Goal: Book appointment/travel/reservation

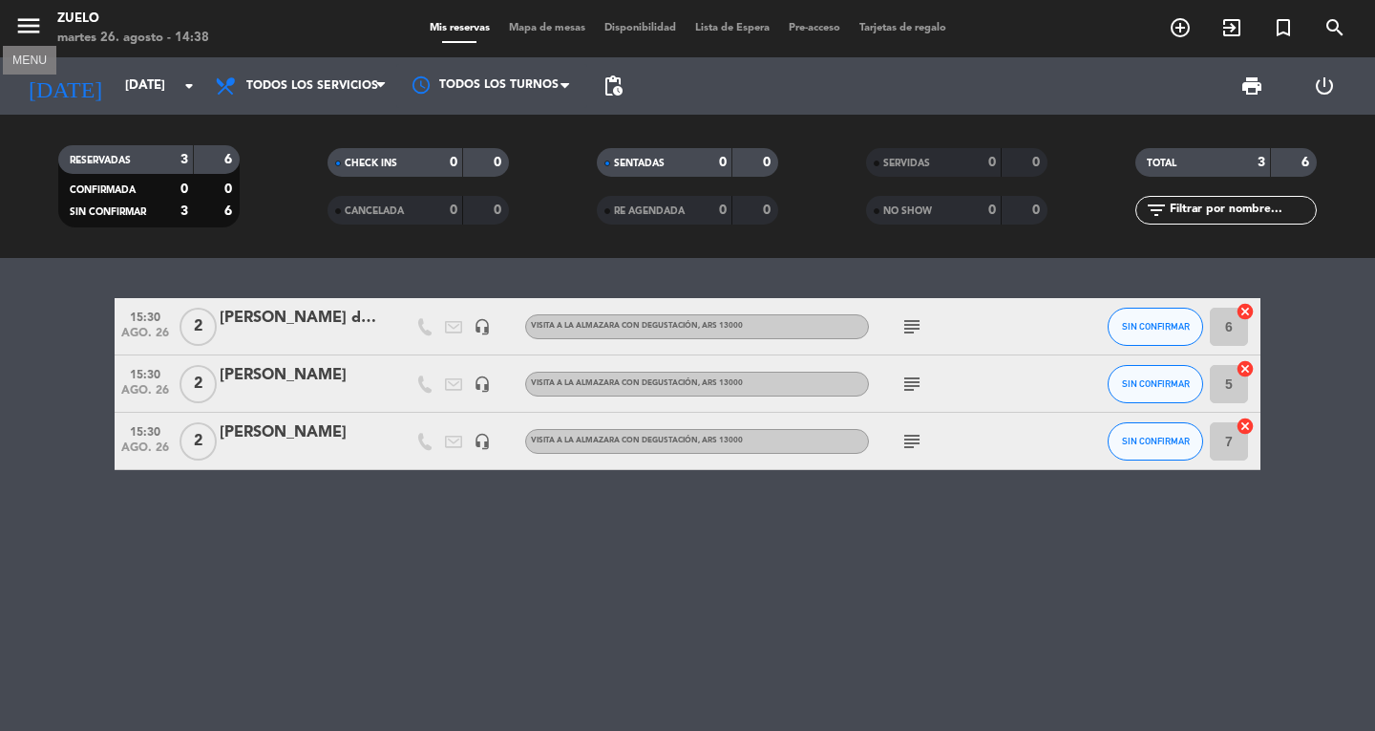
click at [23, 20] on icon "menu" at bounding box center [28, 25] width 29 height 29
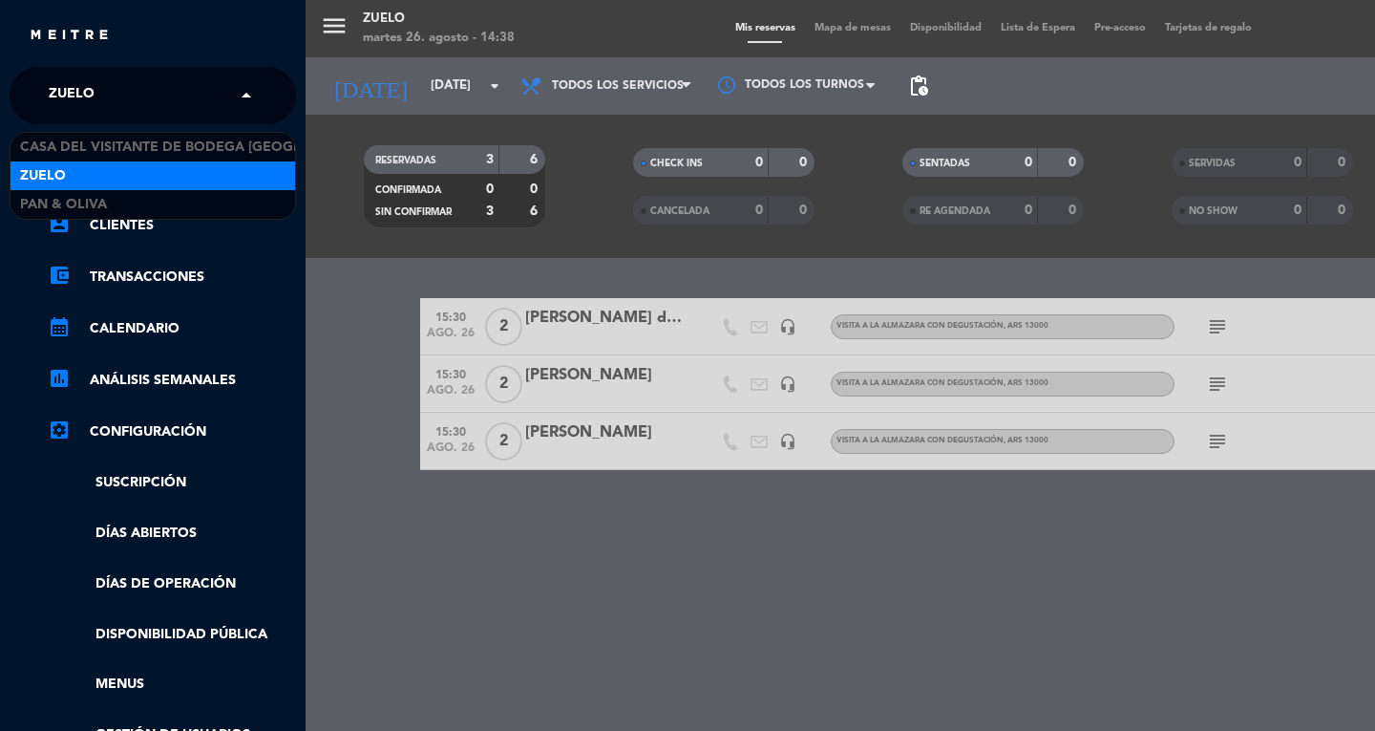
drag, startPoint x: 115, startPoint y: 108, endPoint x: 123, endPoint y: 165, distance: 57.9
click at [123, 129] on div "× Zuelo × Casa del Visitante de Bodega Santa [PERSON_NAME] Zuelo Pan & Oliva ch…" at bounding box center [153, 432] width 286 height 731
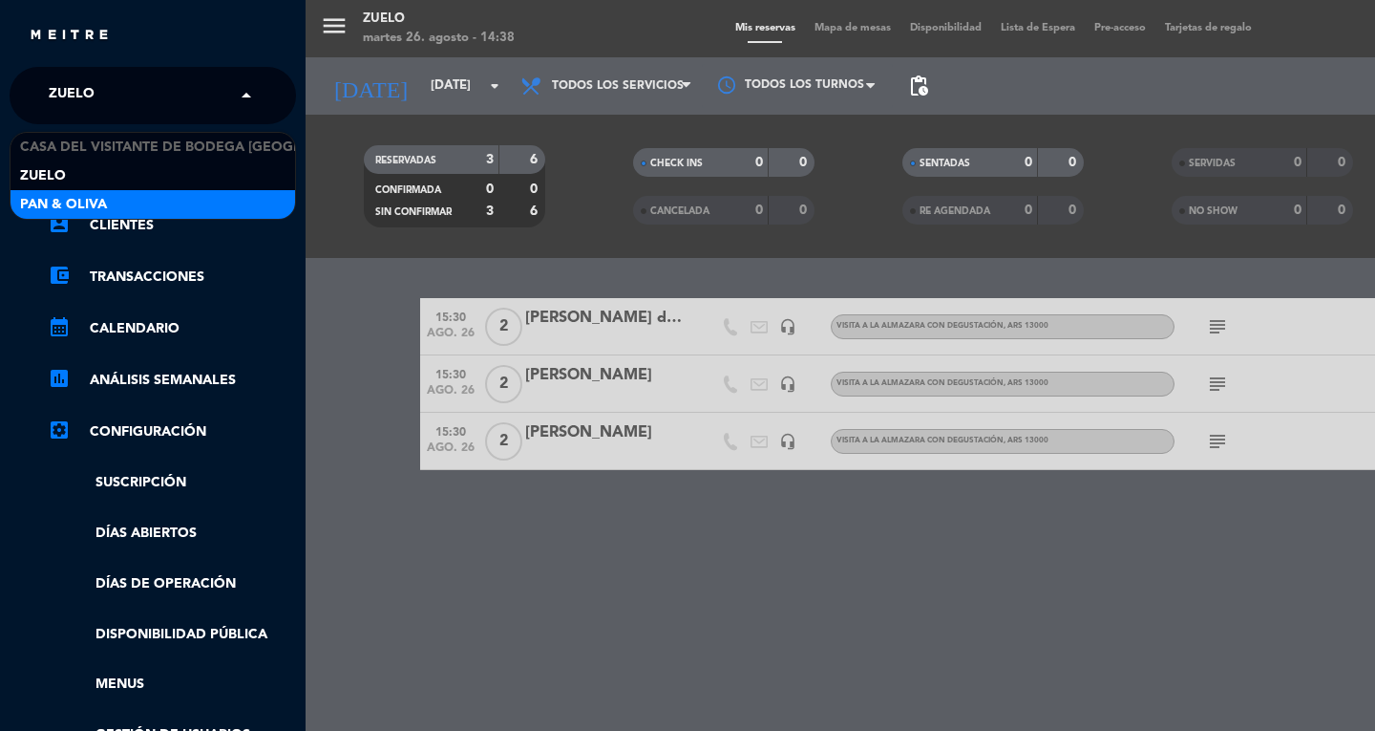
click at [99, 211] on span "Pan & Oliva" at bounding box center [63, 205] width 87 height 22
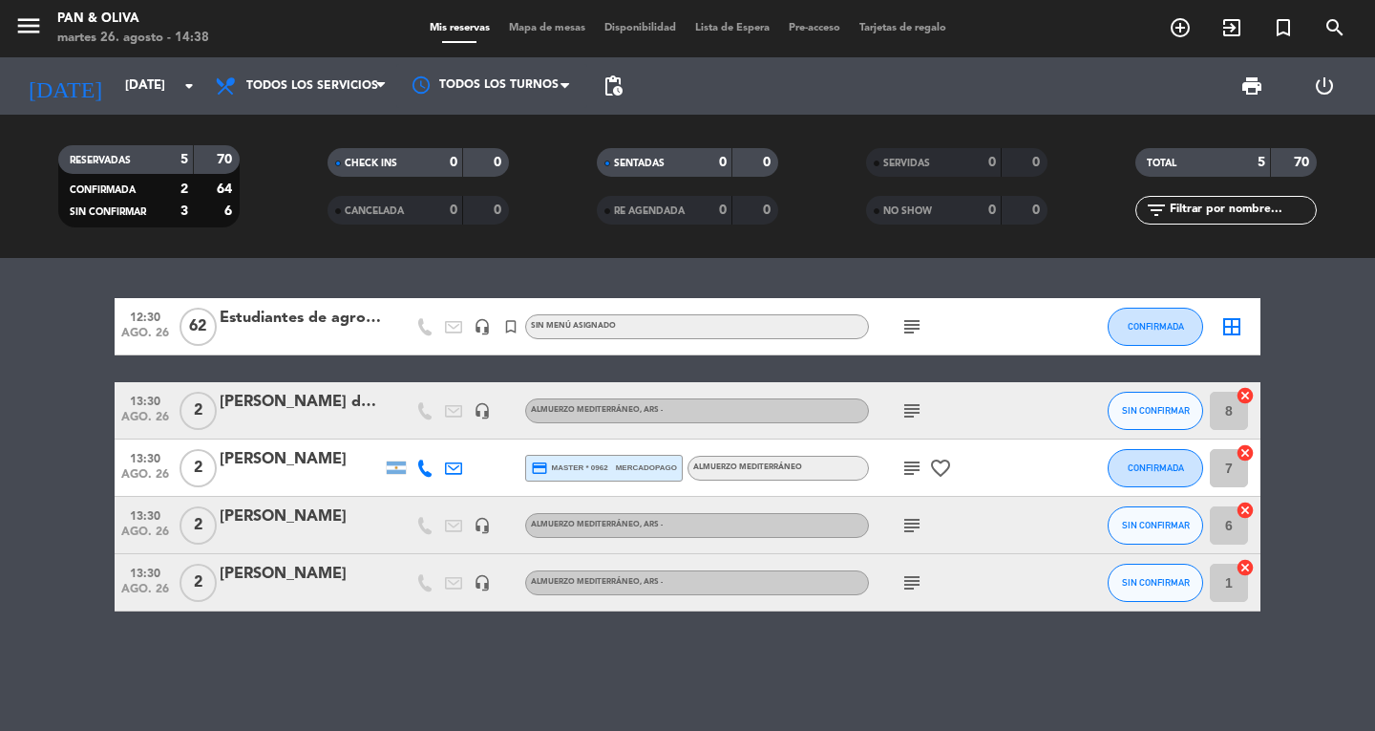
click at [307, 302] on div "12:30 [DATE] Estudiantes de agronomía headset_mic turned_in_not Sin menú asigna…" at bounding box center [688, 326] width 1146 height 57
click at [322, 310] on div "Estudiantes de agronomía" at bounding box center [301, 318] width 162 height 25
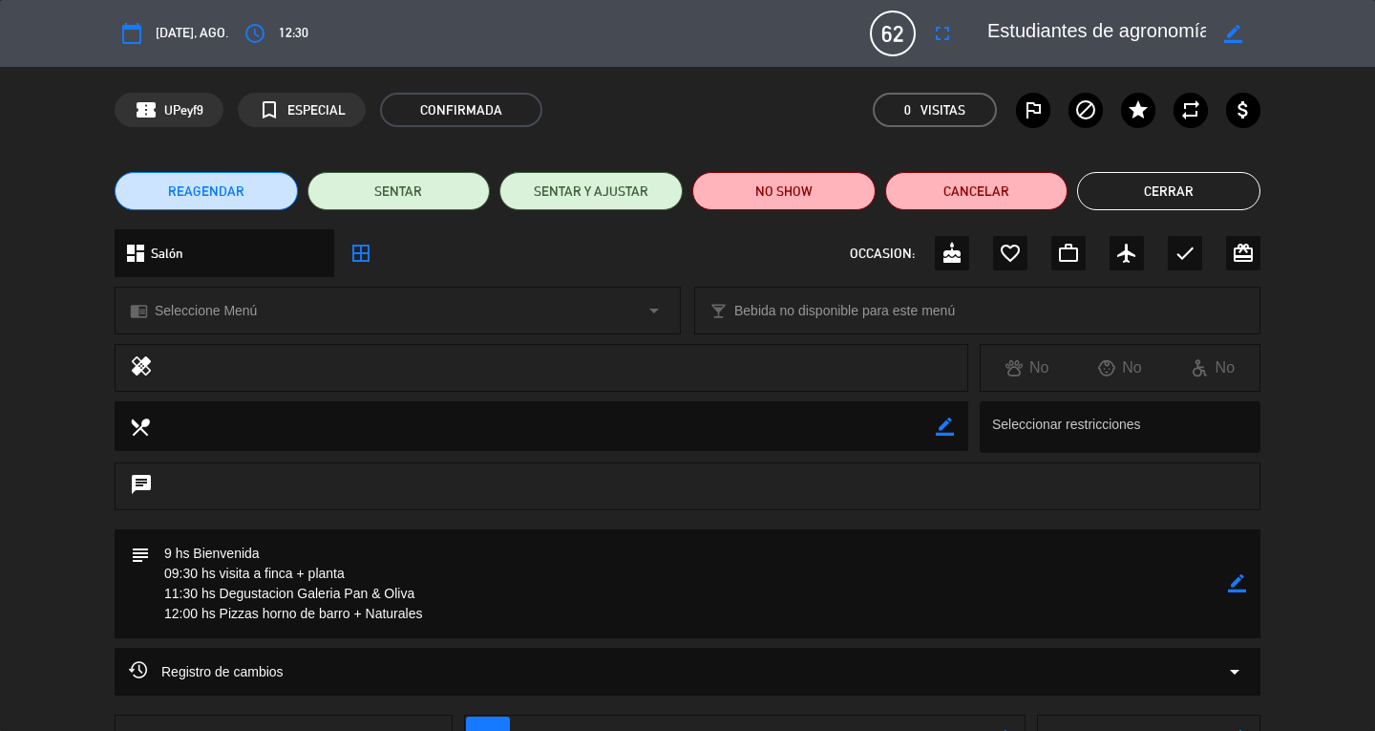
click at [1210, 189] on button "Cerrar" at bounding box center [1168, 191] width 183 height 38
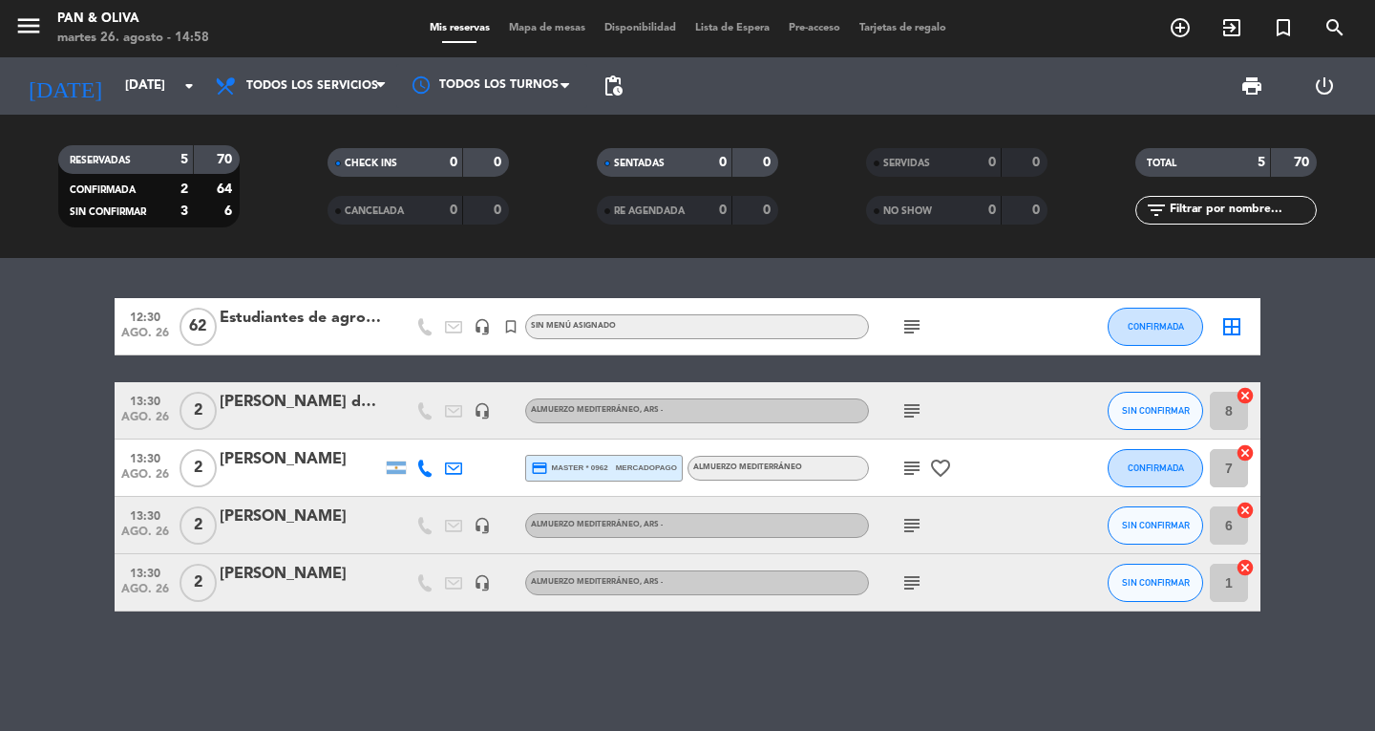
click at [13, 25] on div "menu Pan & [PERSON_NAME][DATE] 26. agosto - 14:58" at bounding box center [172, 29] width 344 height 45
click at [27, 25] on icon "menu" at bounding box center [28, 25] width 29 height 29
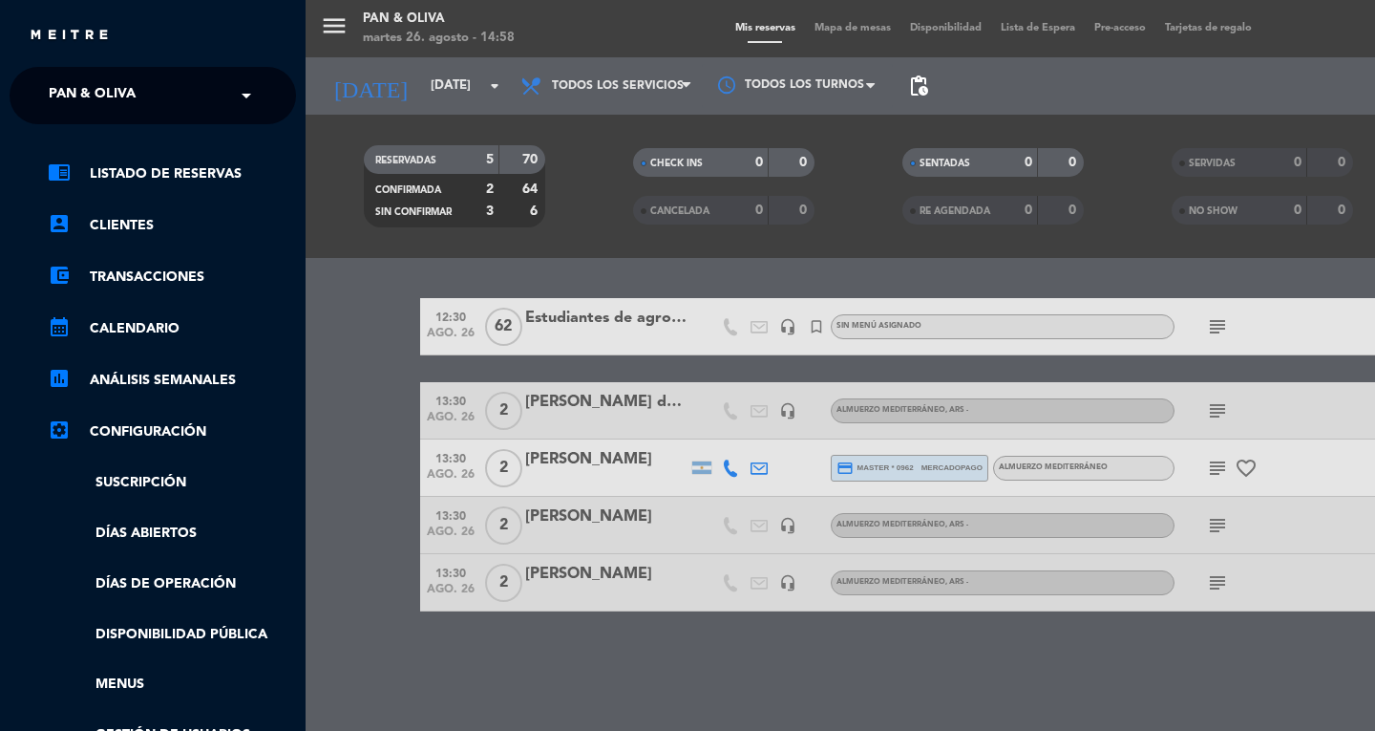
drag, startPoint x: 90, startPoint y: 80, endPoint x: 80, endPoint y: 131, distance: 51.5
click at [91, 81] on span "Pan & Oliva" at bounding box center [92, 95] width 87 height 40
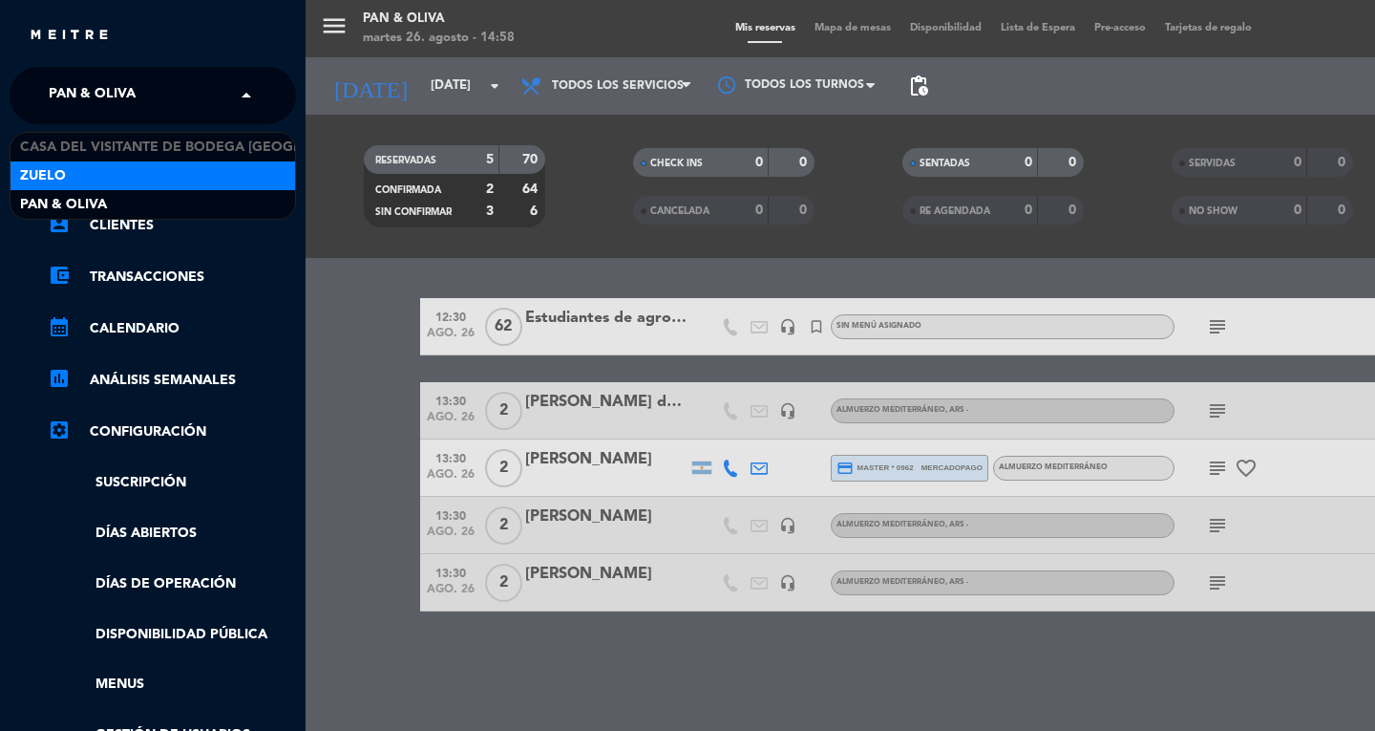
click at [74, 169] on div "Zuelo" at bounding box center [153, 175] width 285 height 29
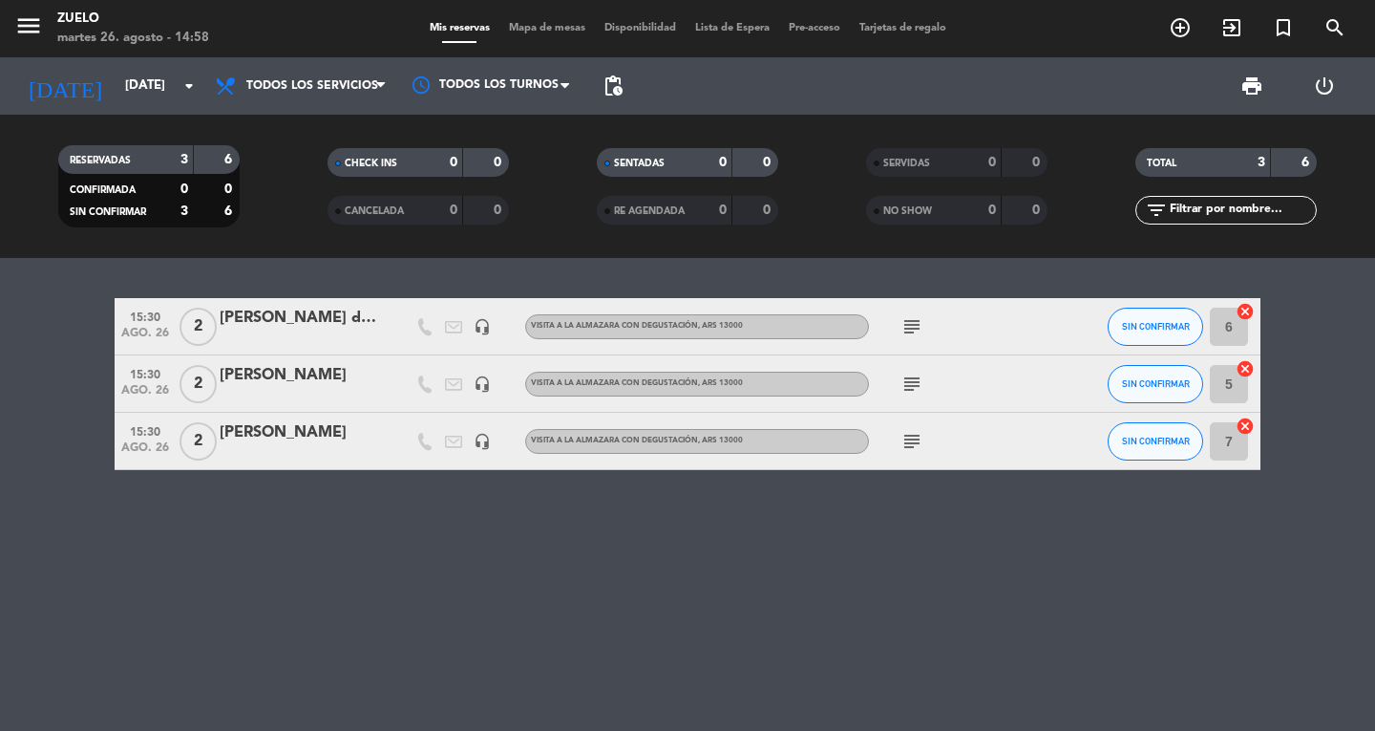
click at [915, 319] on icon "subject" at bounding box center [912, 326] width 23 height 23
click at [910, 384] on icon "subject" at bounding box center [912, 383] width 23 height 23
click at [910, 442] on icon "subject" at bounding box center [912, 441] width 23 height 23
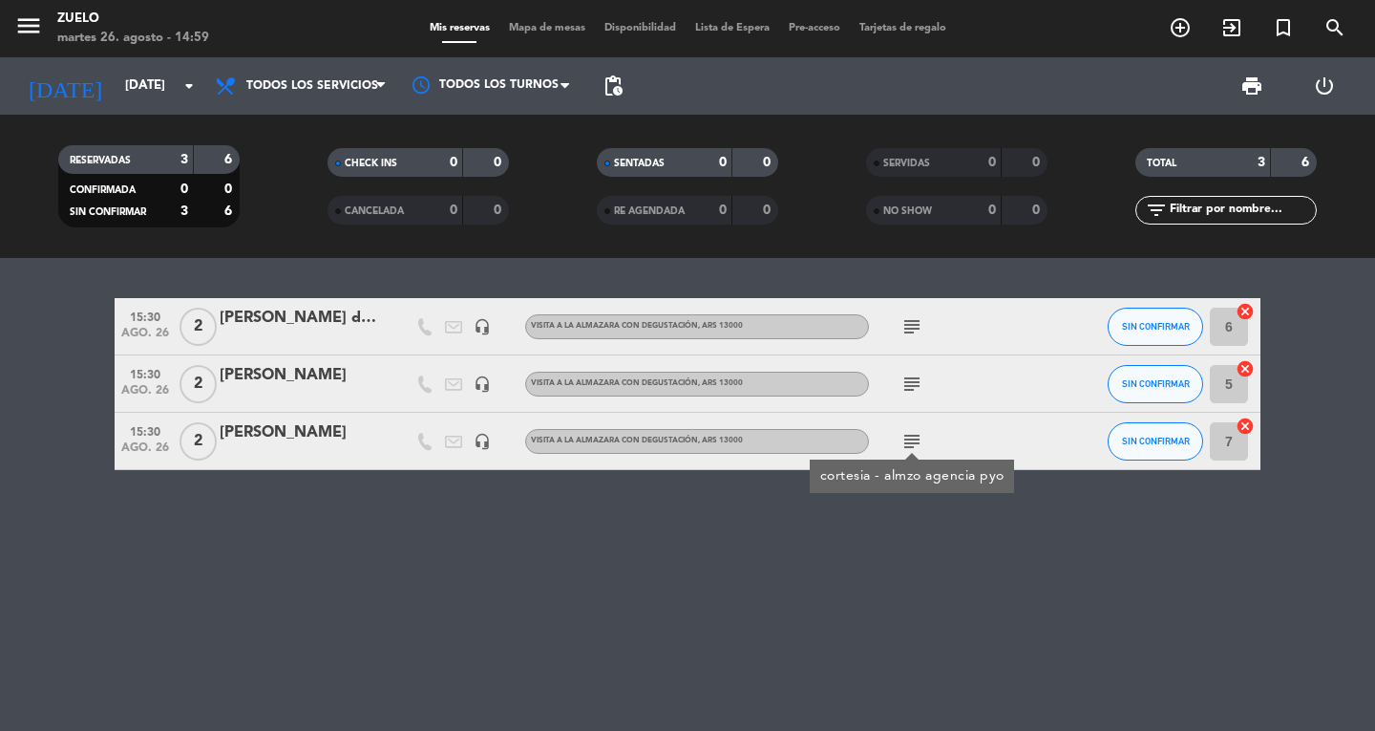
click at [910, 442] on icon "subject" at bounding box center [912, 441] width 23 height 23
click at [16, 29] on icon "menu" at bounding box center [28, 25] width 29 height 29
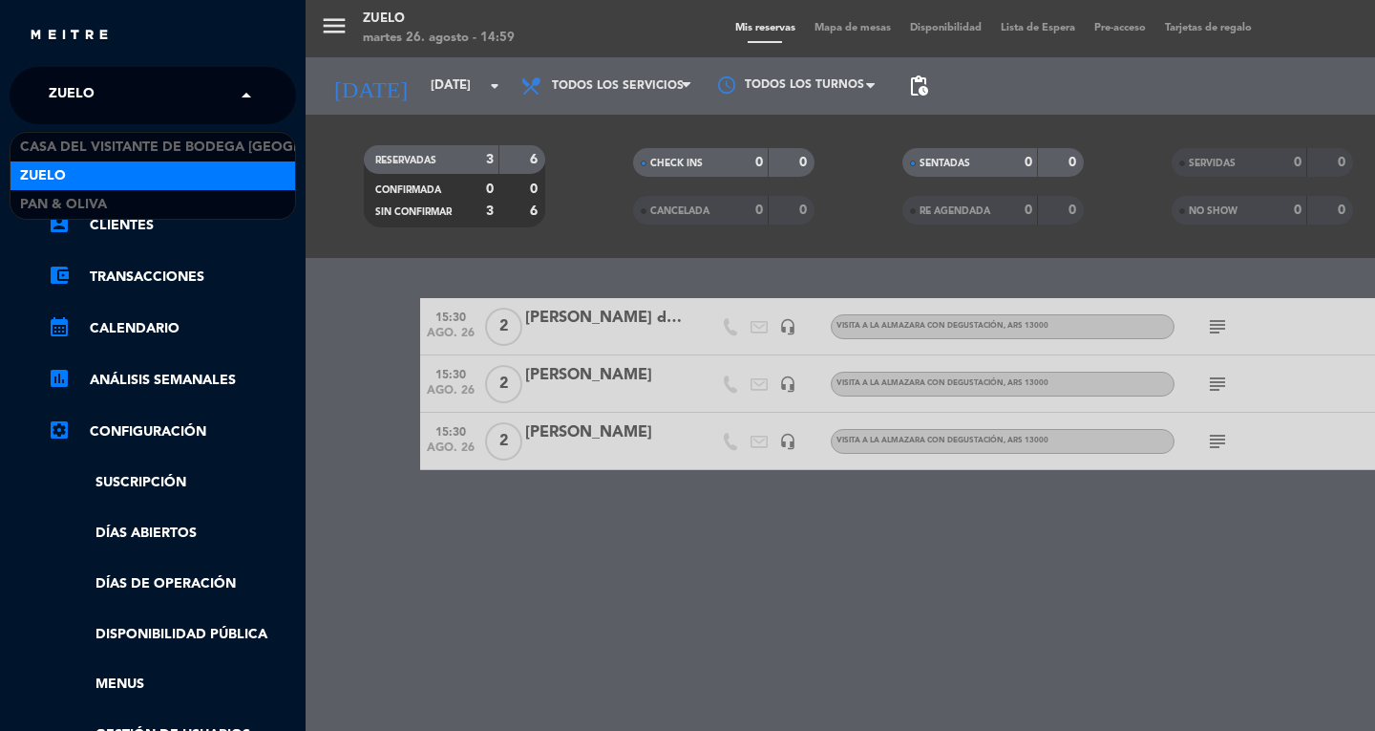
drag, startPoint x: 84, startPoint y: 82, endPoint x: 91, endPoint y: 96, distance: 15.8
click at [86, 91] on span "Zuelo" at bounding box center [72, 95] width 46 height 40
click at [363, 91] on div "menu Zuelo [DATE] 26. agosto - 14:59 Mis reservas Mapa de mesas Disponibilidad …" at bounding box center [993, 365] width 1375 height 731
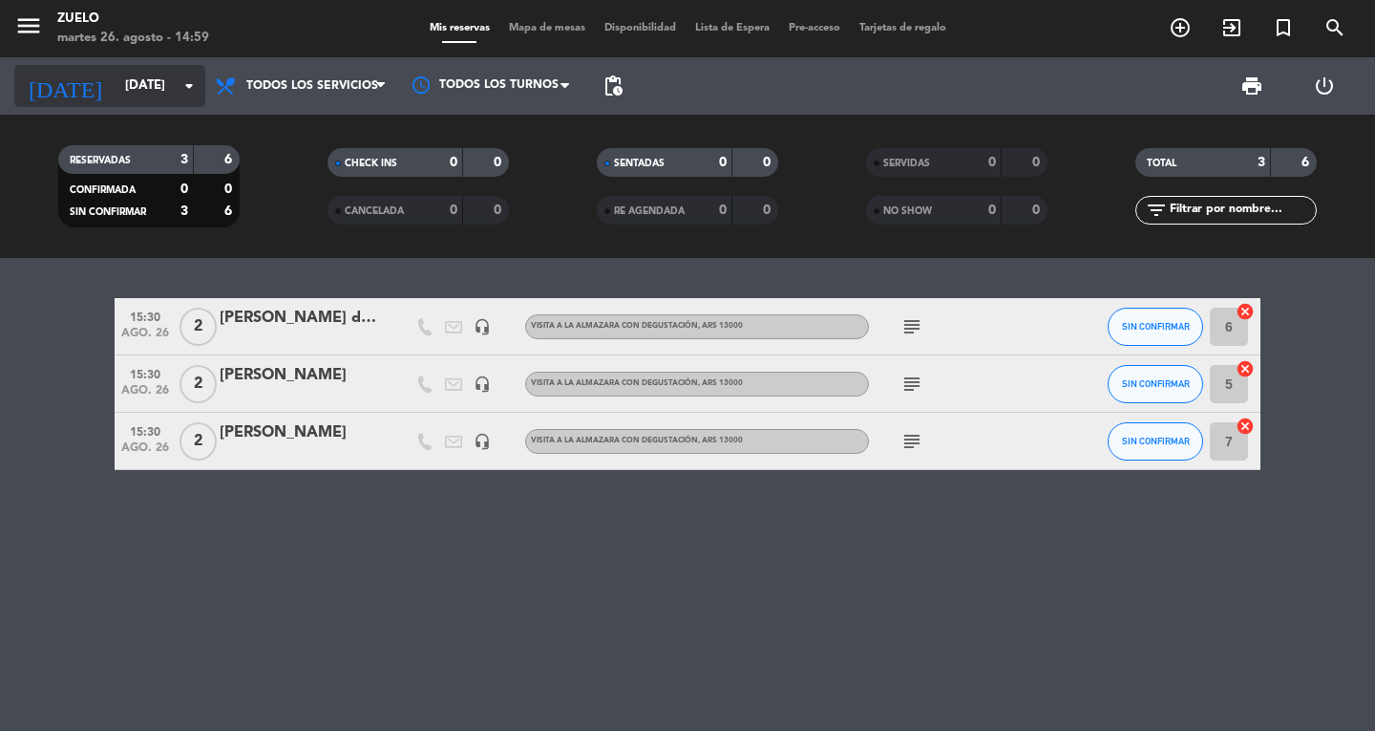
click at [116, 83] on input "[DATE]" at bounding box center [200, 86] width 168 height 34
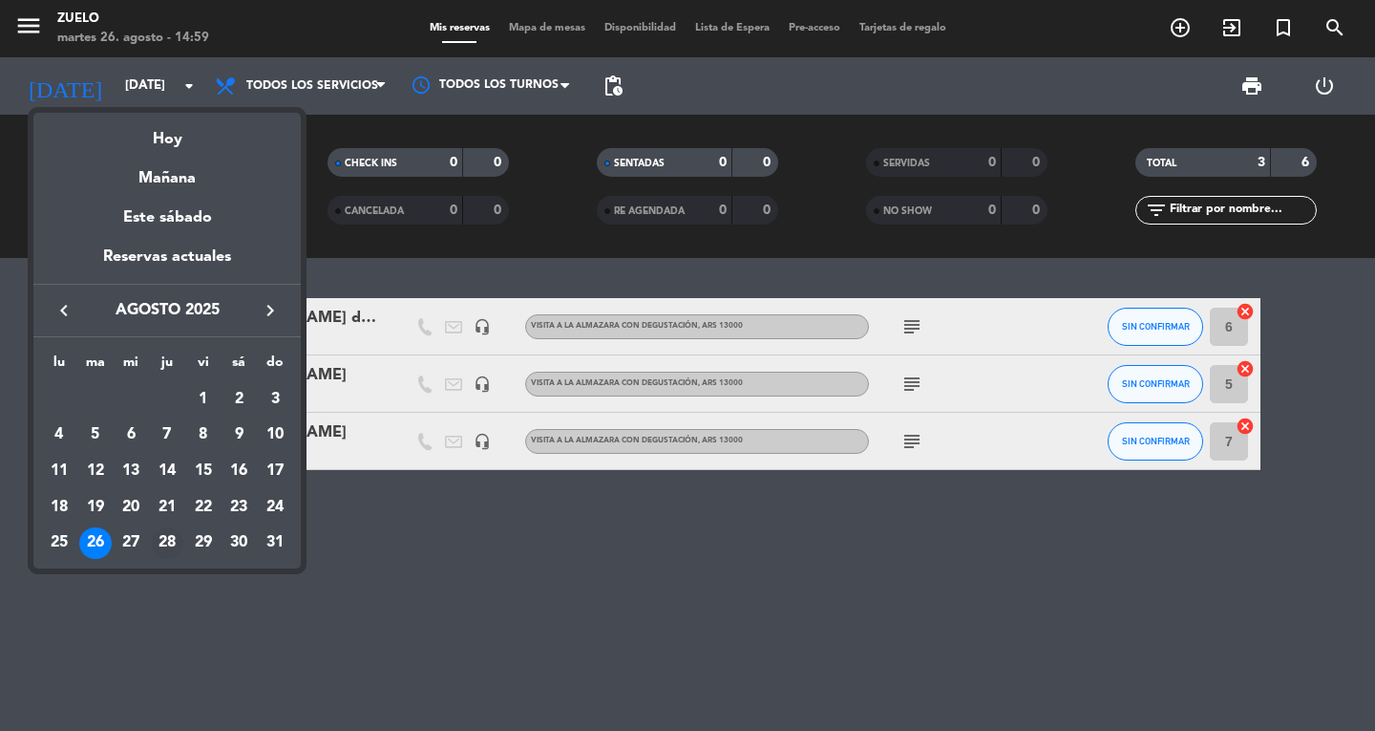
click at [178, 538] on div "28" at bounding box center [167, 543] width 32 height 32
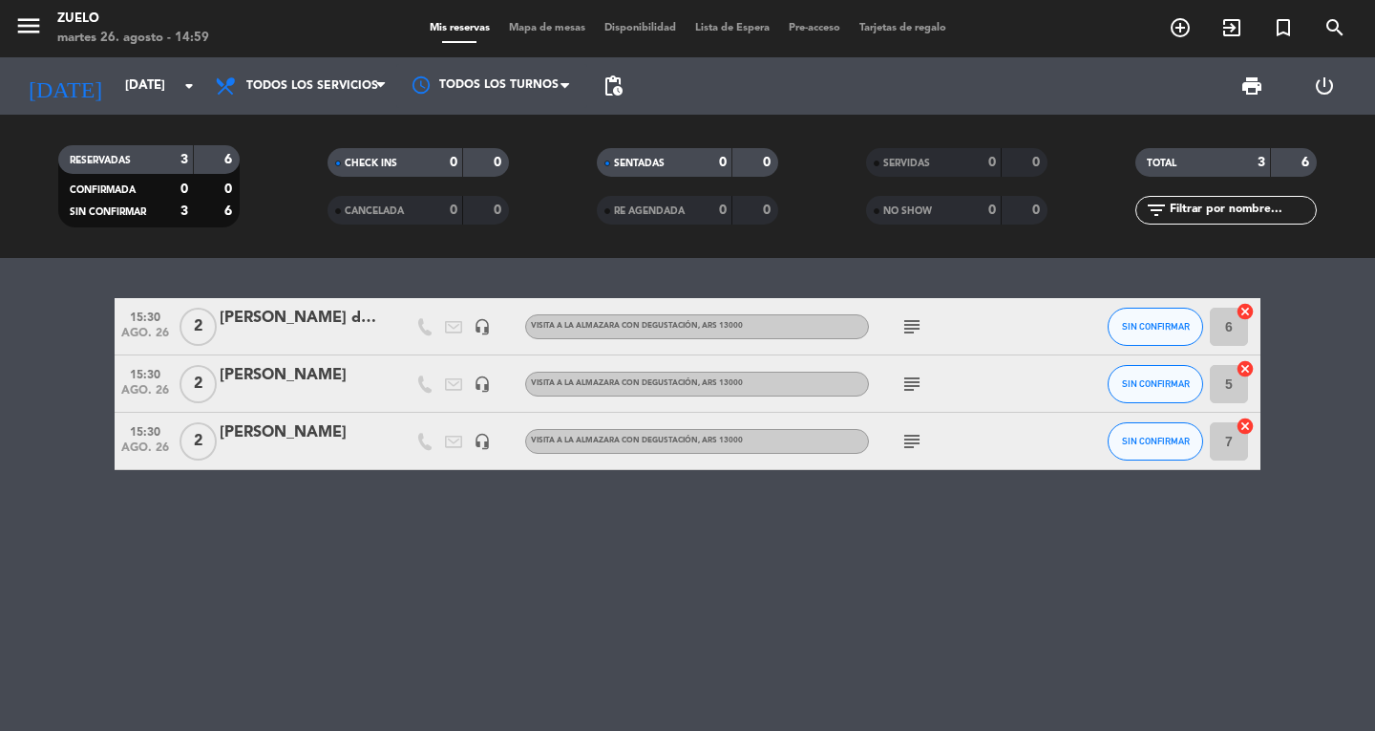
type input "jue. 28 ago."
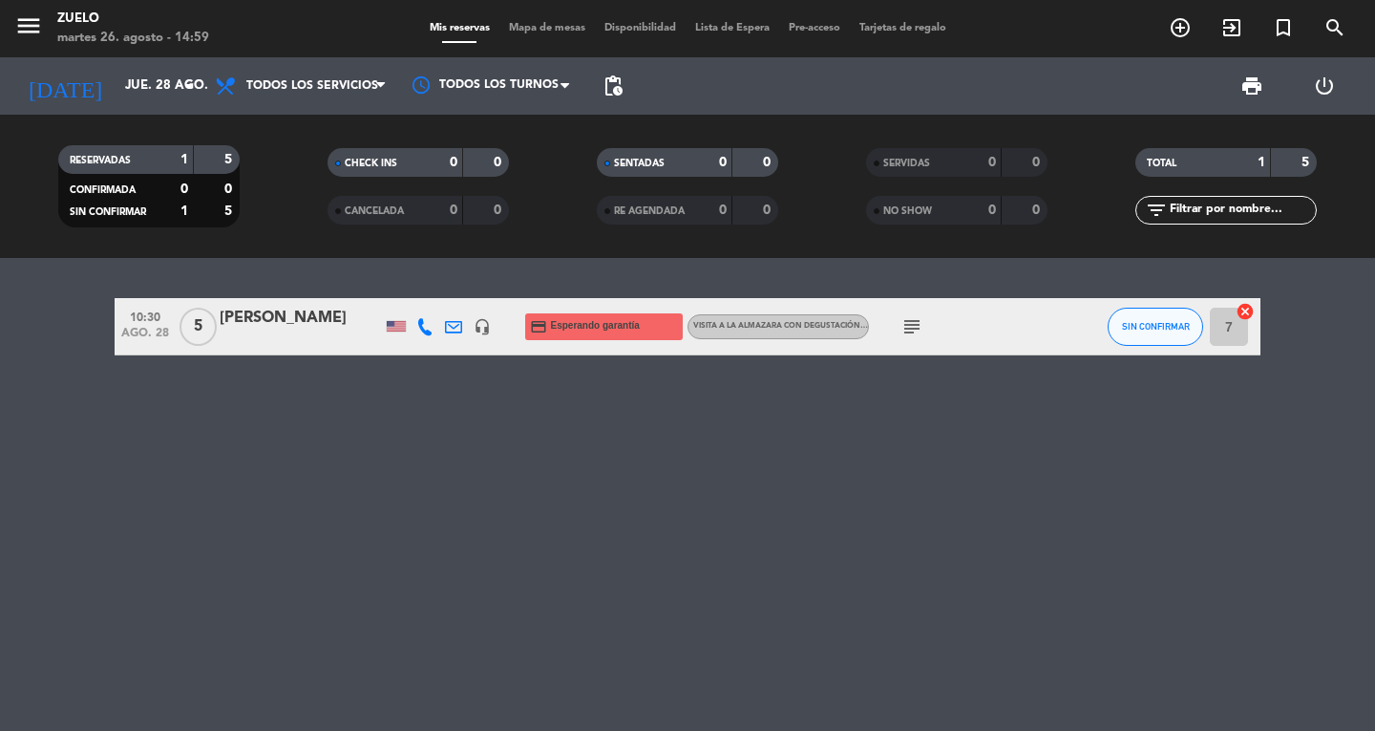
click at [923, 326] on span "subject" at bounding box center [912, 326] width 29 height 23
click at [921, 326] on icon "subject" at bounding box center [912, 326] width 23 height 23
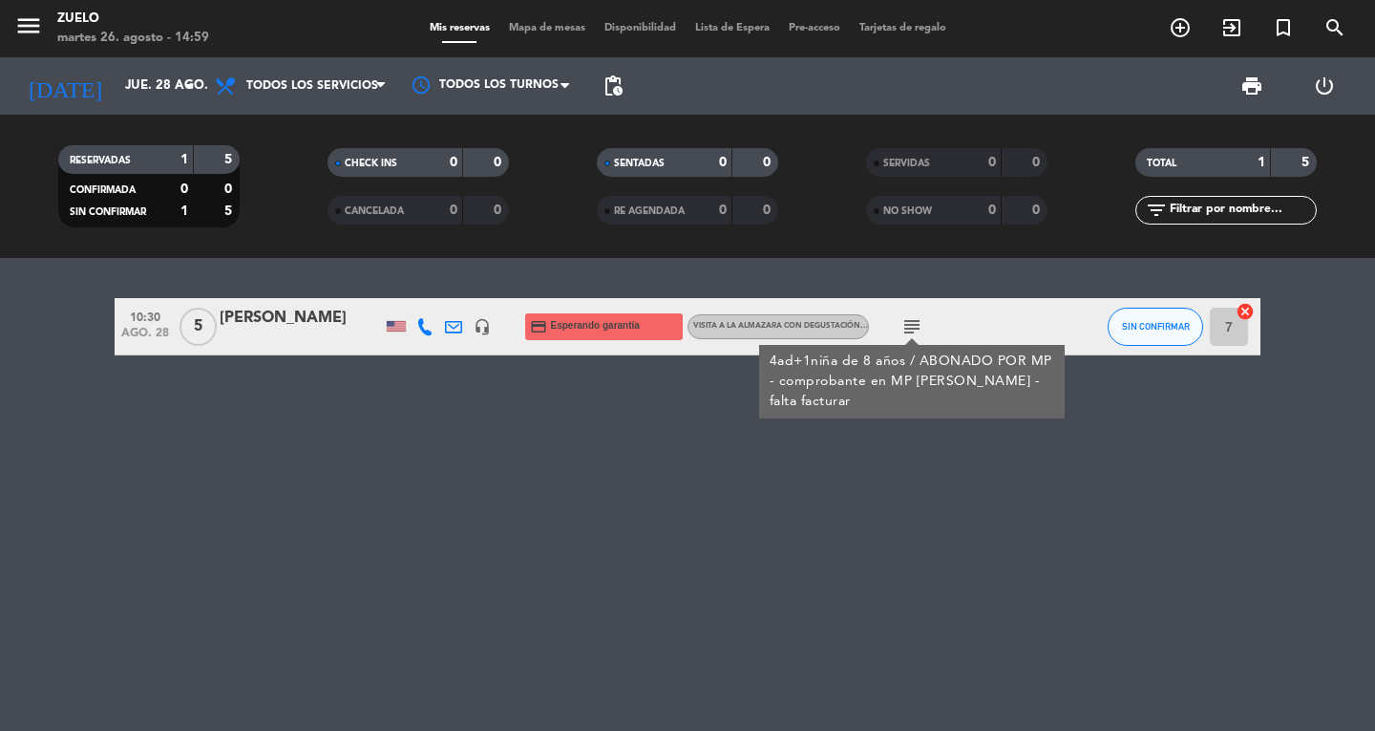
click at [921, 326] on icon "subject" at bounding box center [912, 326] width 23 height 23
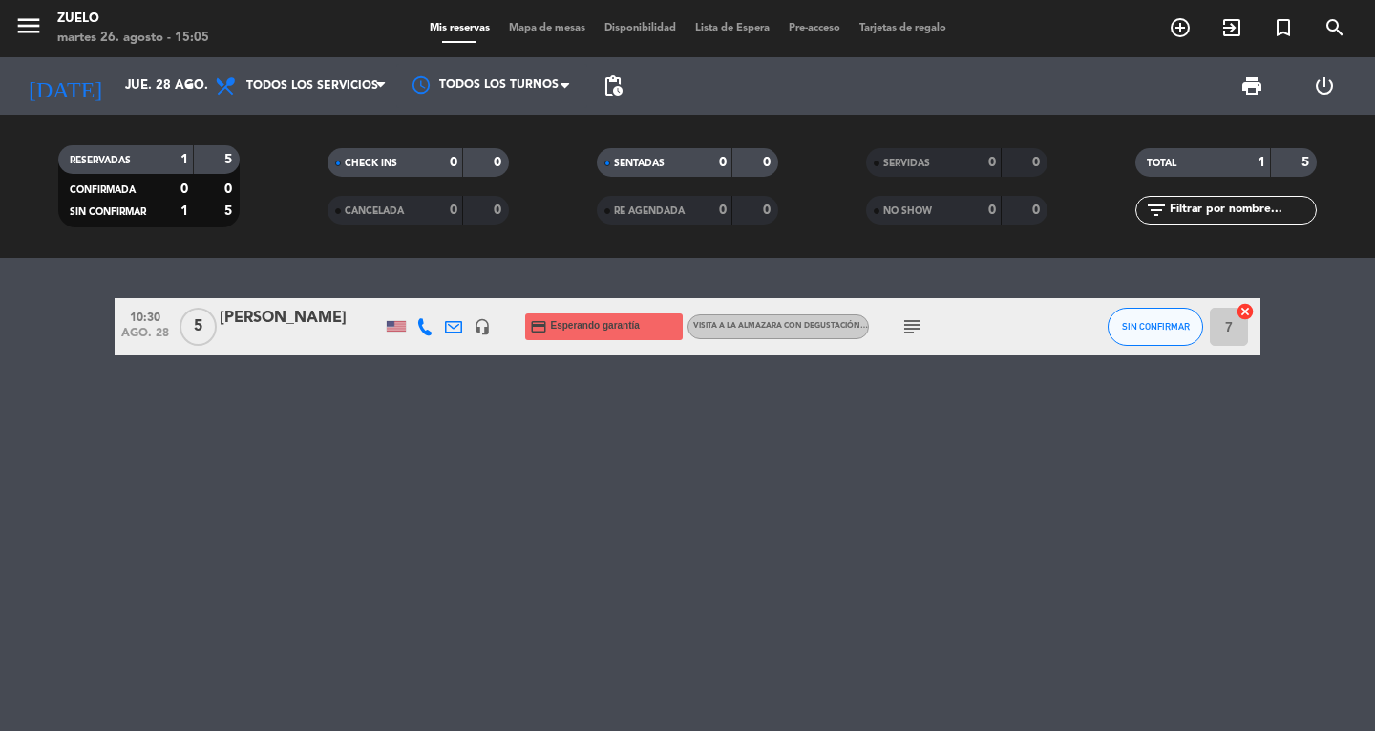
click at [914, 328] on icon "subject" at bounding box center [912, 326] width 23 height 23
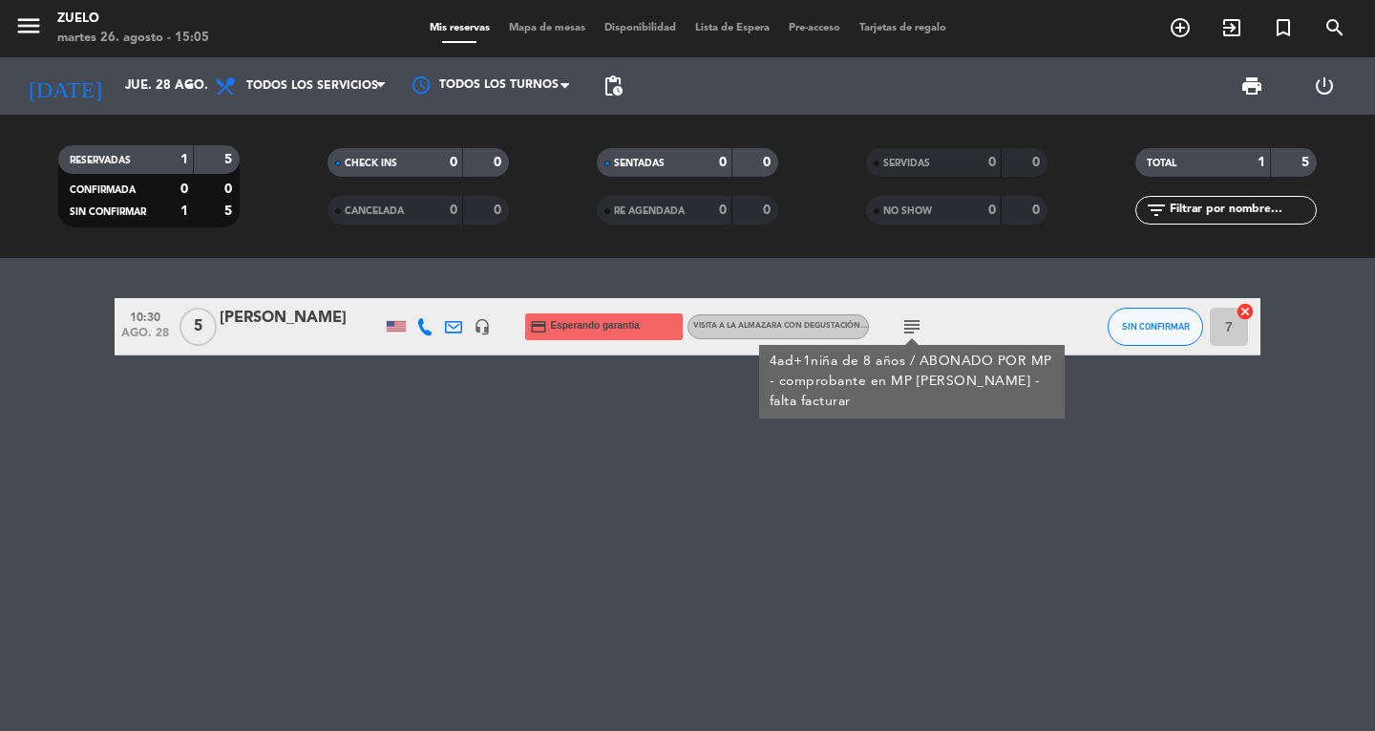
click at [368, 329] on div "[PERSON_NAME]" at bounding box center [301, 318] width 162 height 25
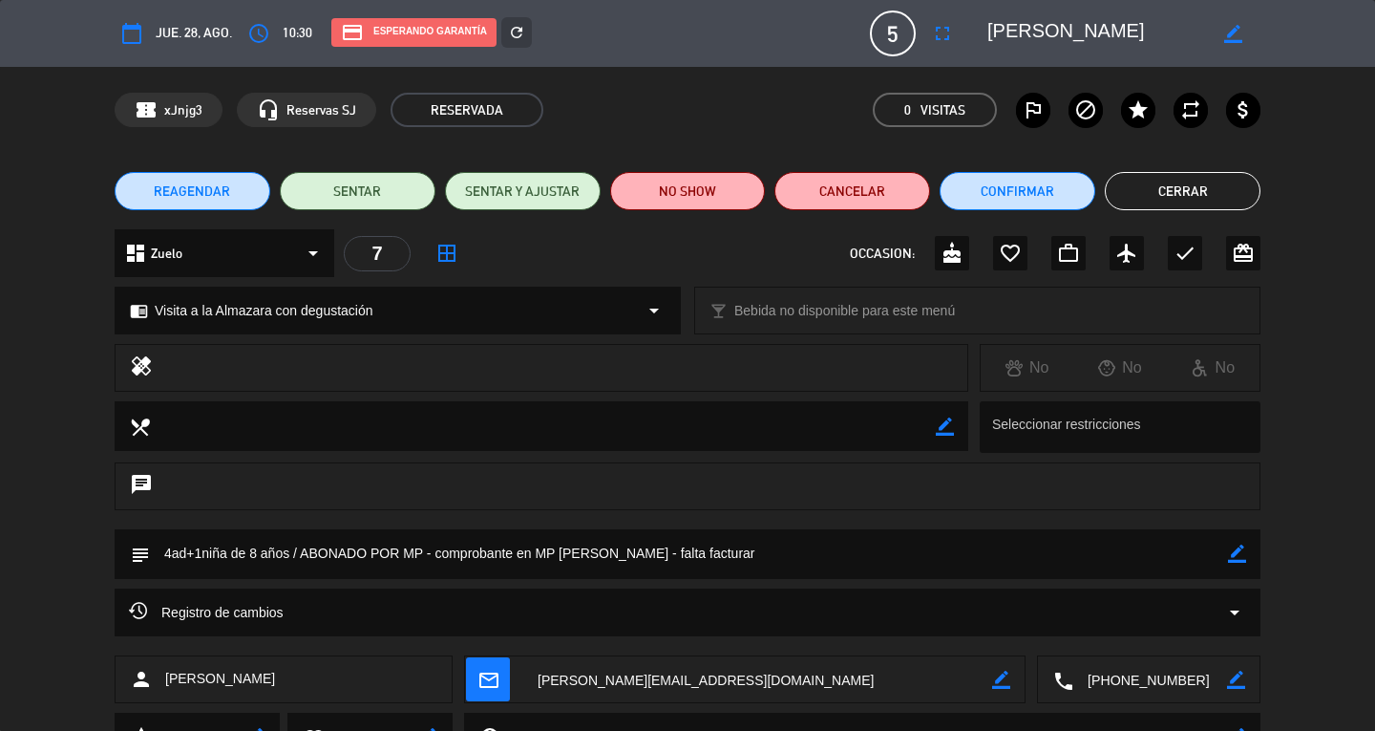
click at [1233, 556] on icon "border_color" at bounding box center [1237, 553] width 18 height 18
click at [746, 554] on textarea at bounding box center [689, 553] width 1078 height 49
type textarea "4ad+1niña de 8 años / ABONADO POR MP - comprobante en MP [PERSON_NAME] - faCTUR…"
click at [1233, 548] on icon at bounding box center [1237, 553] width 18 height 18
click at [1178, 197] on button "Cerrar" at bounding box center [1183, 191] width 156 height 38
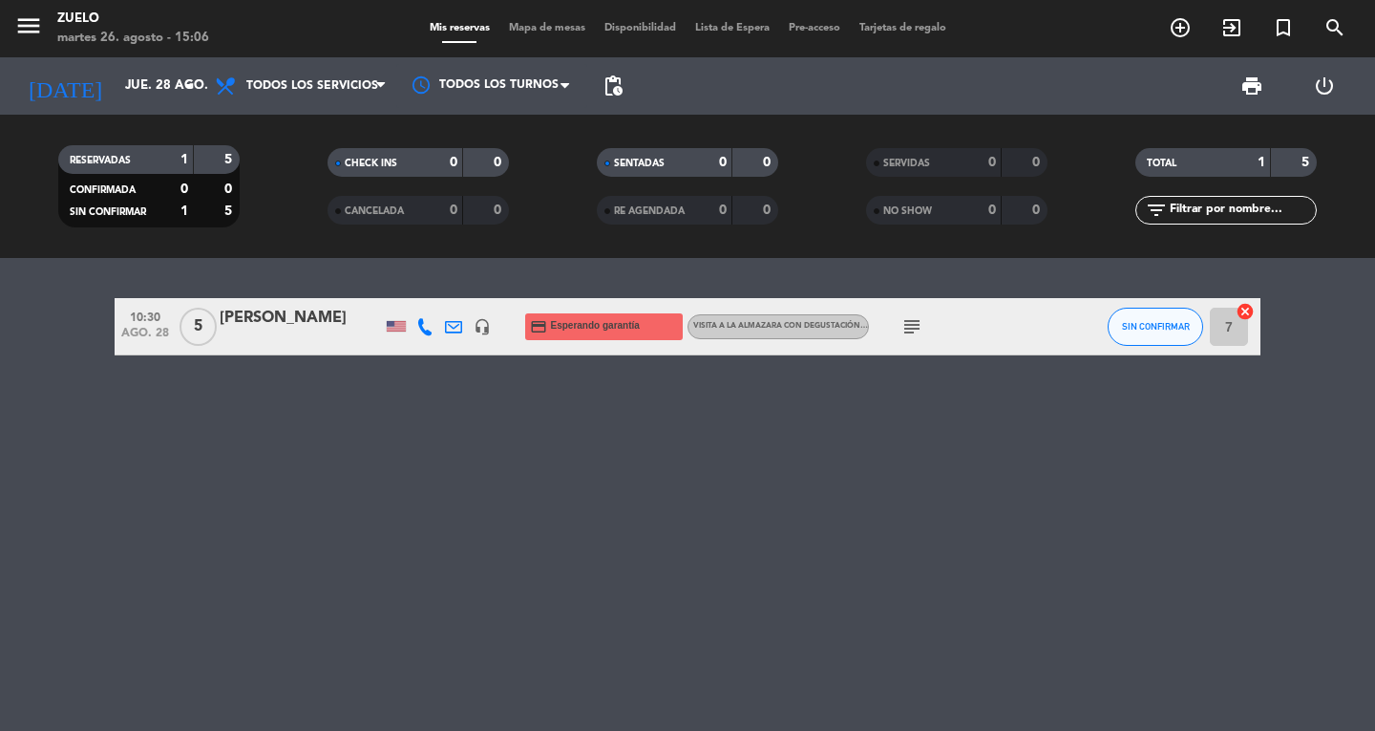
click at [910, 328] on icon "subject" at bounding box center [912, 326] width 23 height 23
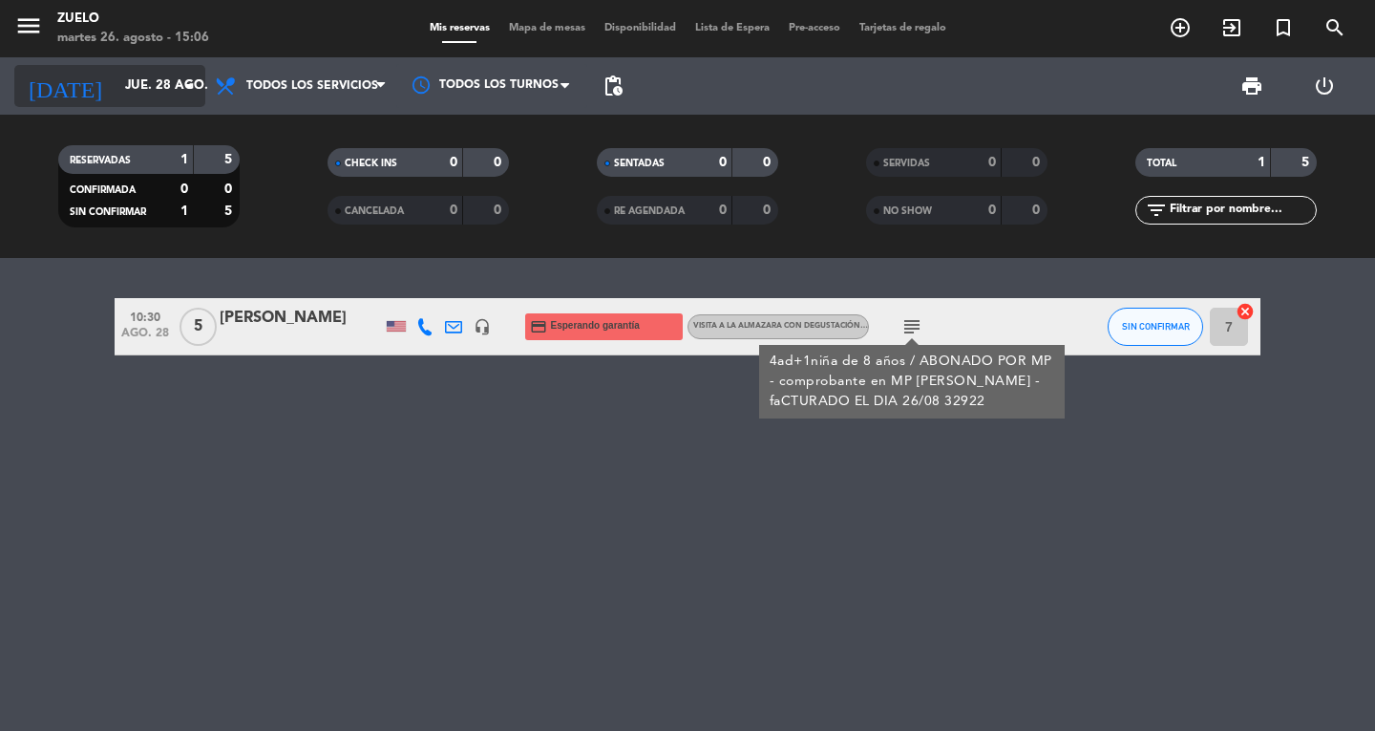
click at [116, 83] on input "jue. 28 ago." at bounding box center [200, 86] width 168 height 34
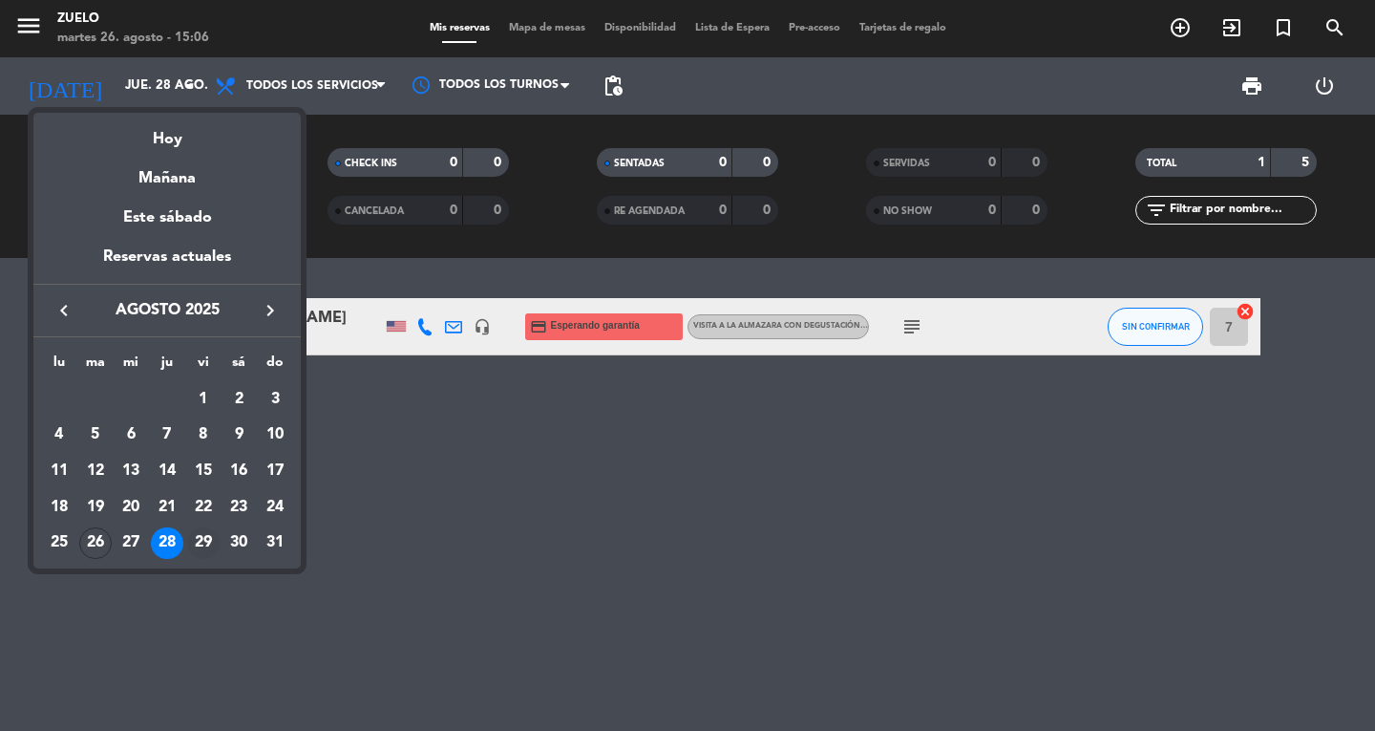
click at [193, 541] on div "29" at bounding box center [203, 543] width 32 height 32
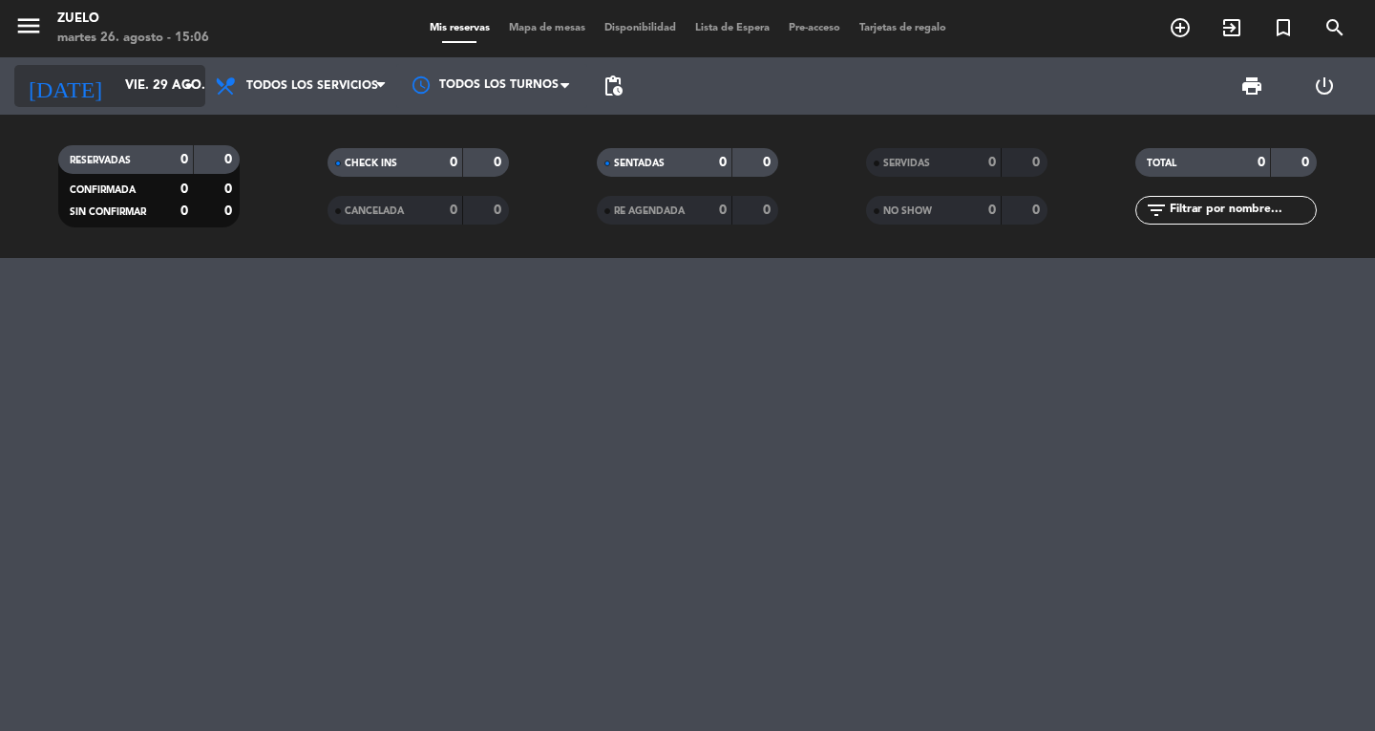
click at [116, 94] on input "vie. 29 ago." at bounding box center [200, 86] width 168 height 34
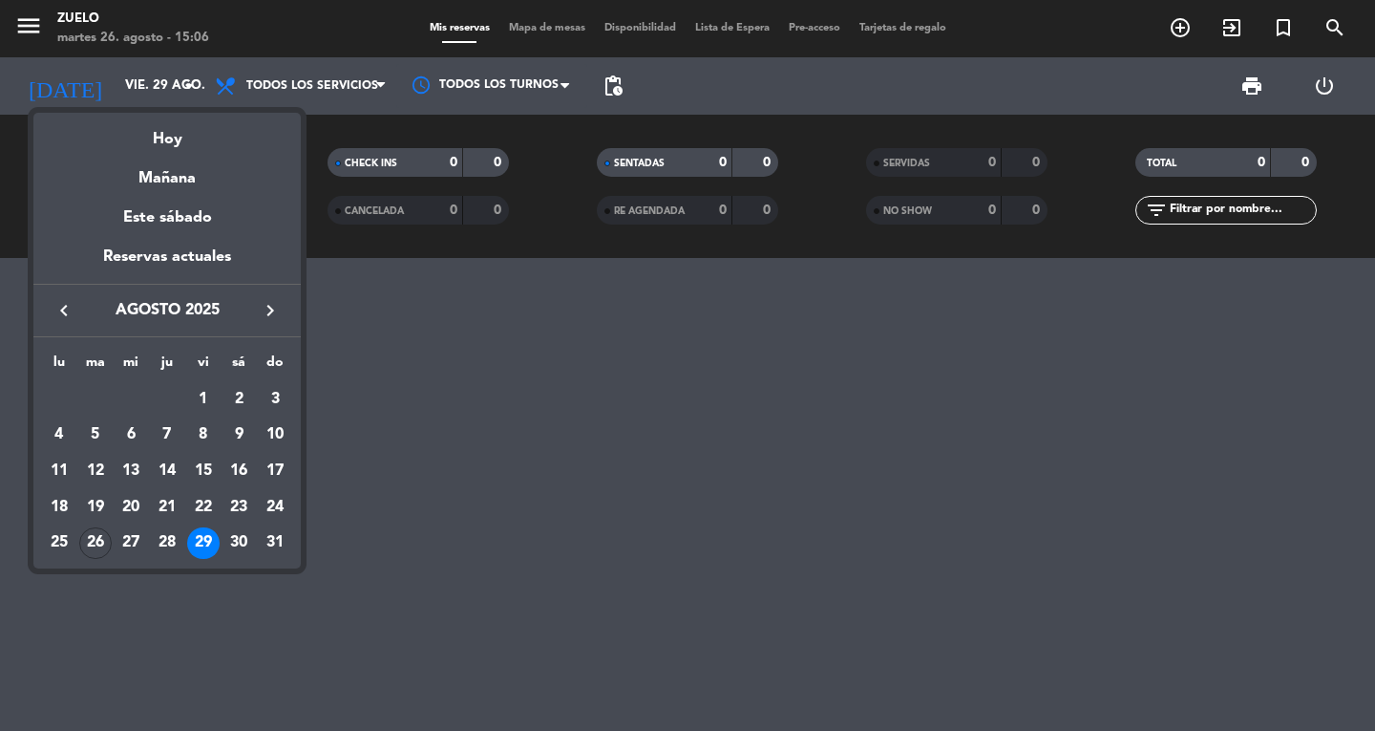
click at [30, 16] on div at bounding box center [687, 365] width 1375 height 731
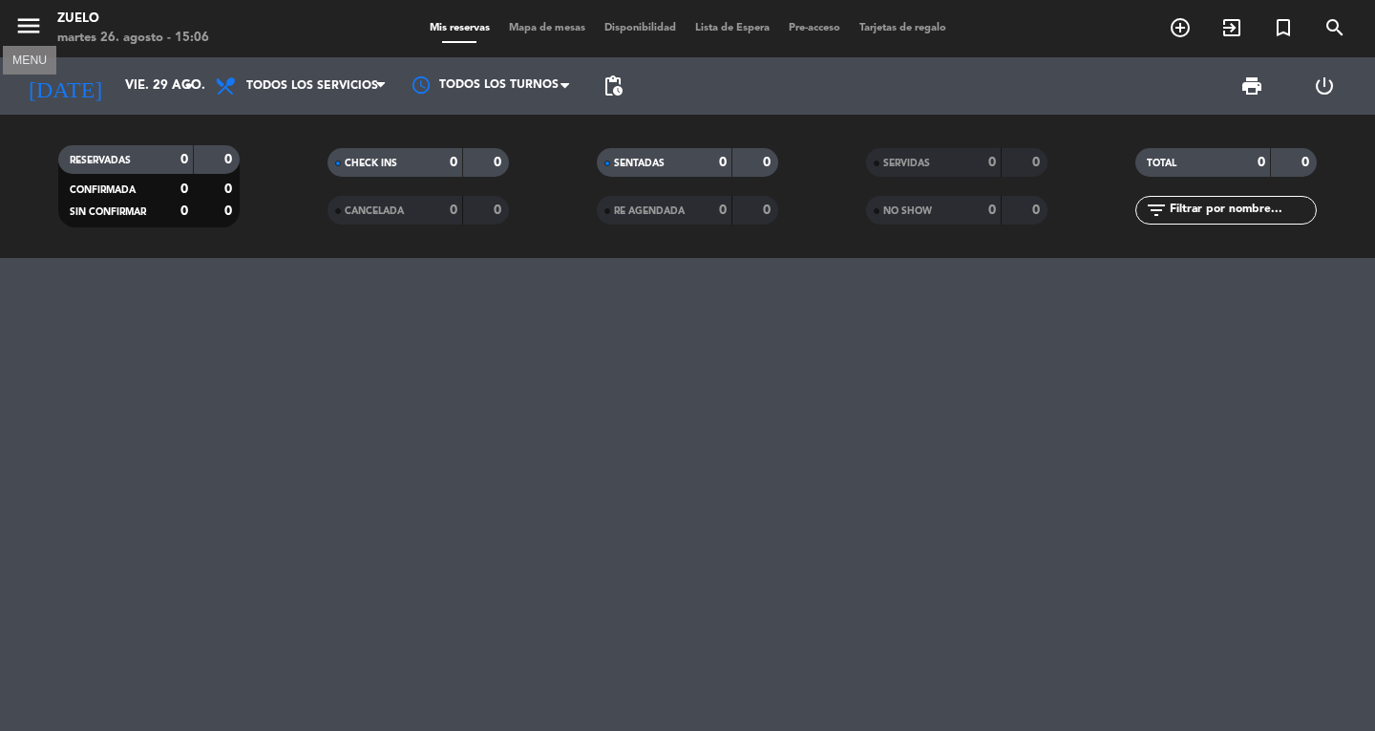
click at [20, 29] on icon "menu" at bounding box center [28, 25] width 29 height 29
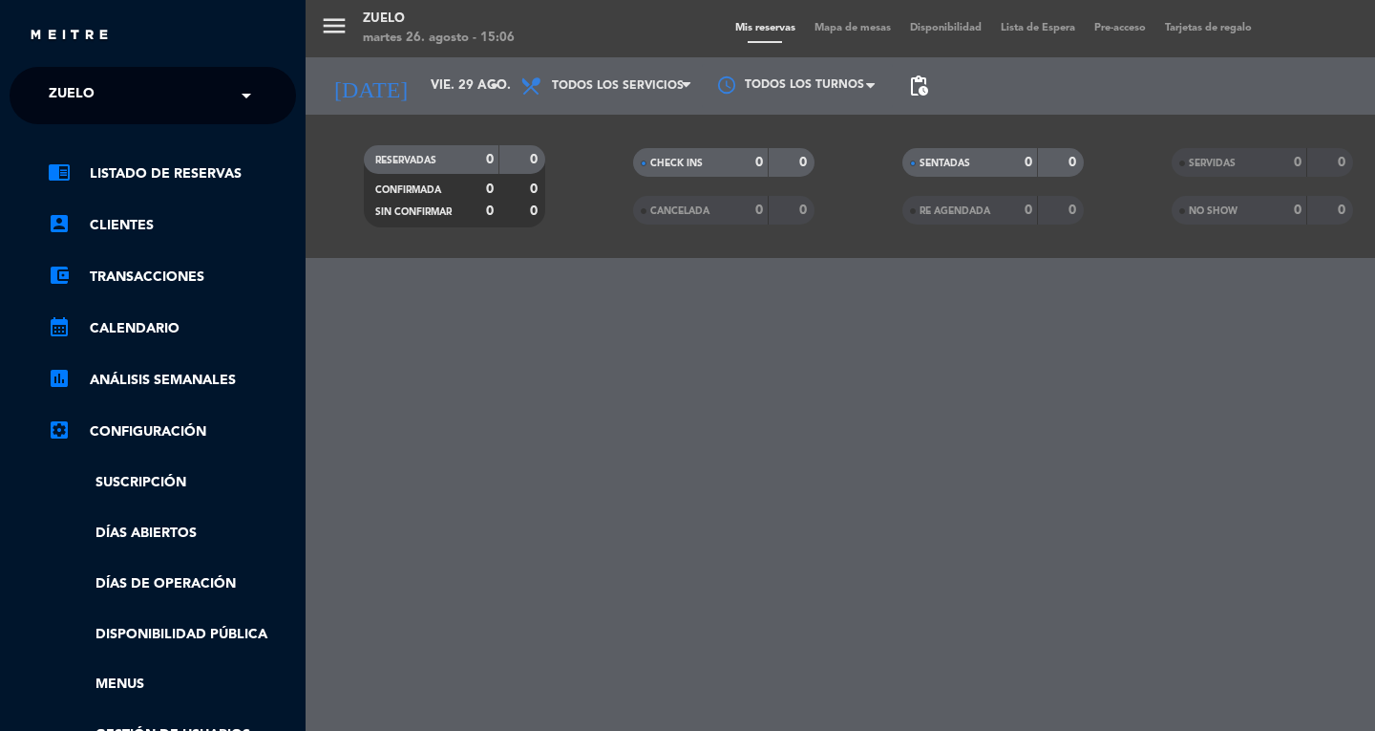
click at [94, 128] on div "chrome_reader_mode Listado de Reservas account_box Clientes account_balance_wal…" at bounding box center [152, 489] width 315 height 730
click at [95, 92] on div "× Zuelo" at bounding box center [82, 95] width 82 height 40
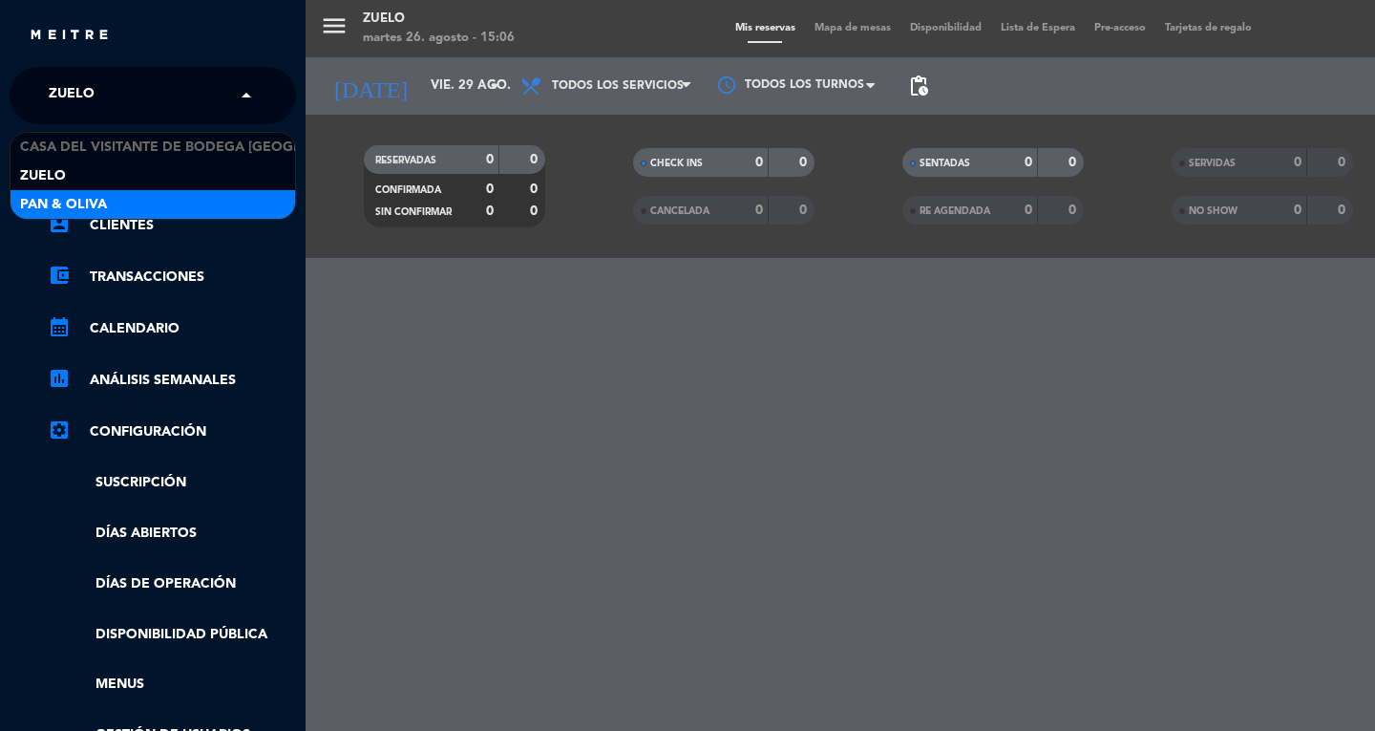
click at [90, 209] on span "Pan & Oliva" at bounding box center [63, 205] width 87 height 22
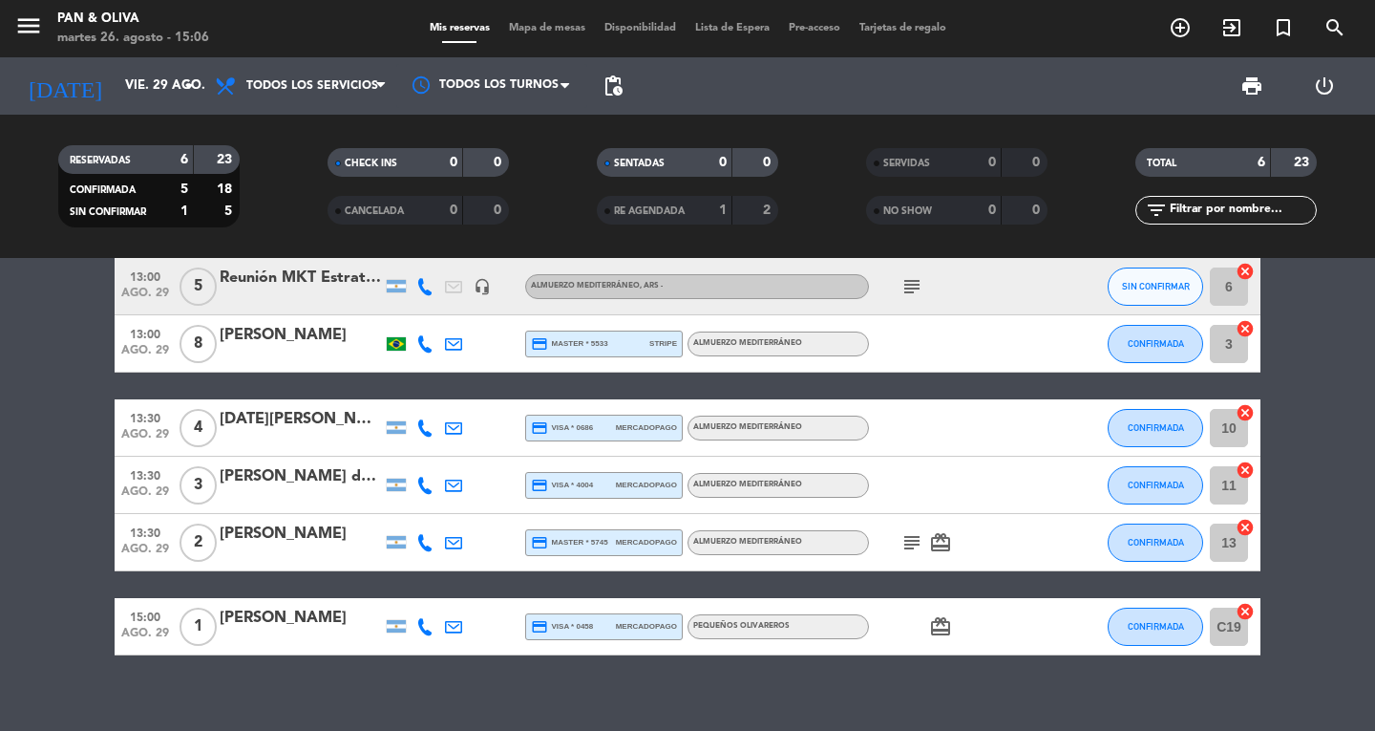
scroll to position [60, 0]
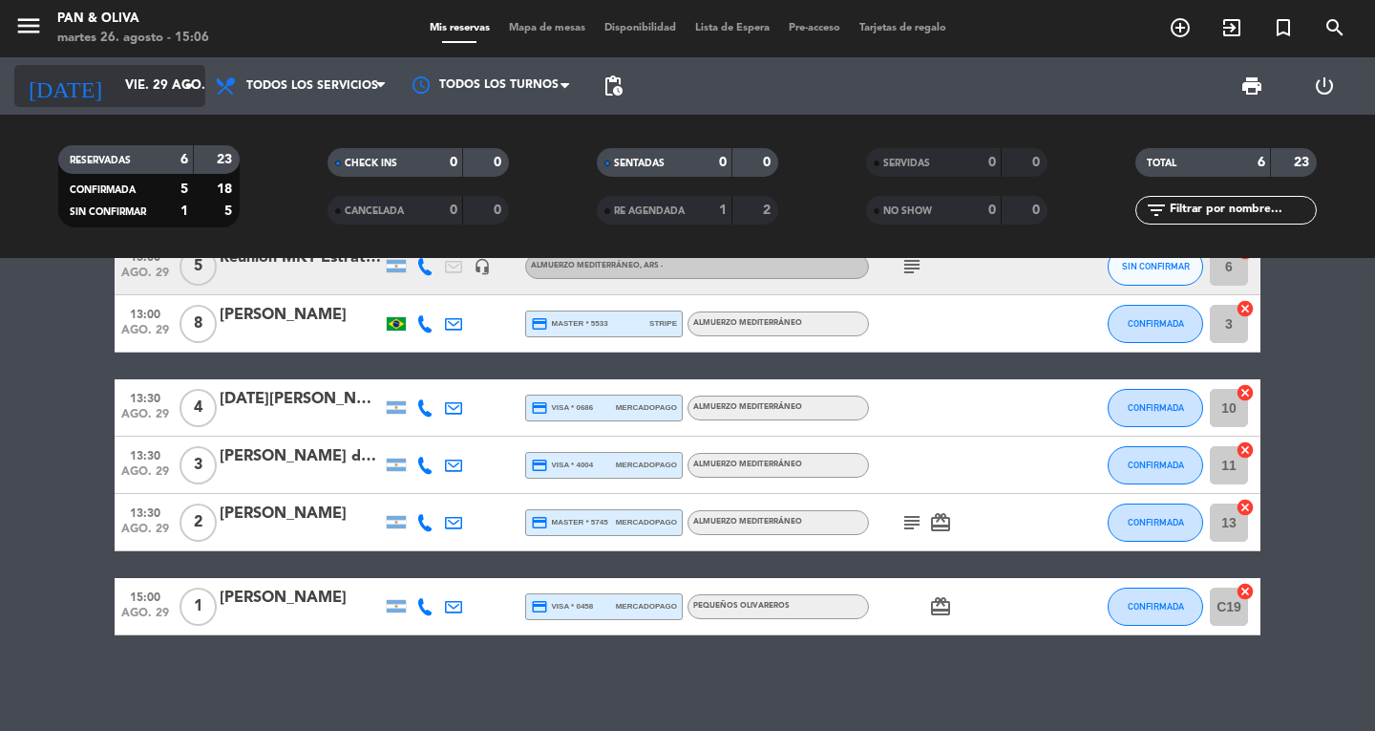
click at [116, 78] on input "vie. 29 ago." at bounding box center [200, 86] width 168 height 34
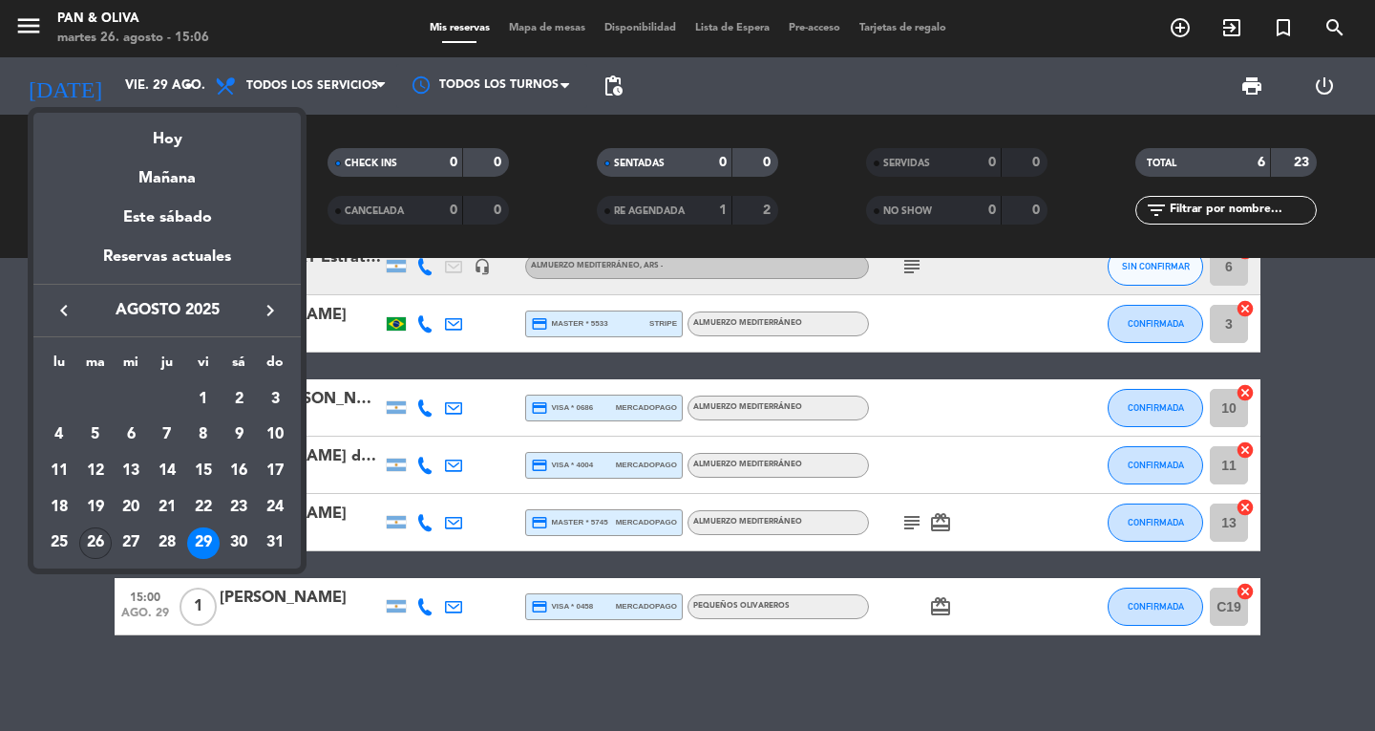
click at [87, 541] on div "26" at bounding box center [95, 543] width 32 height 32
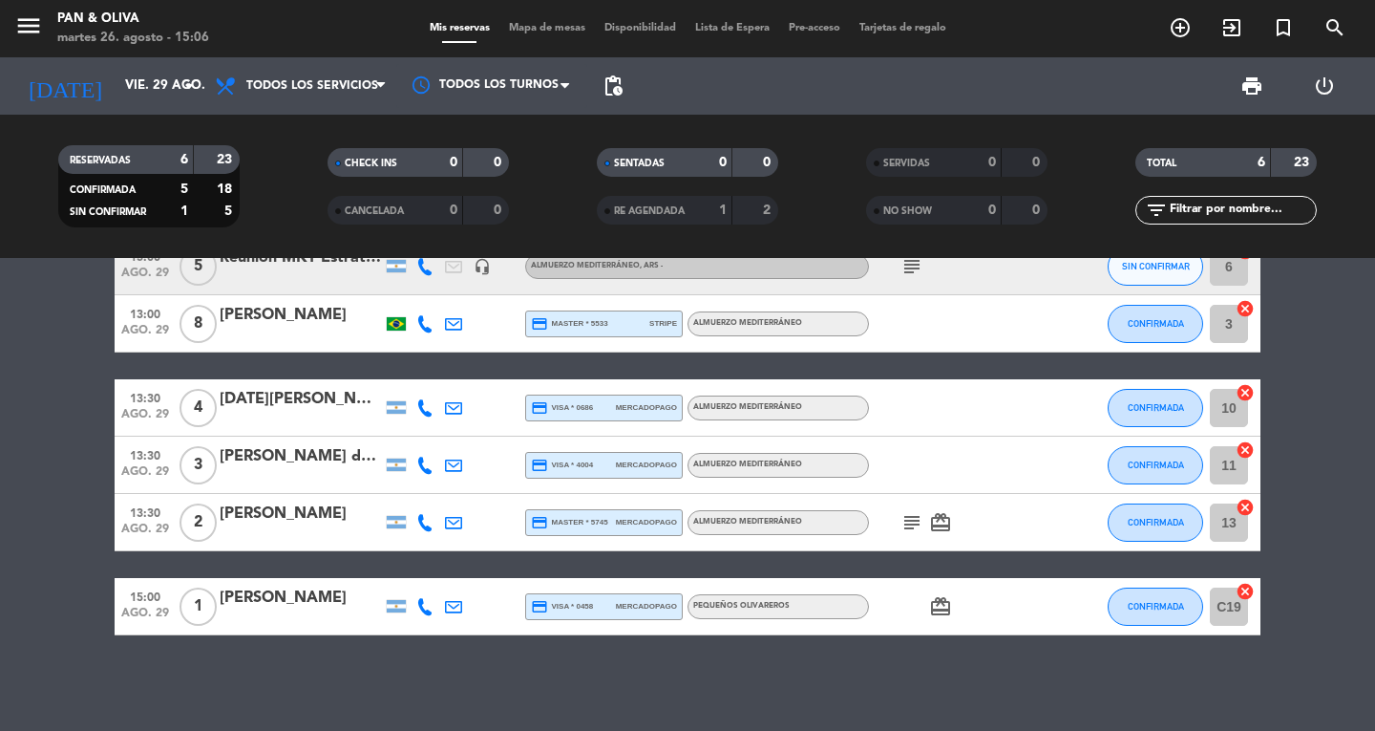
type input "[DATE]"
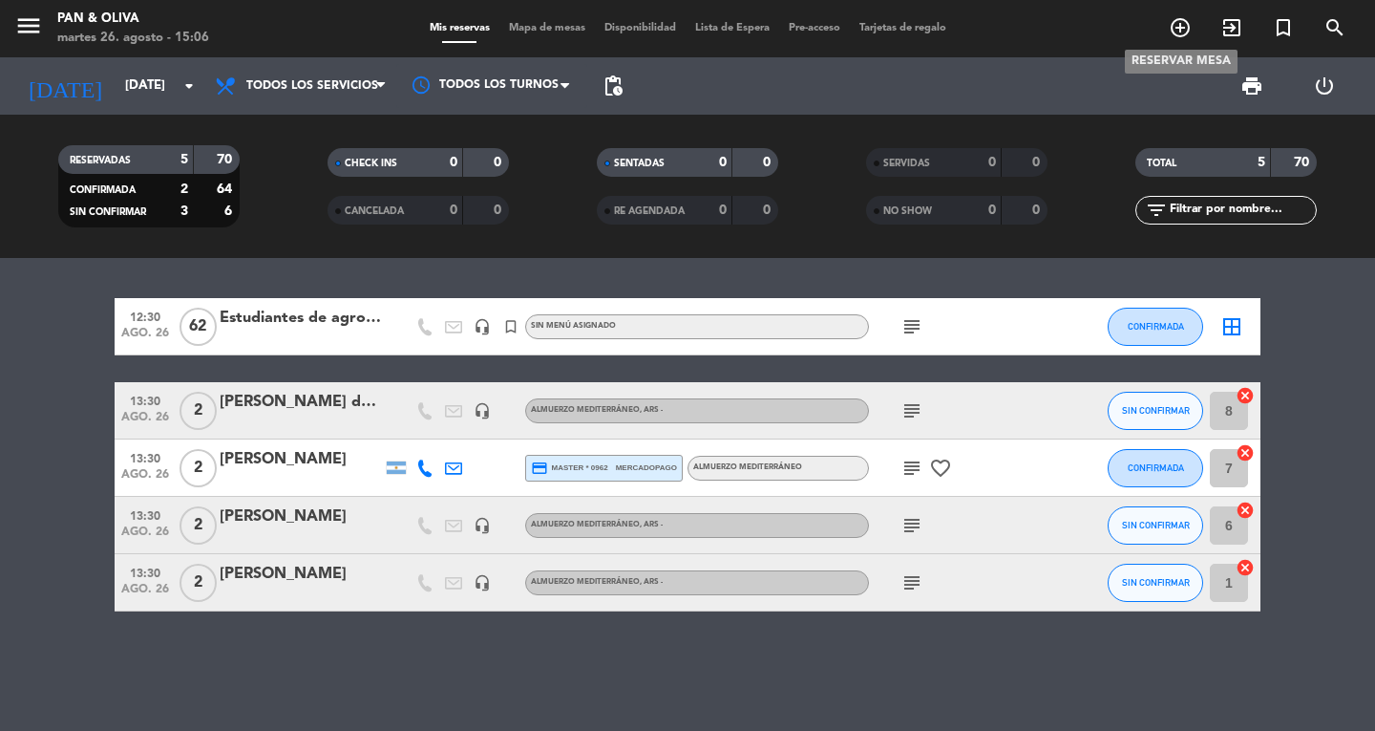
click at [1177, 33] on icon "add_circle_outline" at bounding box center [1180, 27] width 23 height 23
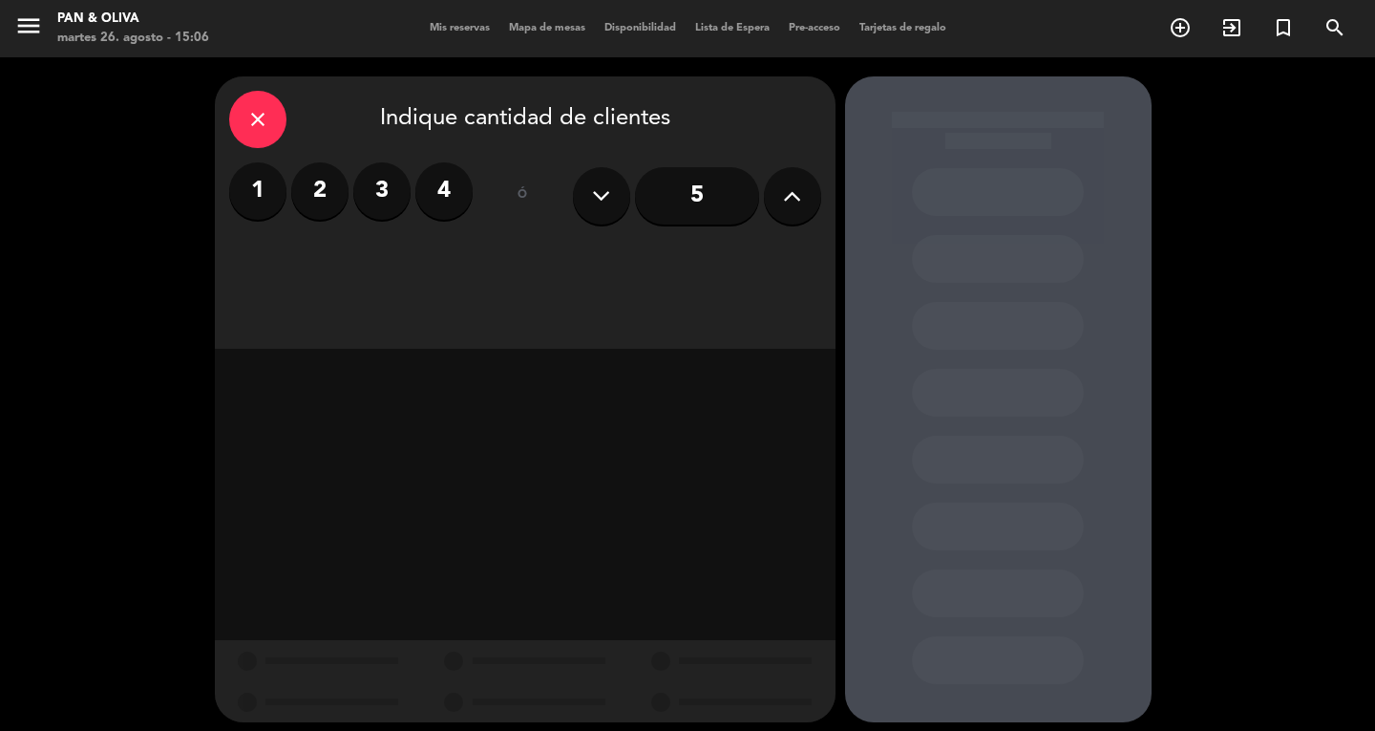
click at [276, 117] on div "close" at bounding box center [257, 119] width 57 height 57
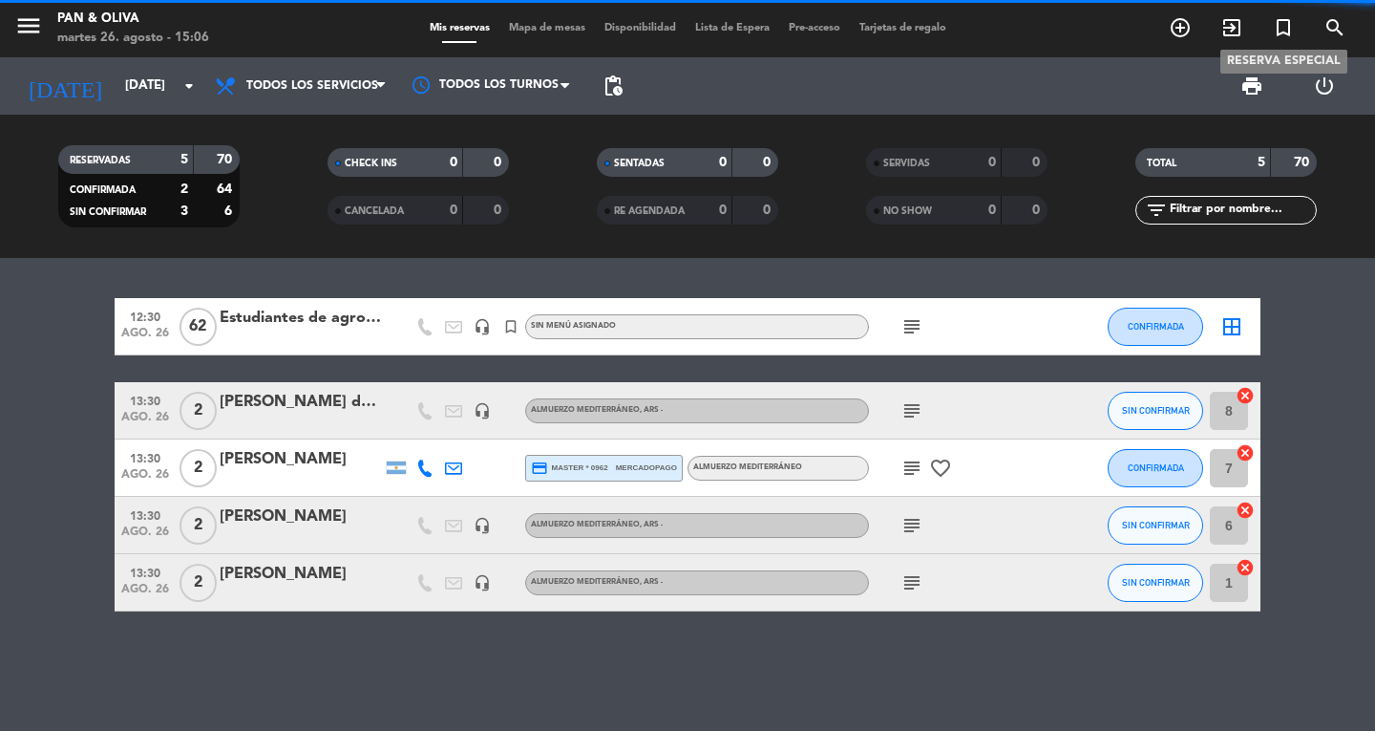
click at [1293, 25] on icon "turned_in_not" at bounding box center [1283, 27] width 23 height 23
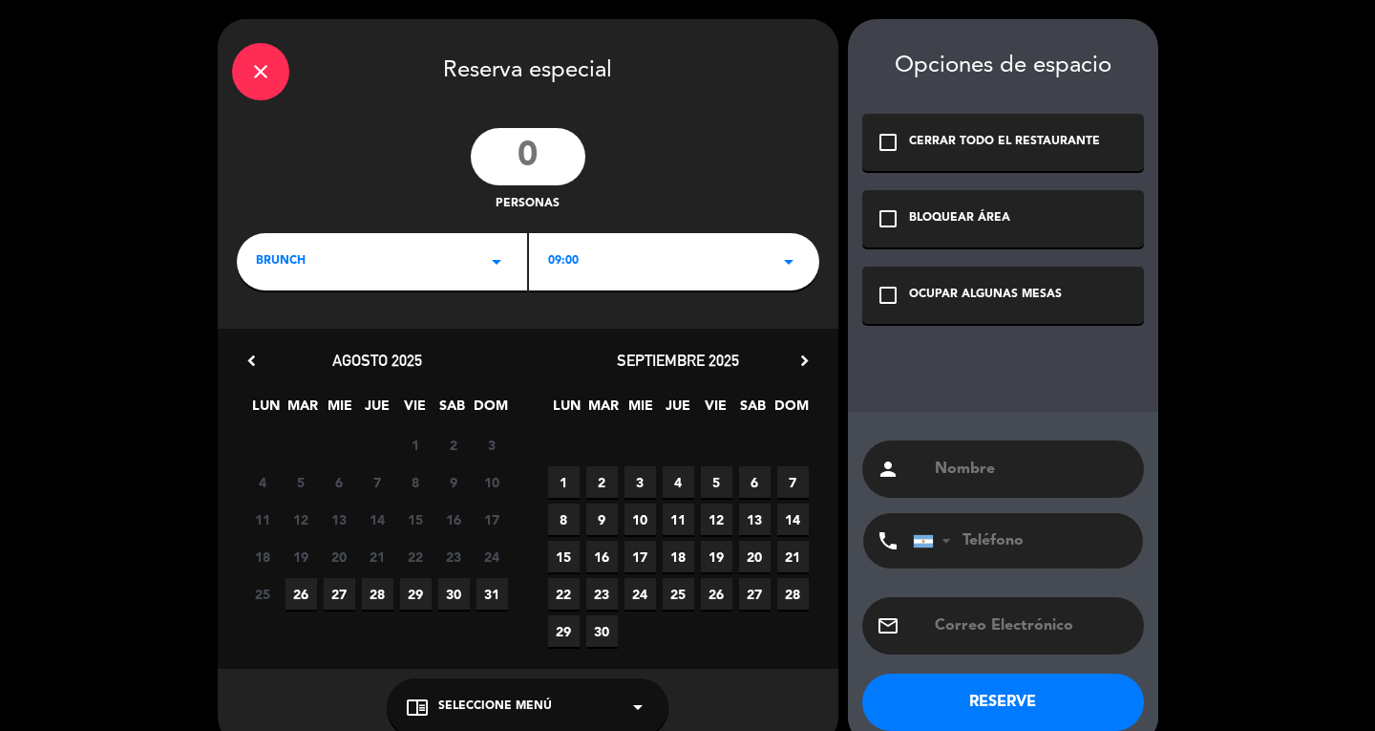
click at [521, 160] on input "number" at bounding box center [528, 156] width 115 height 57
type input "2"
click at [429, 260] on div "BRUNCH arrow_drop_down" at bounding box center [382, 261] width 290 height 57
click at [313, 341] on div "Almuerzo" at bounding box center [382, 341] width 252 height 19
click at [296, 589] on span "26" at bounding box center [302, 594] width 32 height 32
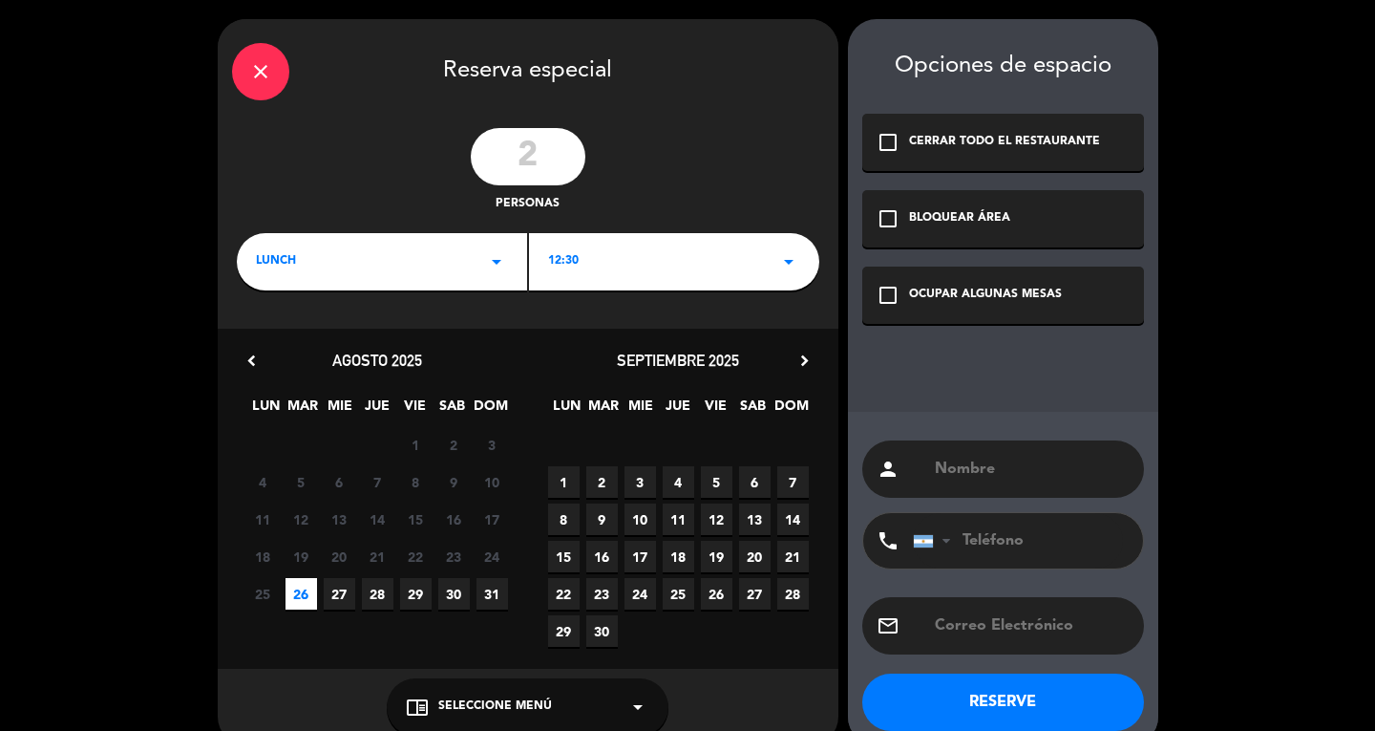
click at [1050, 290] on div "OCUPAR ALGUNAS MESAS" at bounding box center [985, 295] width 153 height 19
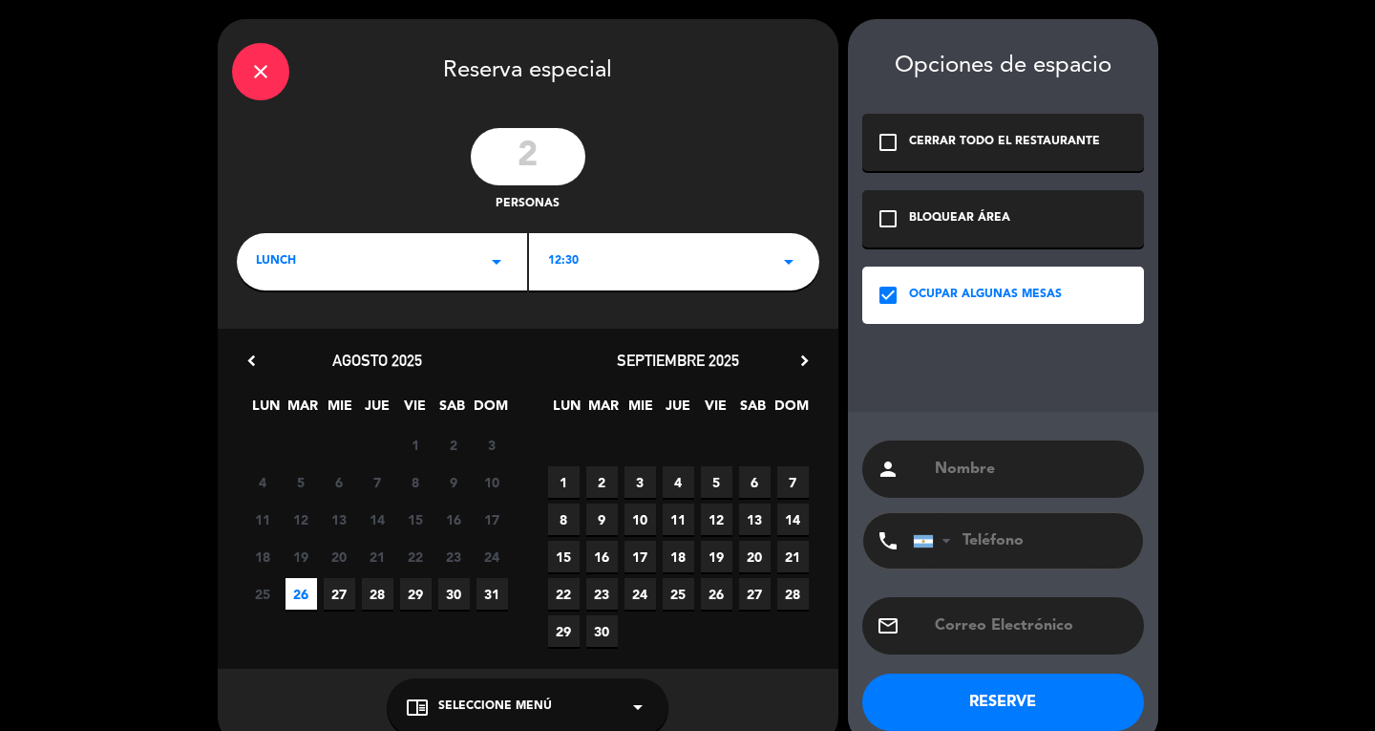
click at [965, 461] on input "text" at bounding box center [1031, 469] width 197 height 27
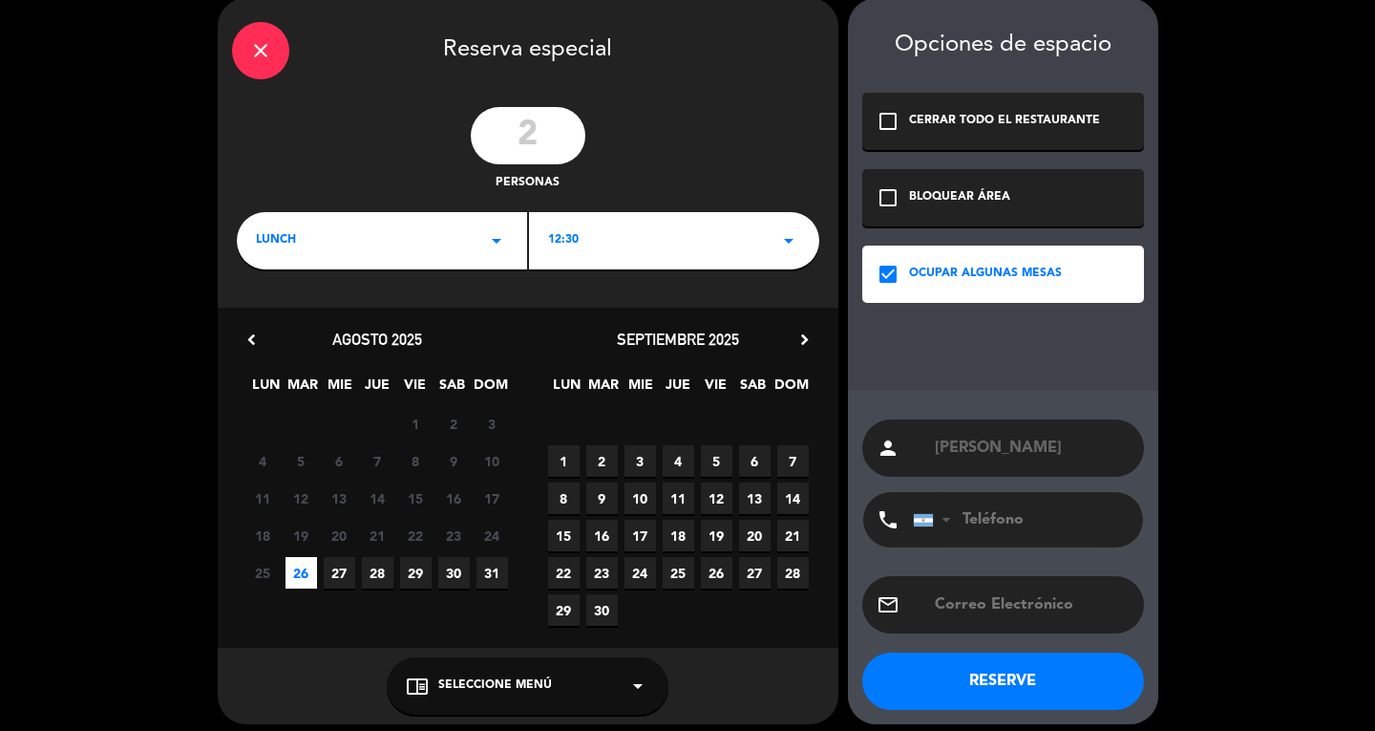
scroll to position [32, 0]
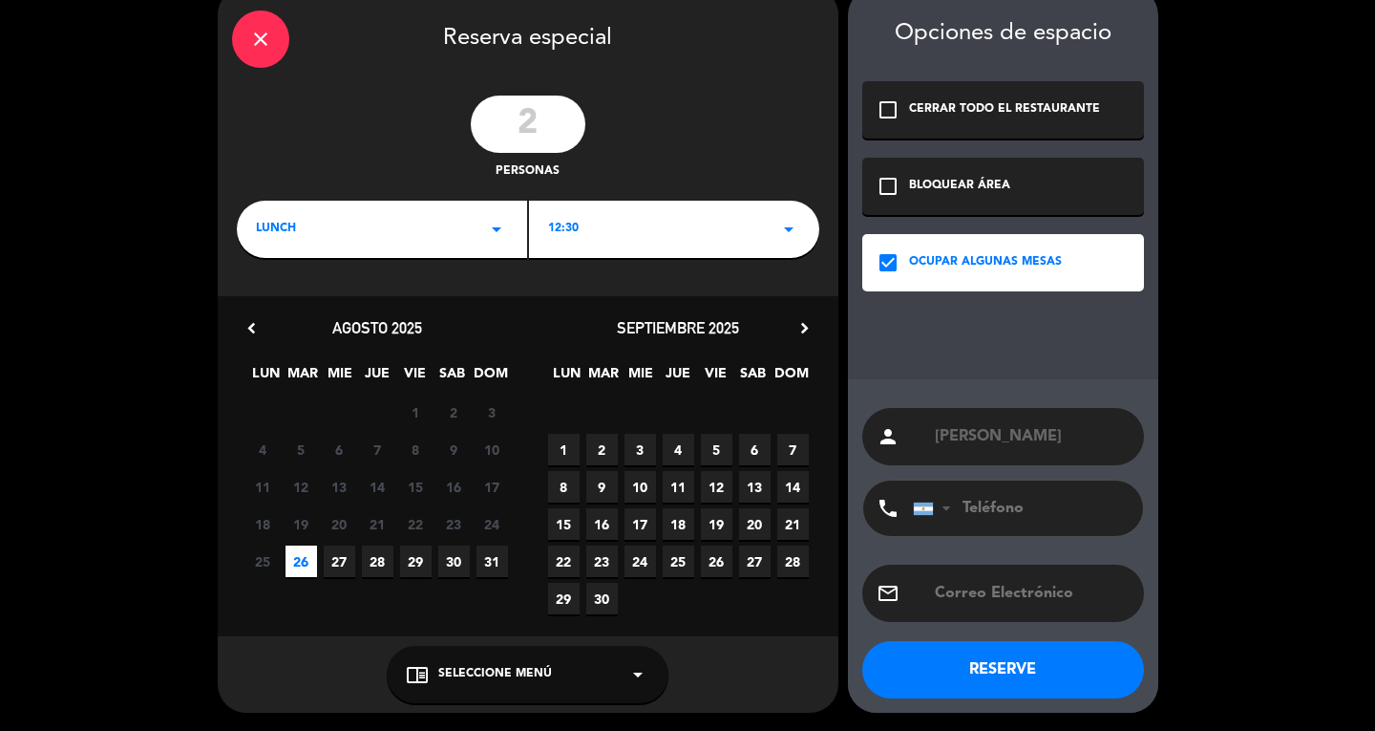
type input "[PERSON_NAME]"
click at [499, 696] on div "chrome_reader_mode Seleccione Menú arrow_drop_down" at bounding box center [528, 674] width 282 height 57
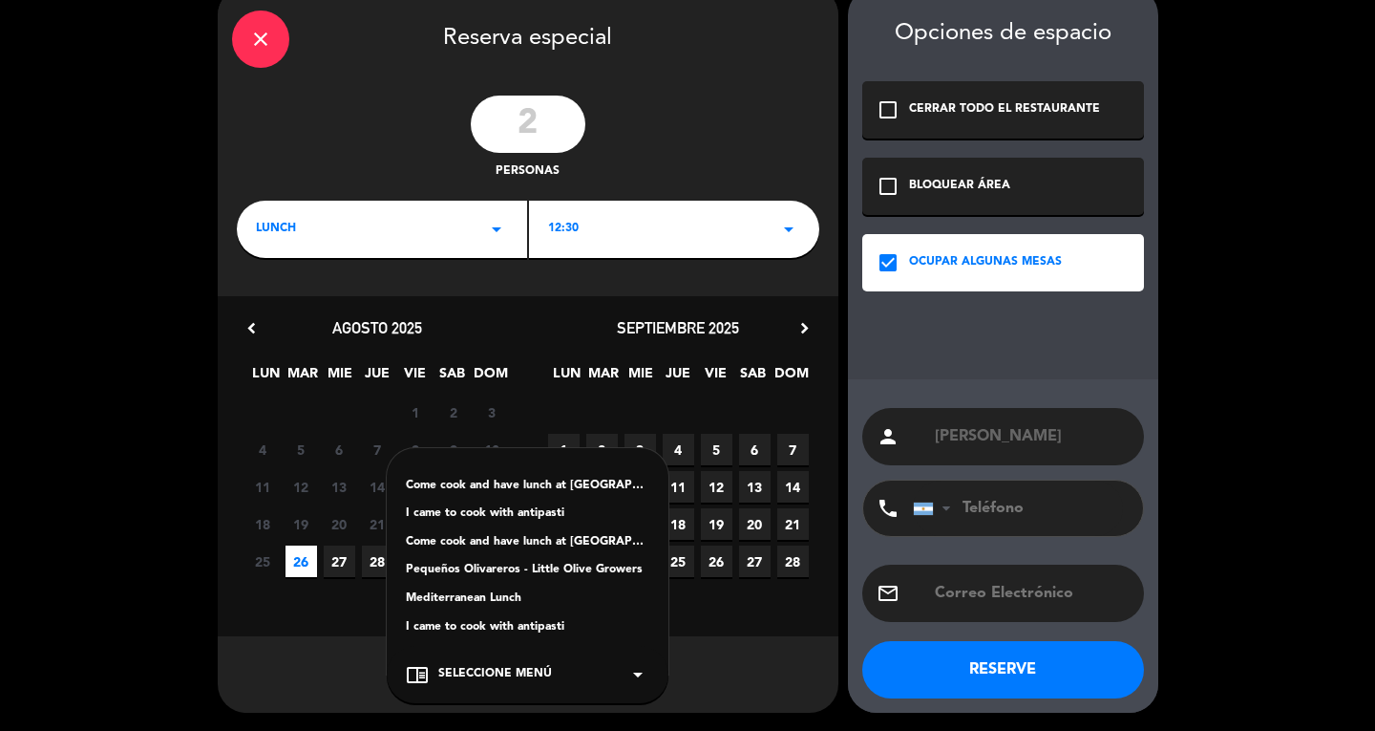
click at [468, 595] on div "Mediterranean Lunch" at bounding box center [528, 598] width 244 height 19
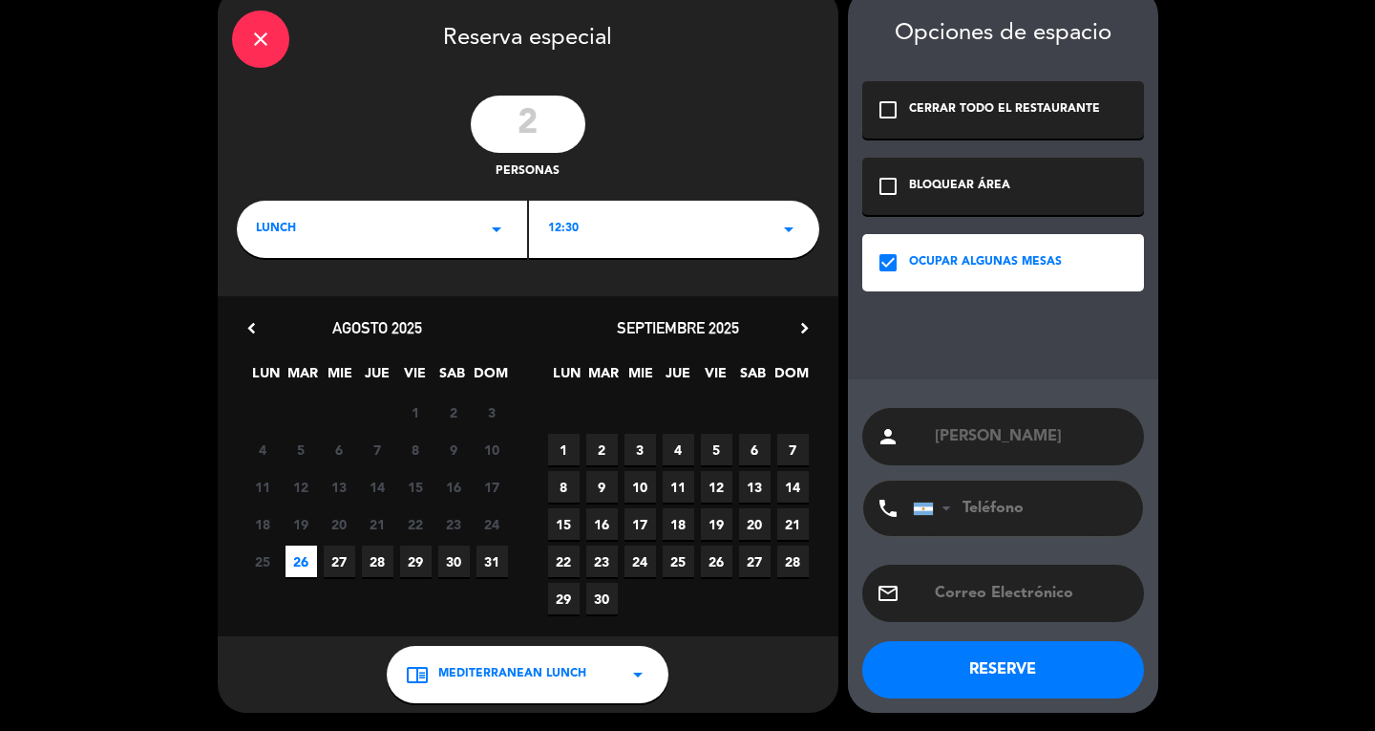
click at [1000, 673] on button "RESERVE" at bounding box center [1003, 669] width 282 height 57
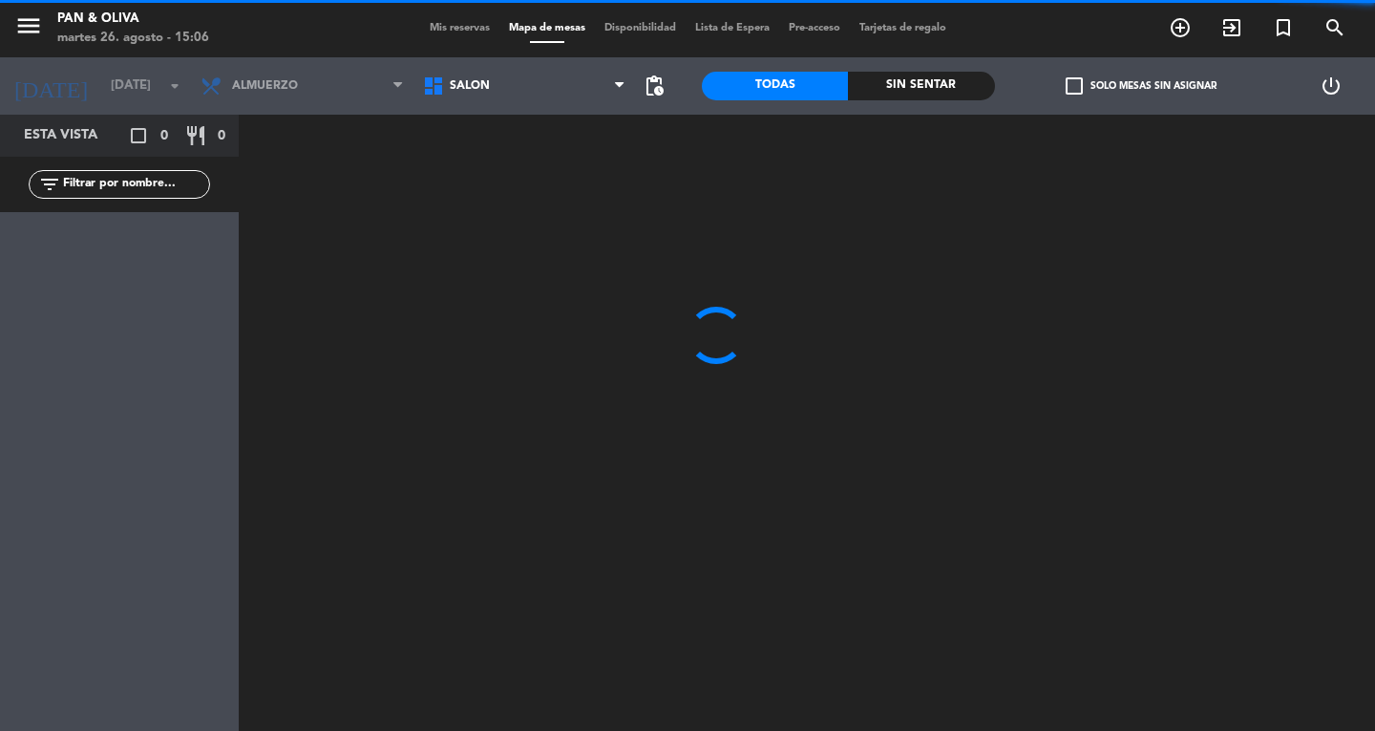
click at [461, 23] on span "Mis reservas" at bounding box center [459, 28] width 79 height 11
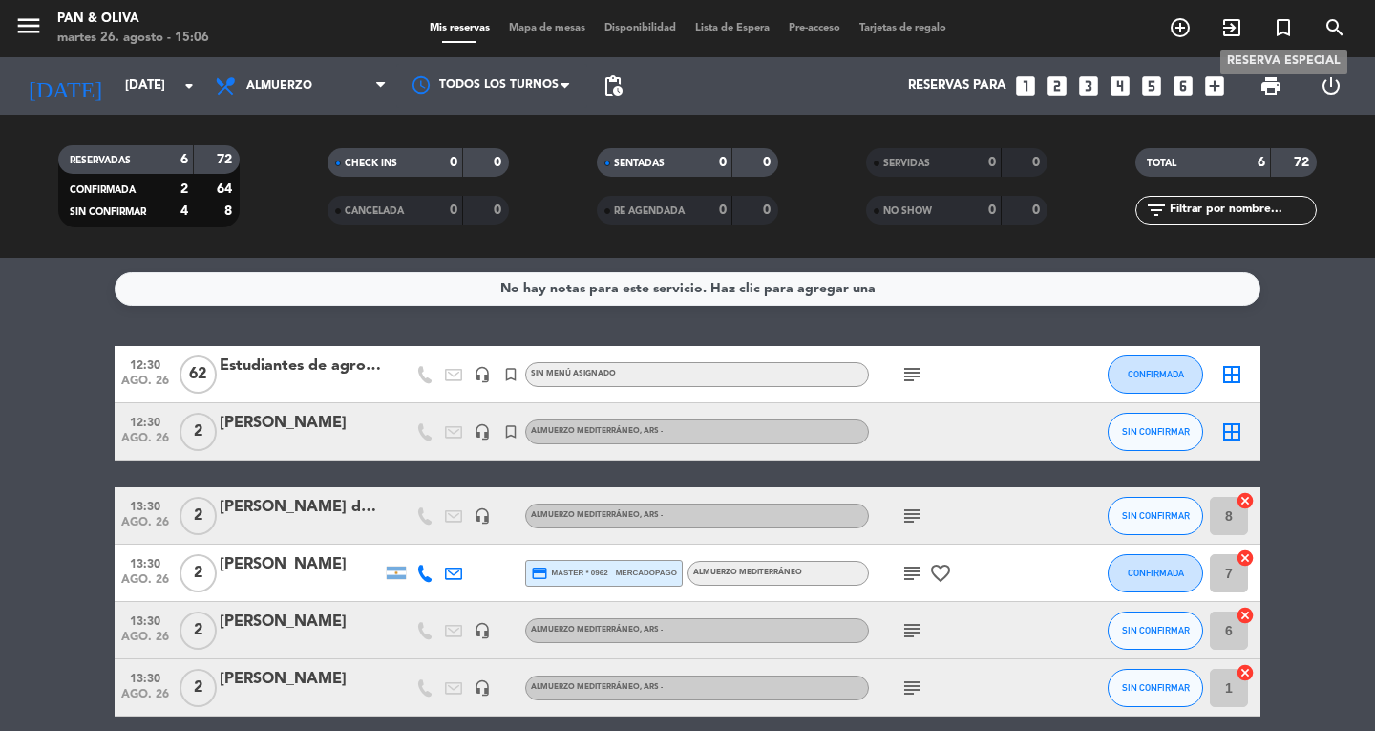
click at [1283, 26] on icon "turned_in_not" at bounding box center [1283, 27] width 23 height 23
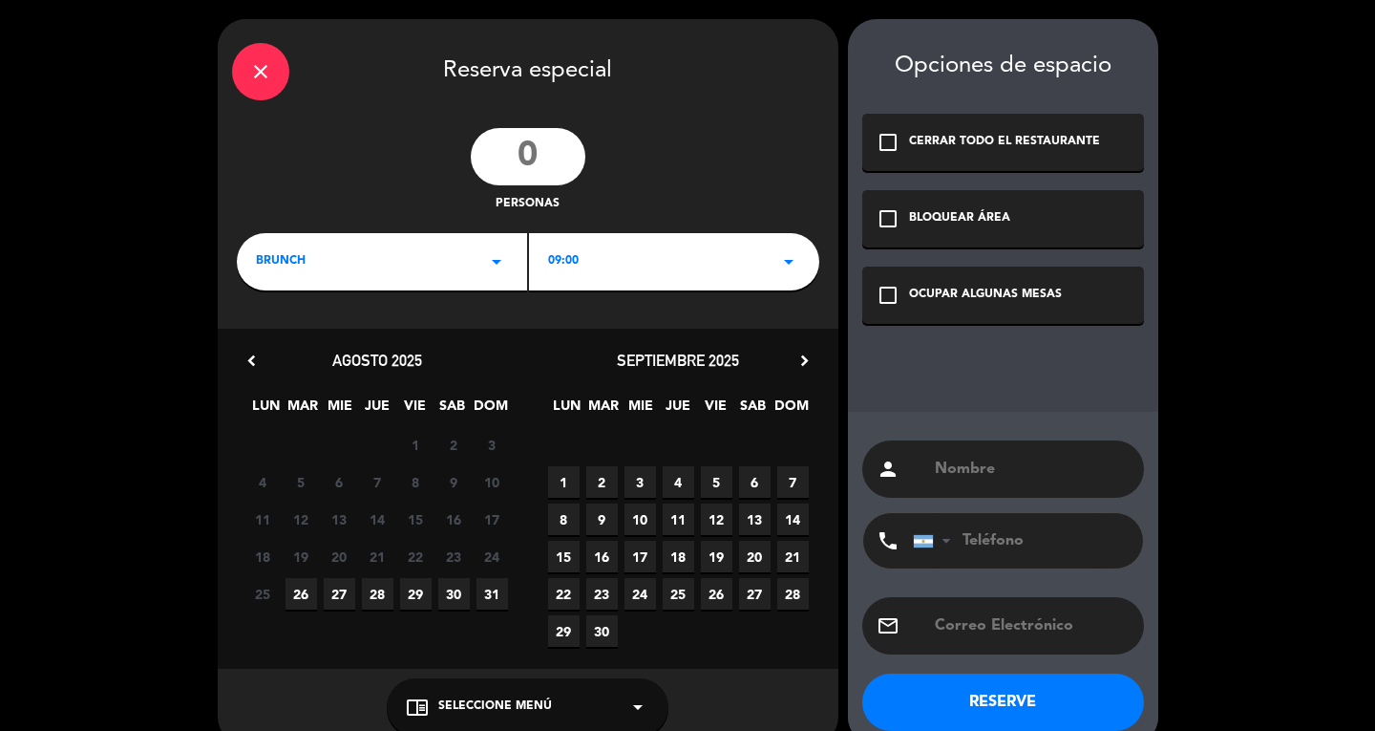
click at [528, 147] on input "number" at bounding box center [528, 156] width 115 height 57
type input "2"
click at [364, 273] on div "BRUNCH arrow_drop_down" at bounding box center [382, 261] width 290 height 57
click at [292, 347] on div "Almuerzo" at bounding box center [382, 341] width 252 height 19
click at [295, 590] on span "26" at bounding box center [302, 594] width 32 height 32
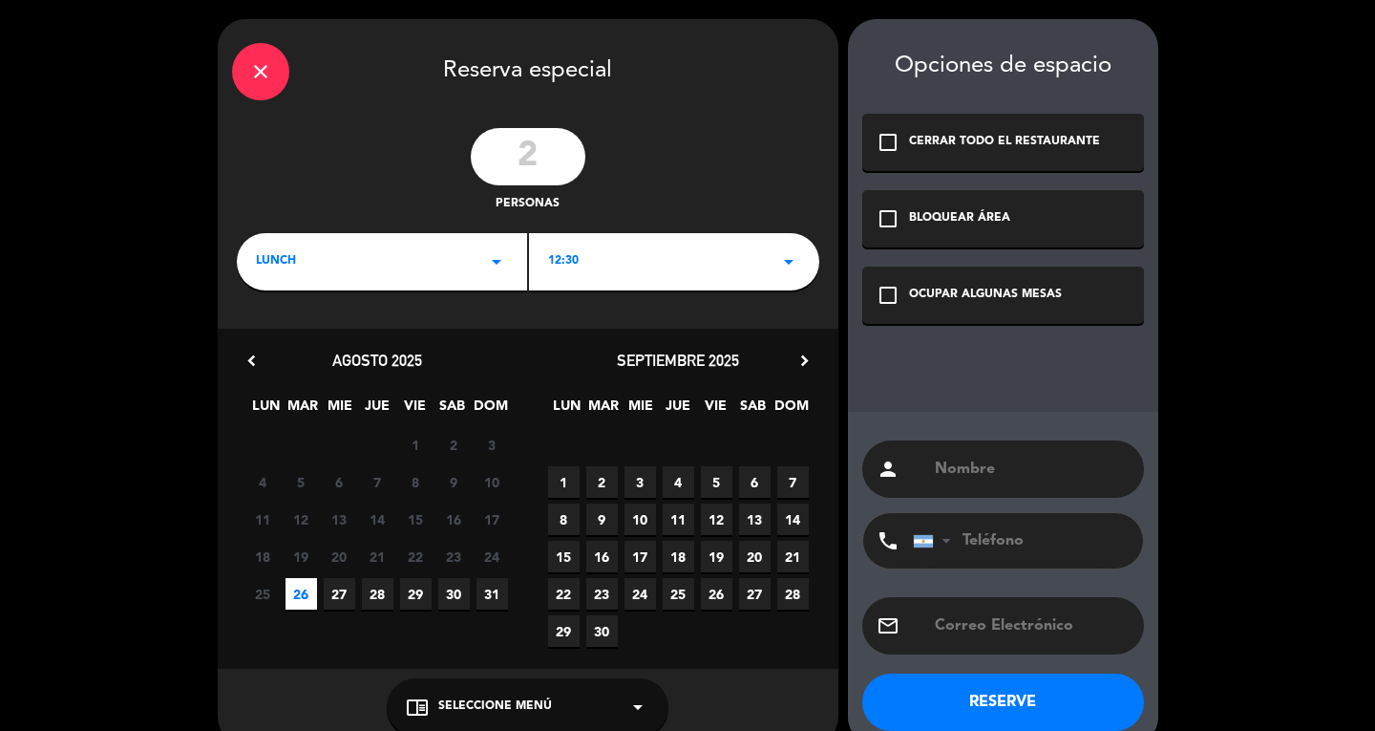
click at [926, 289] on div "OCUPAR ALGUNAS MESAS" at bounding box center [985, 295] width 153 height 19
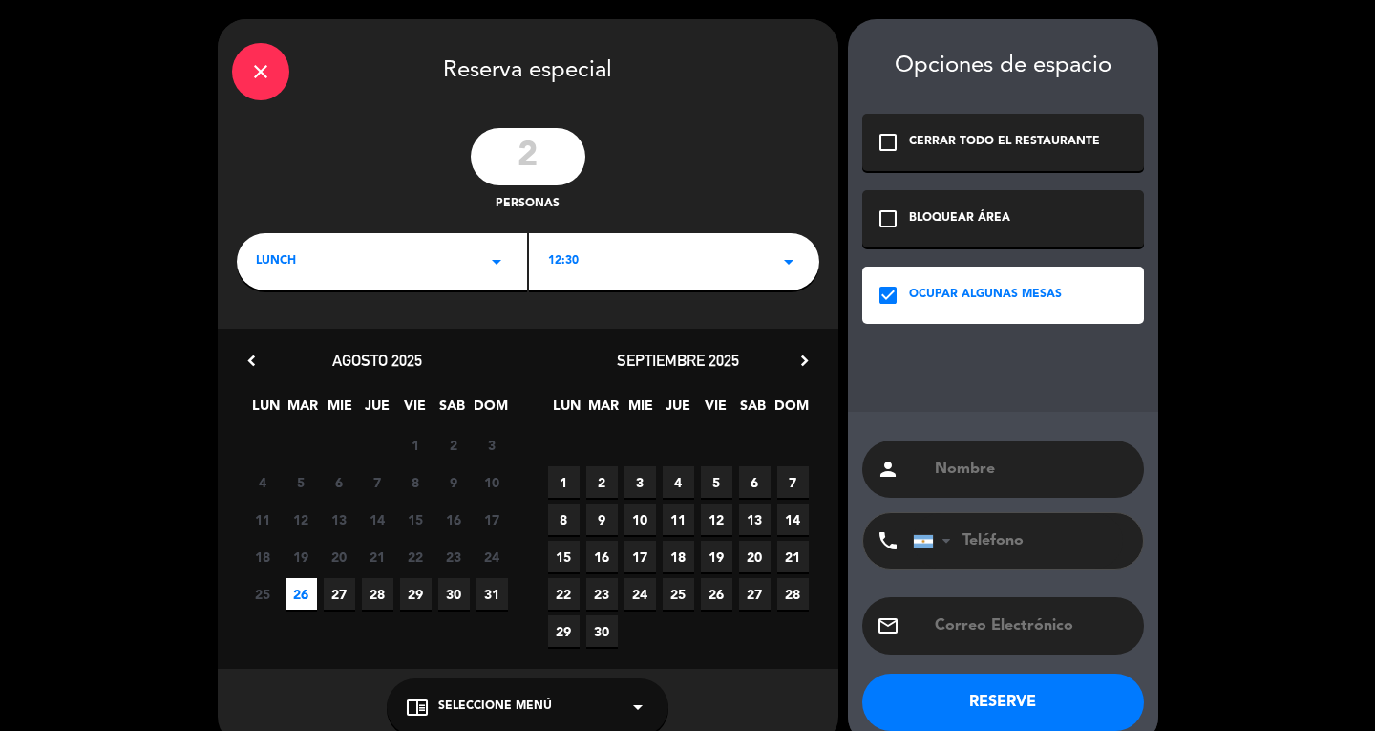
click at [942, 475] on input "text" at bounding box center [1031, 469] width 197 height 27
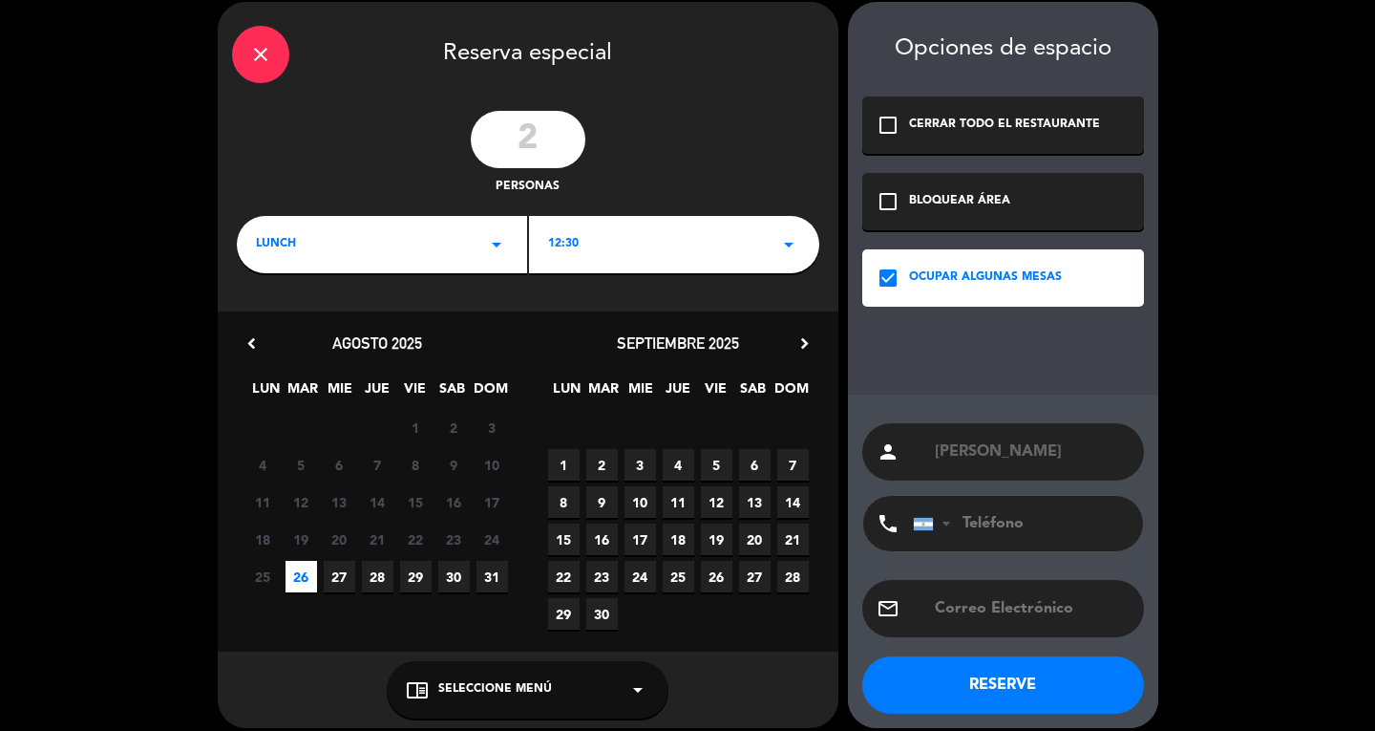
scroll to position [32, 0]
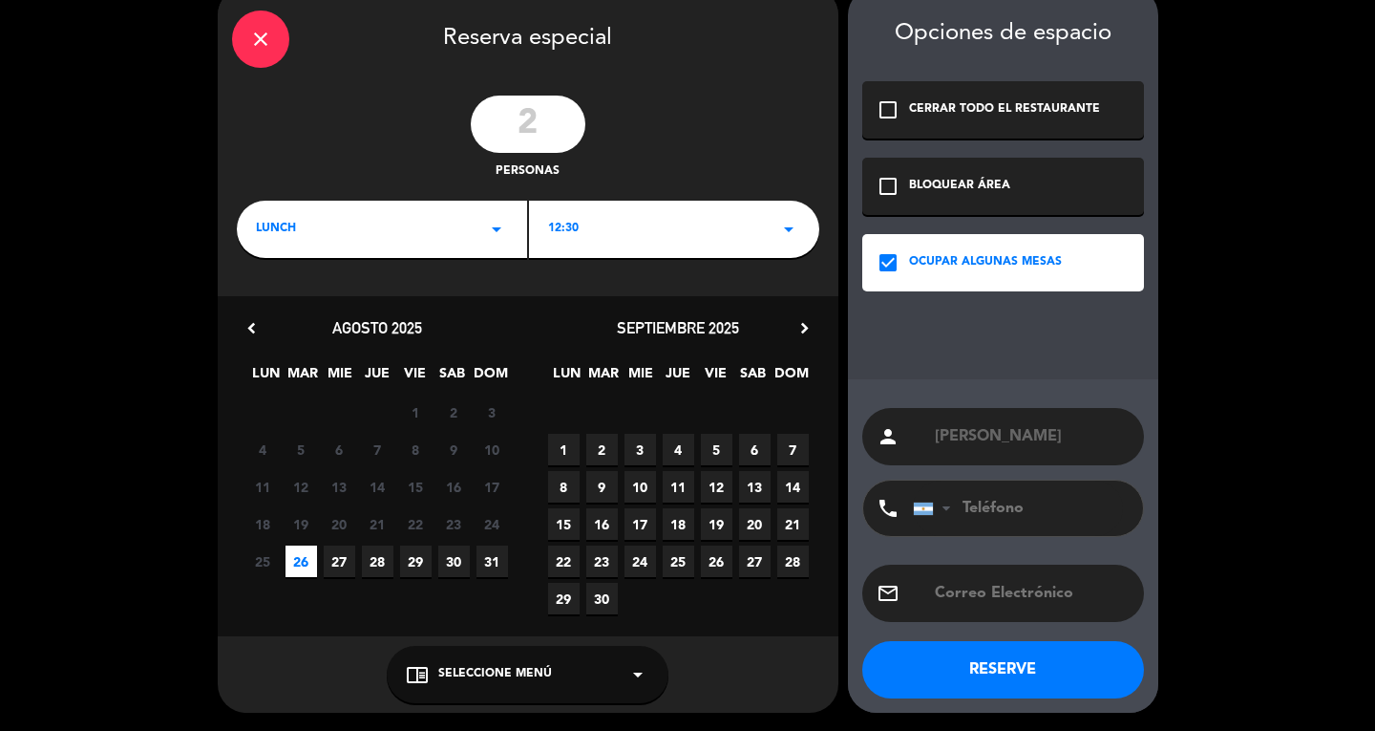
type input "[PERSON_NAME]"
click at [523, 662] on div "chrome_reader_mode Seleccione Menú arrow_drop_down" at bounding box center [528, 674] width 282 height 57
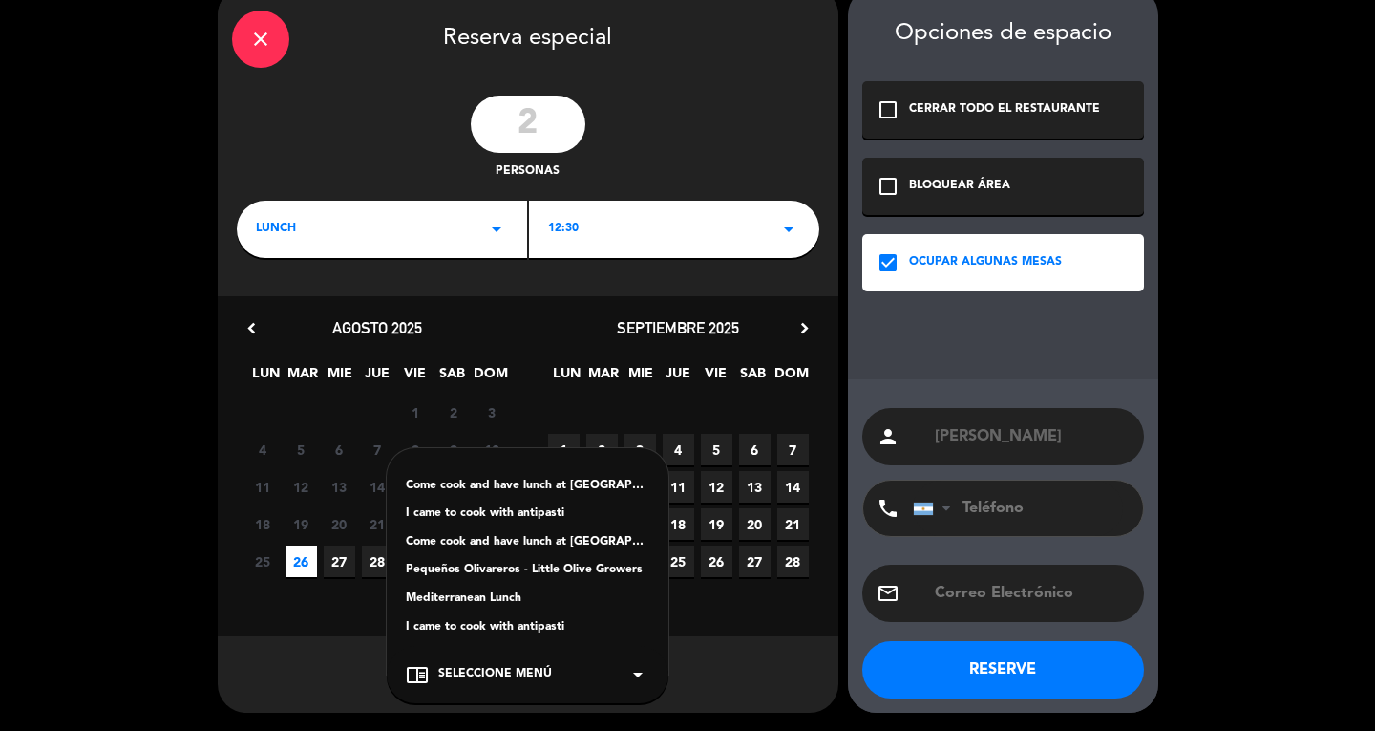
click at [481, 593] on div "Mediterranean Lunch" at bounding box center [528, 598] width 244 height 19
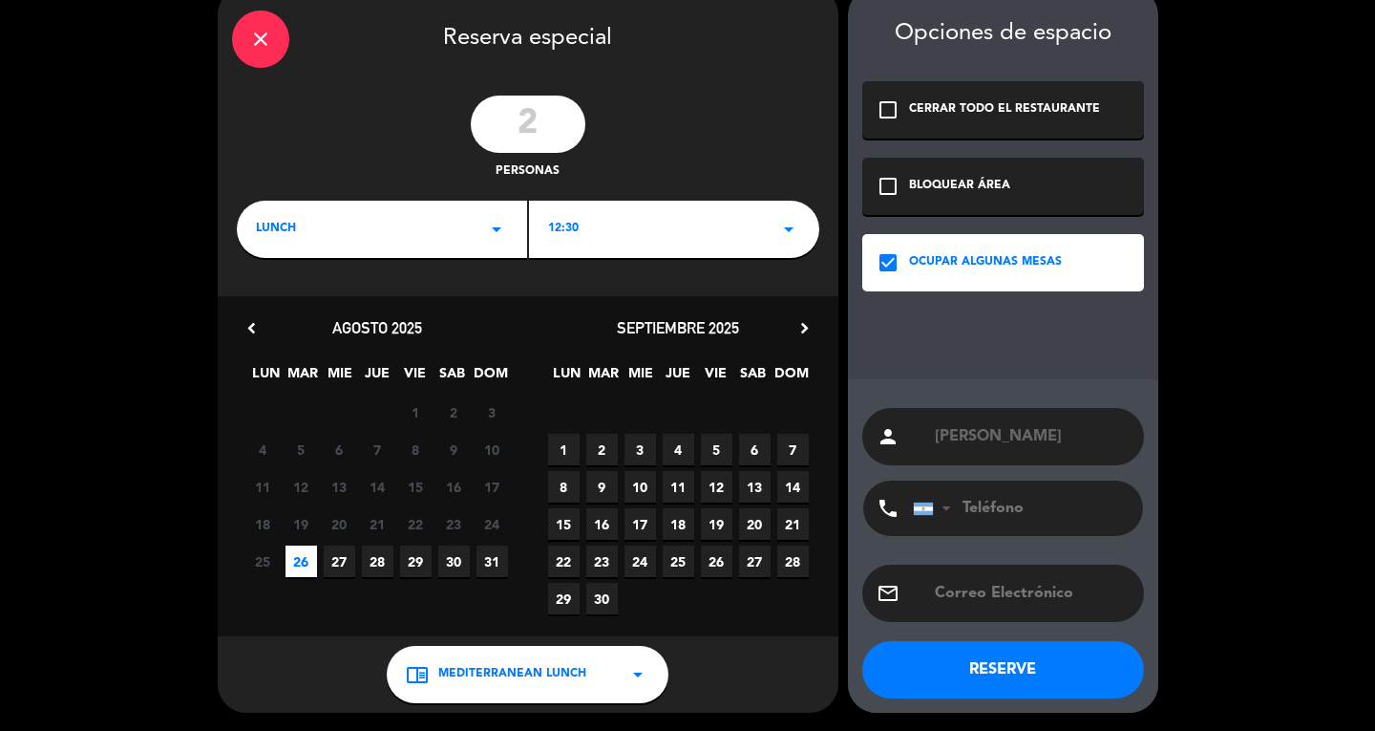
click at [1006, 674] on button "RESERVE" at bounding box center [1003, 669] width 282 height 57
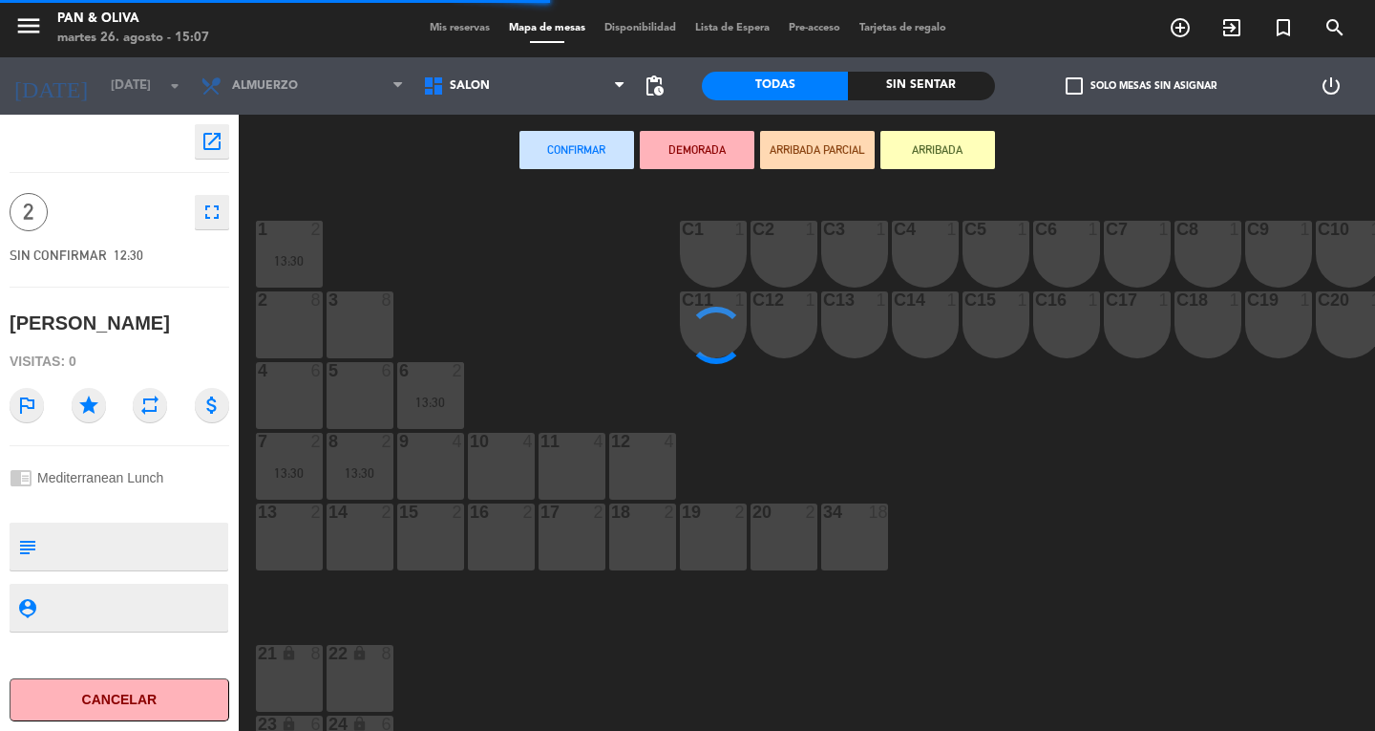
click at [453, 27] on span "Mis reservas" at bounding box center [459, 28] width 79 height 11
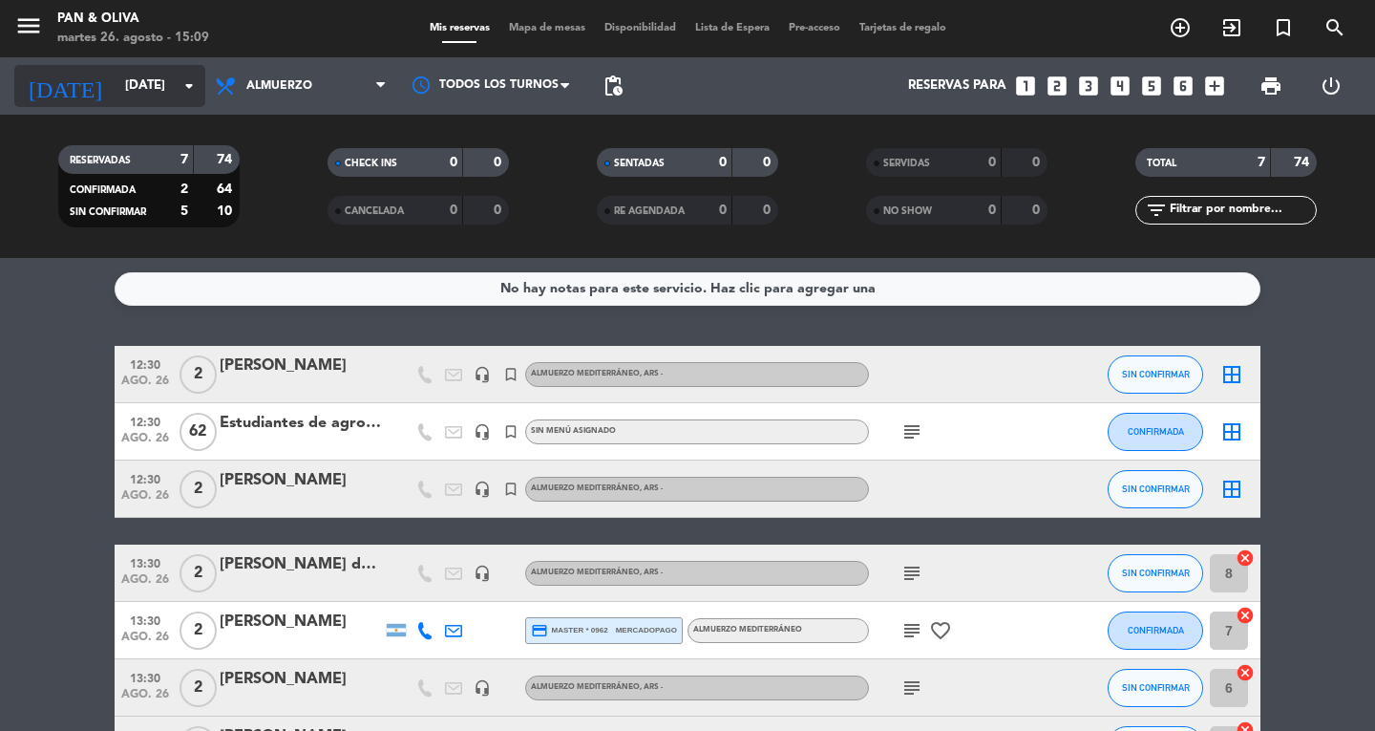
click at [116, 84] on input "[DATE]" at bounding box center [200, 86] width 168 height 34
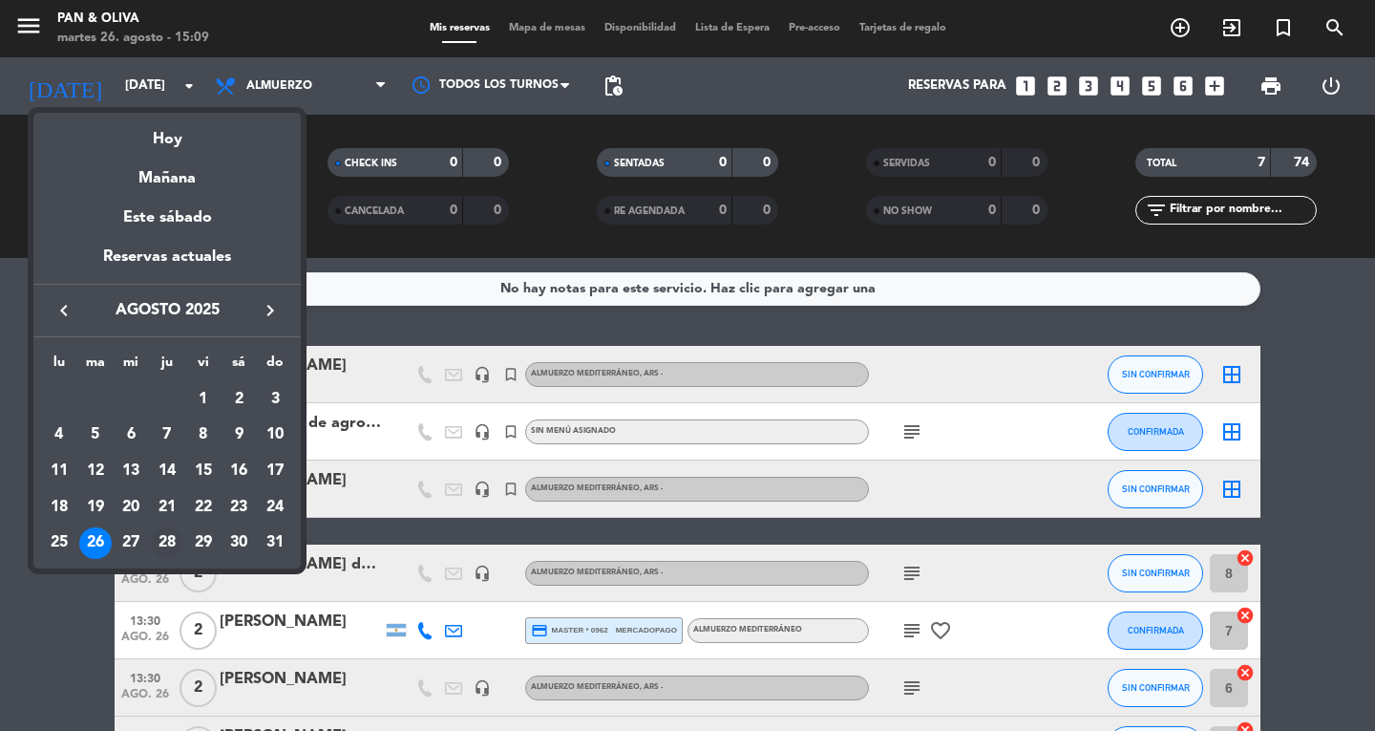
click at [162, 540] on div "28" at bounding box center [167, 543] width 32 height 32
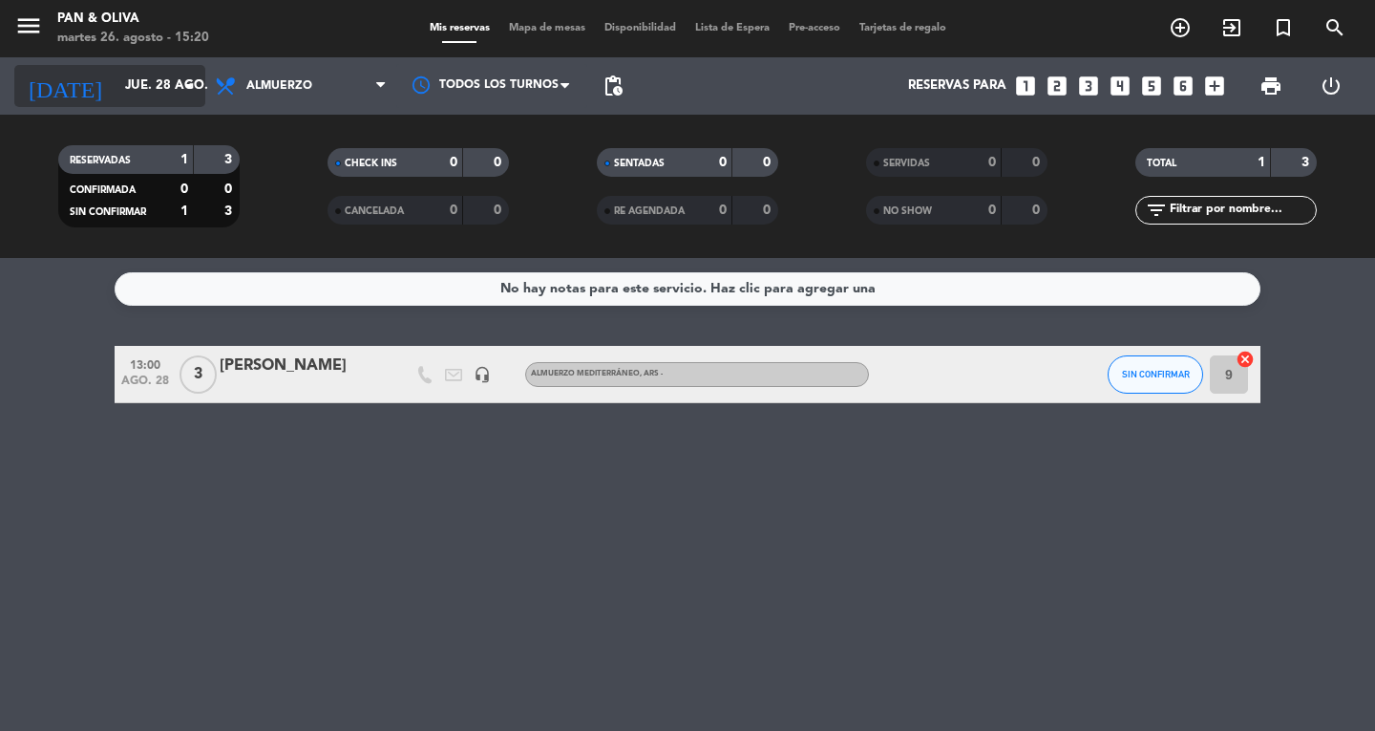
click at [130, 69] on input "jue. 28 ago." at bounding box center [200, 86] width 168 height 34
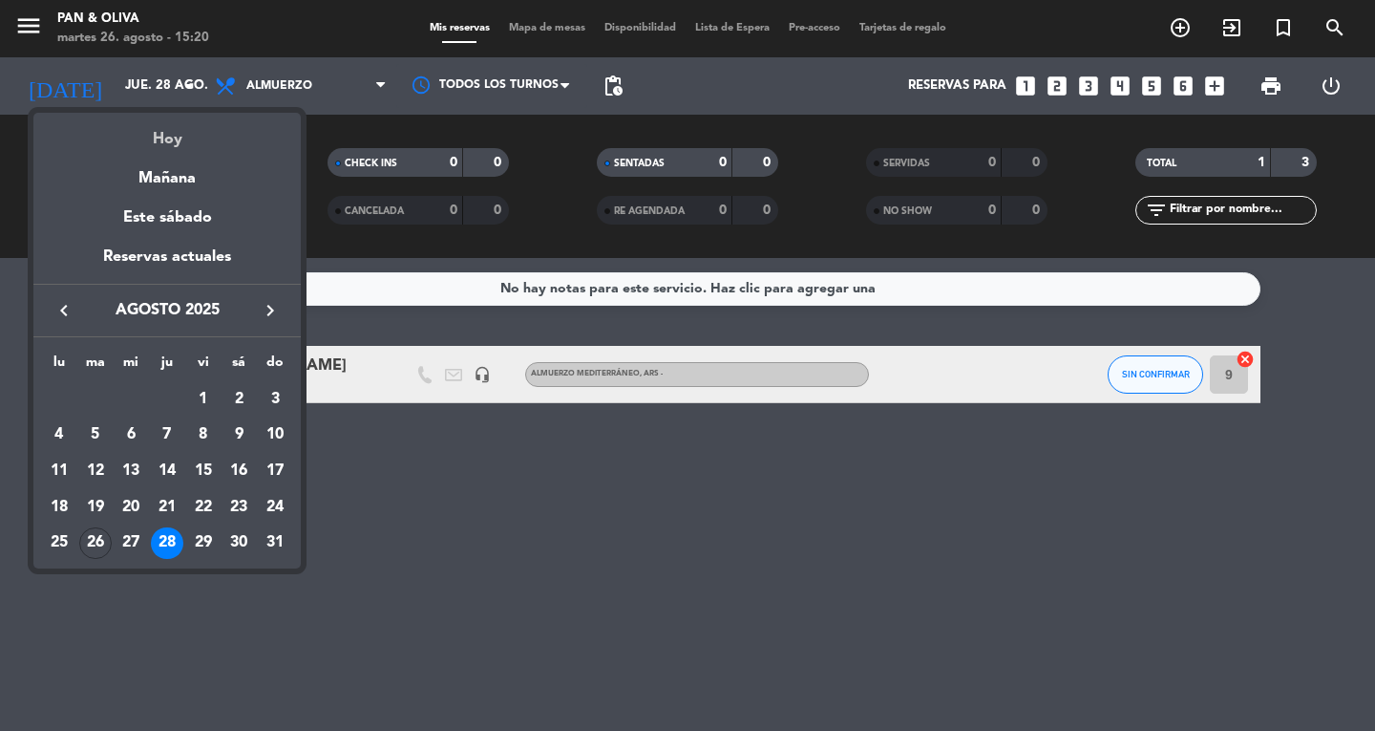
click at [136, 123] on div "Hoy" at bounding box center [166, 132] width 267 height 39
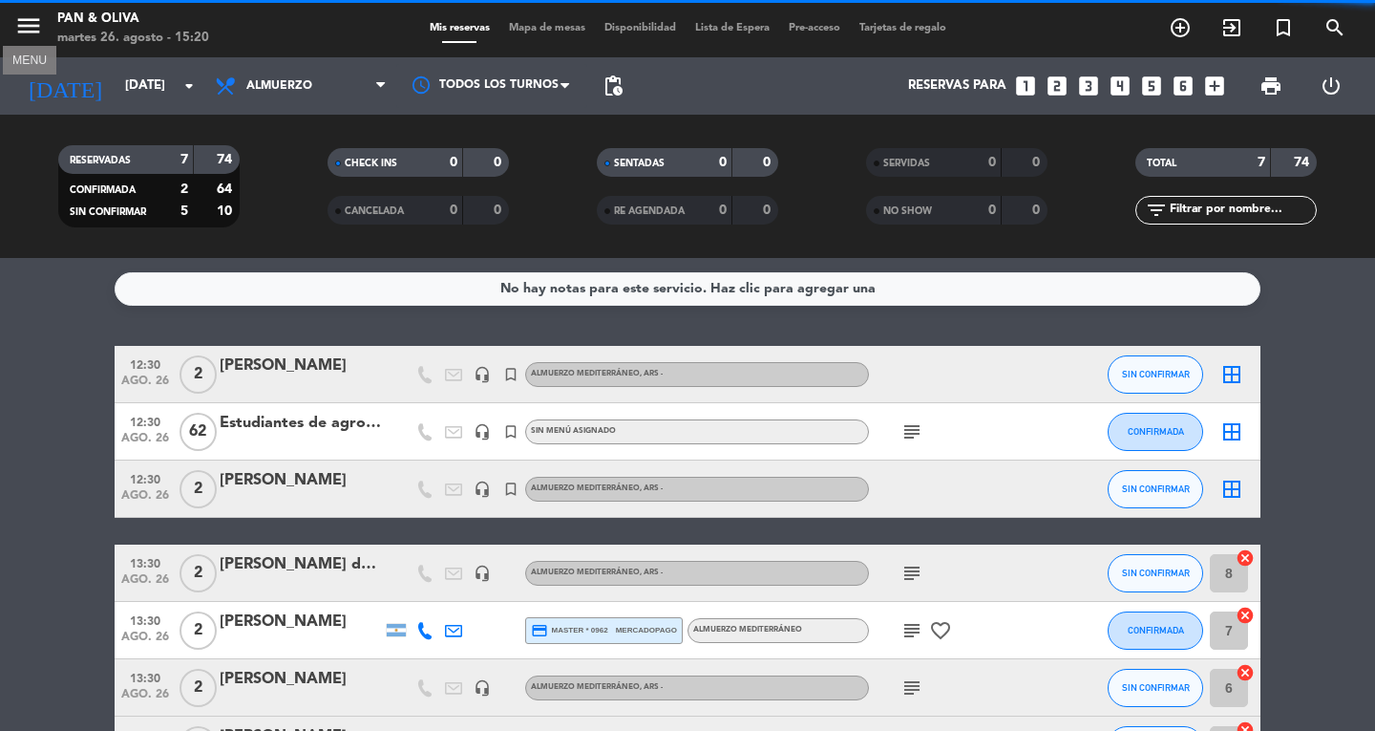
click at [20, 32] on icon "menu" at bounding box center [28, 25] width 29 height 29
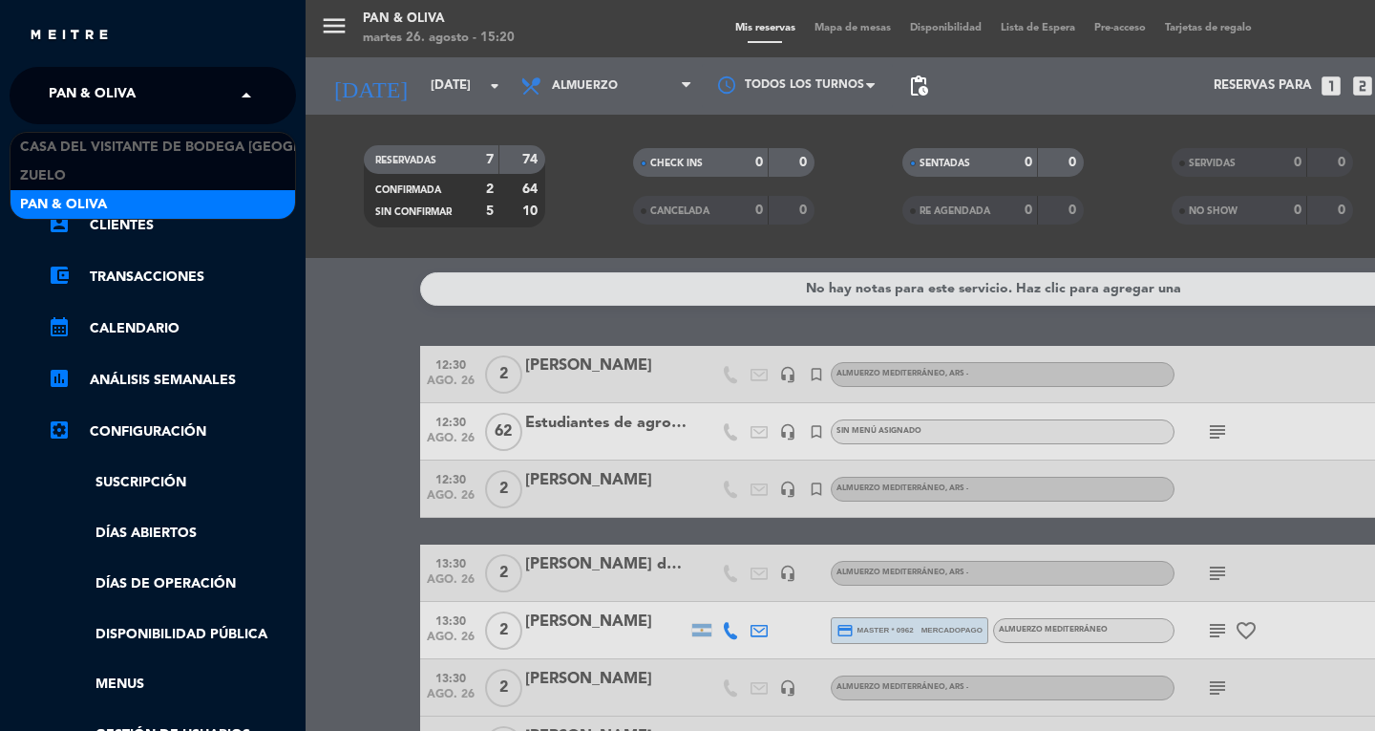
click at [164, 109] on input "text" at bounding box center [154, 96] width 233 height 42
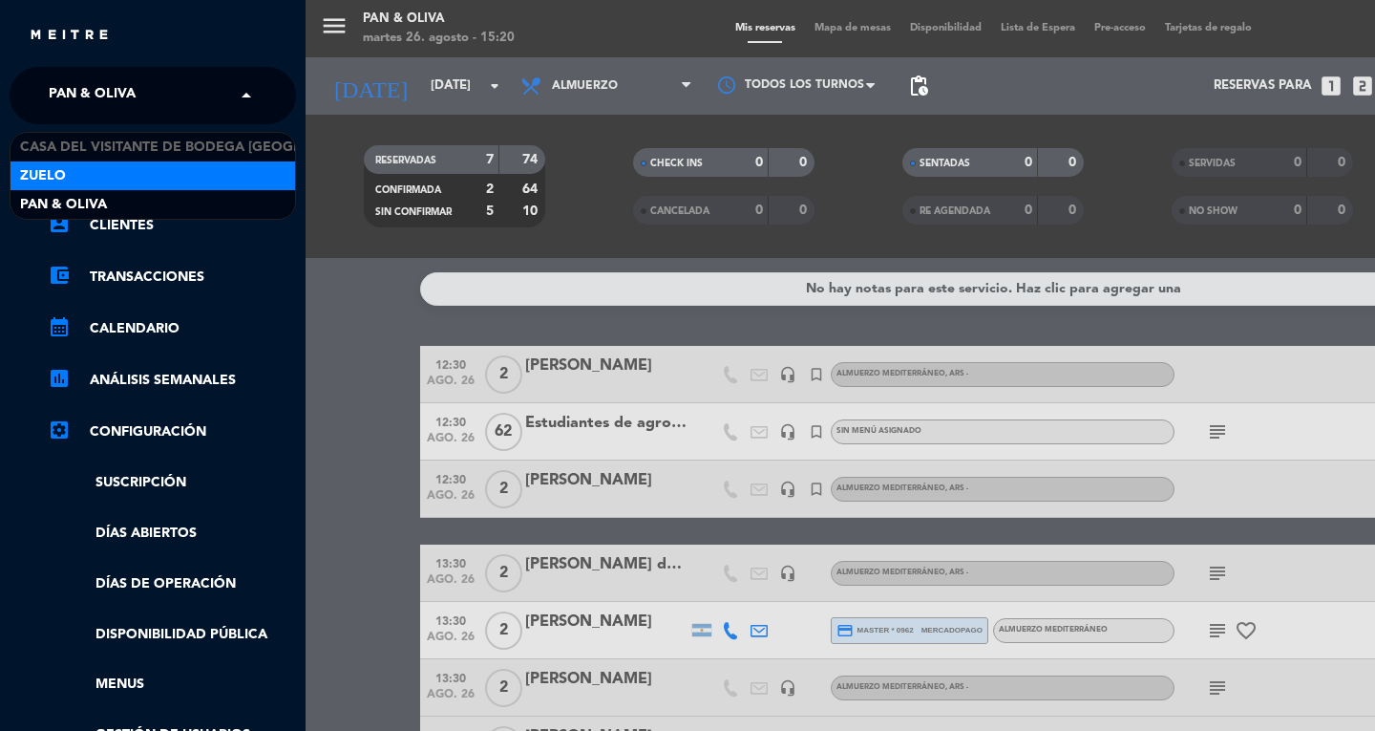
click at [157, 188] on div "Zuelo" at bounding box center [153, 175] width 285 height 29
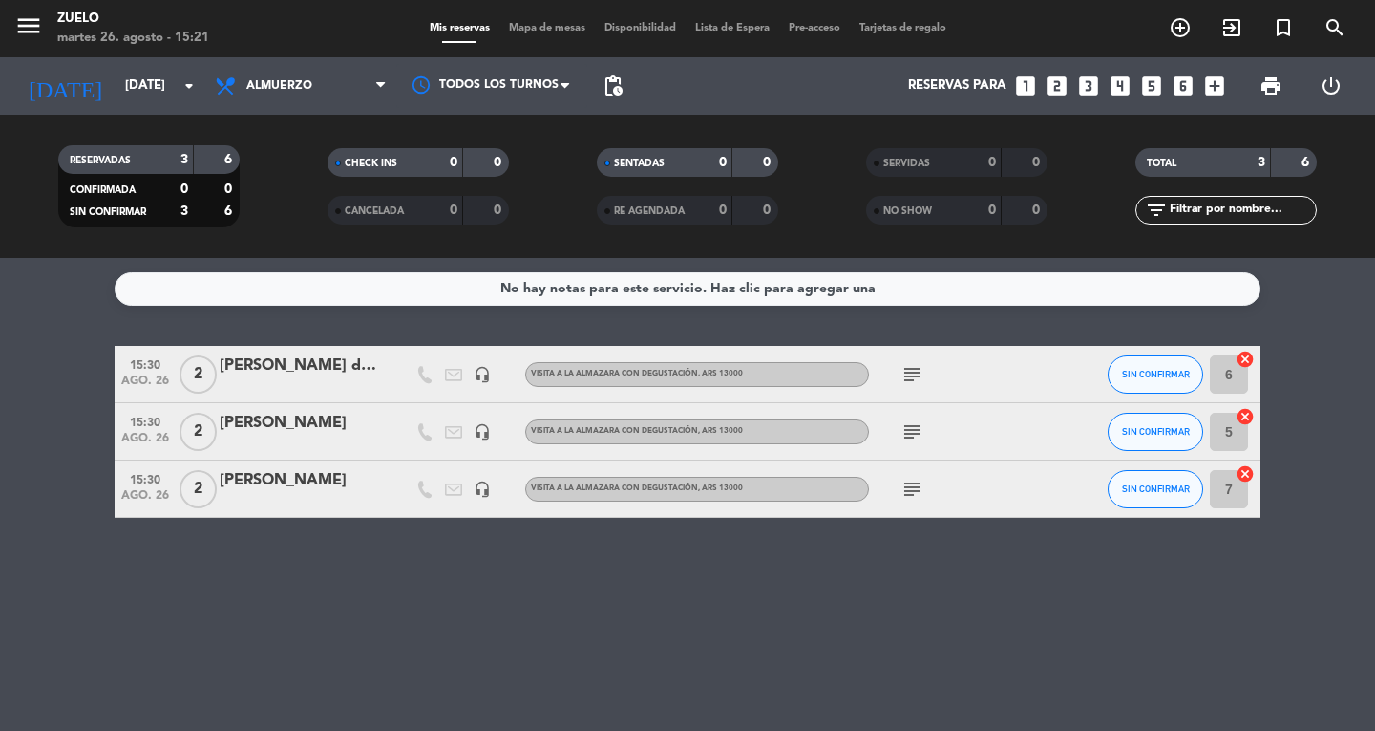
click at [906, 422] on icon "subject" at bounding box center [912, 431] width 23 height 23
click at [33, 26] on icon "menu" at bounding box center [28, 25] width 29 height 29
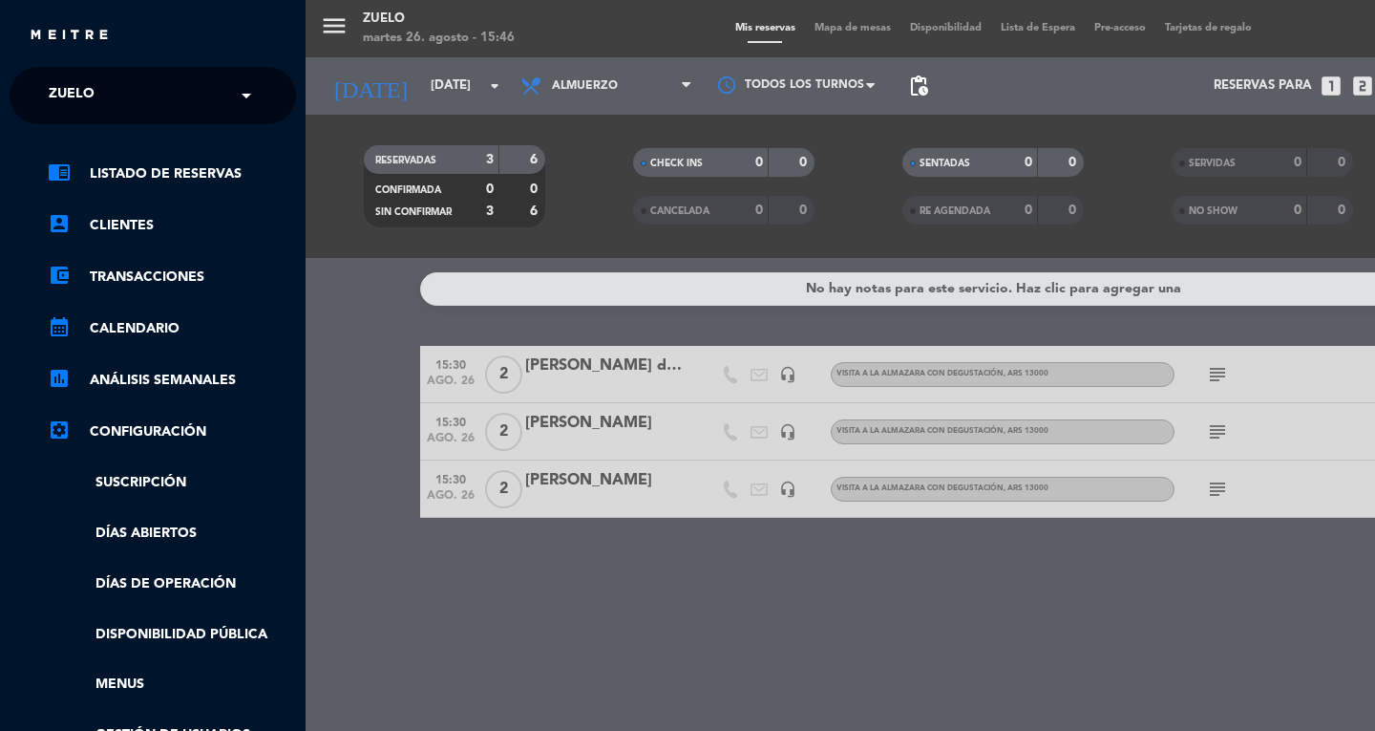
click at [77, 88] on span "Zuelo" at bounding box center [72, 95] width 46 height 40
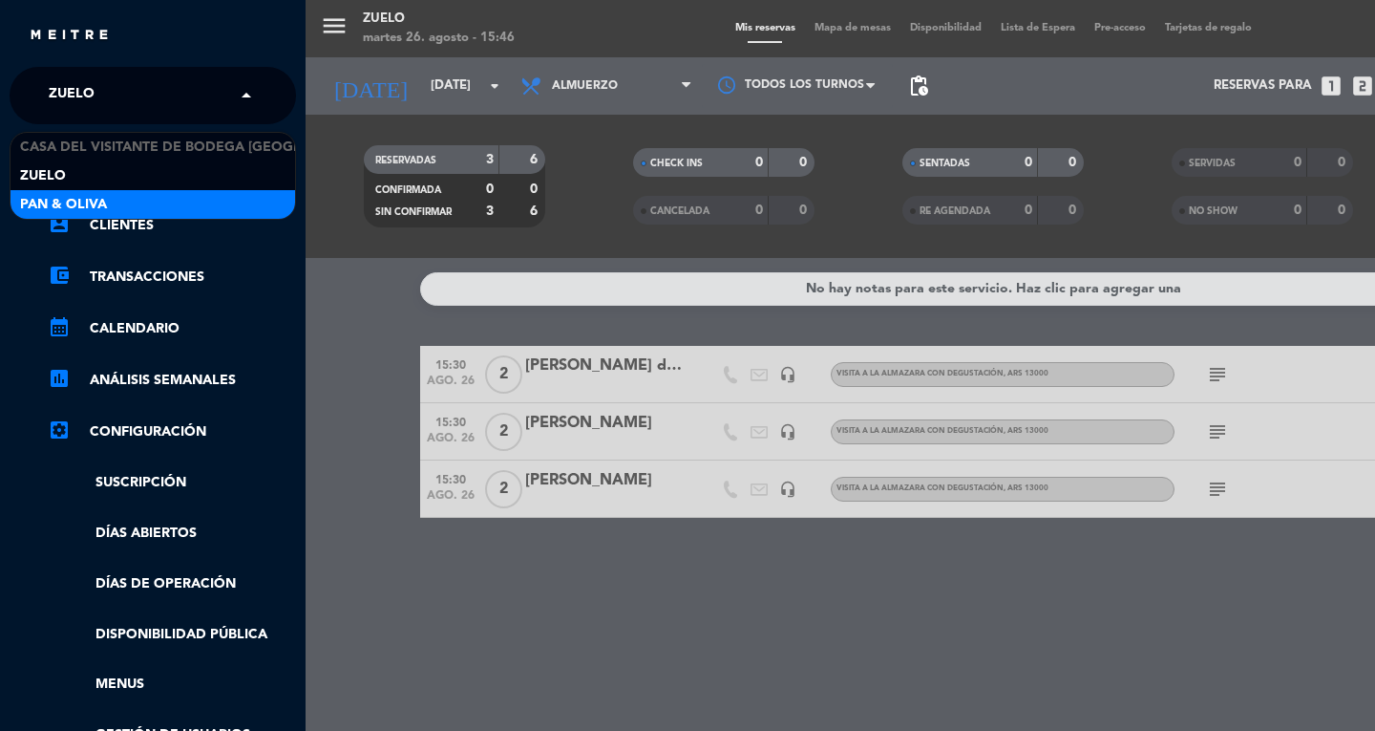
click at [77, 200] on span "Pan & Oliva" at bounding box center [63, 205] width 87 height 22
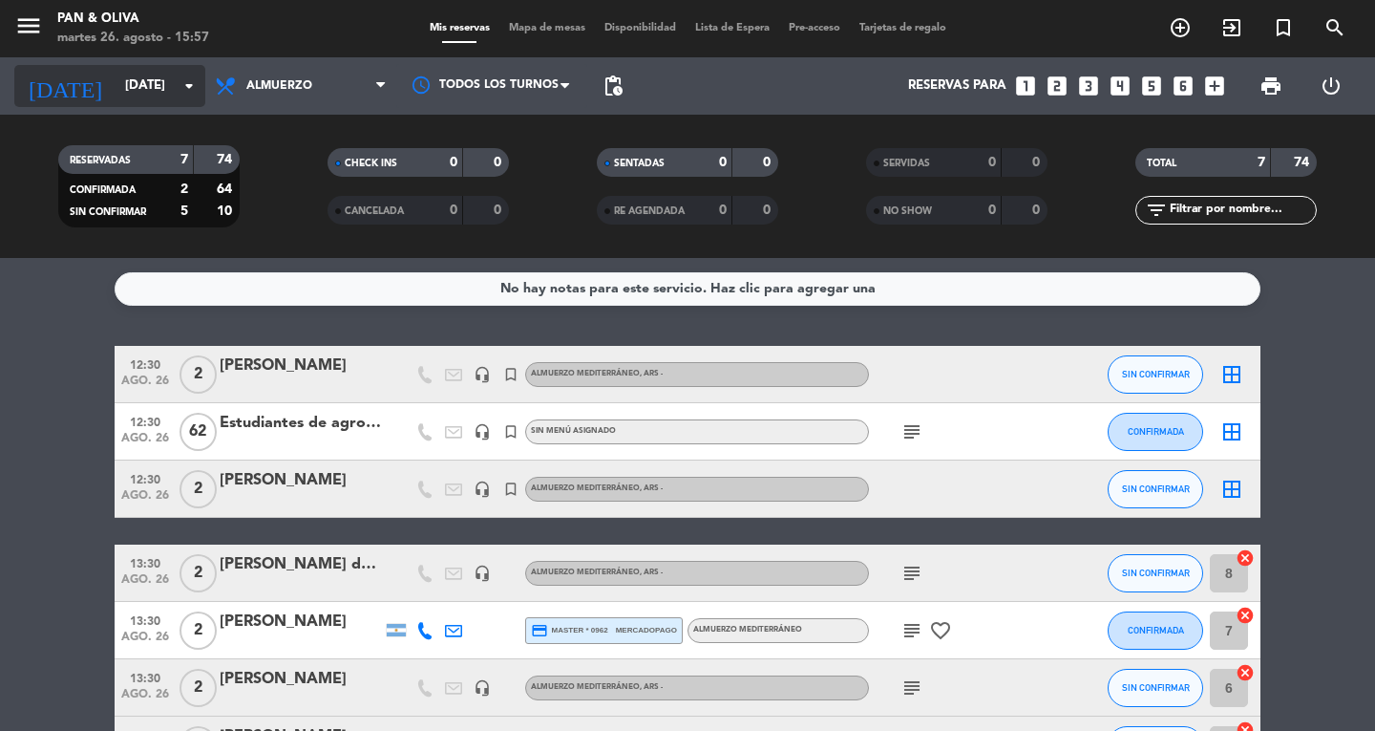
click at [180, 106] on div "[DATE] [DATE] arrow_drop_down" at bounding box center [109, 86] width 191 height 42
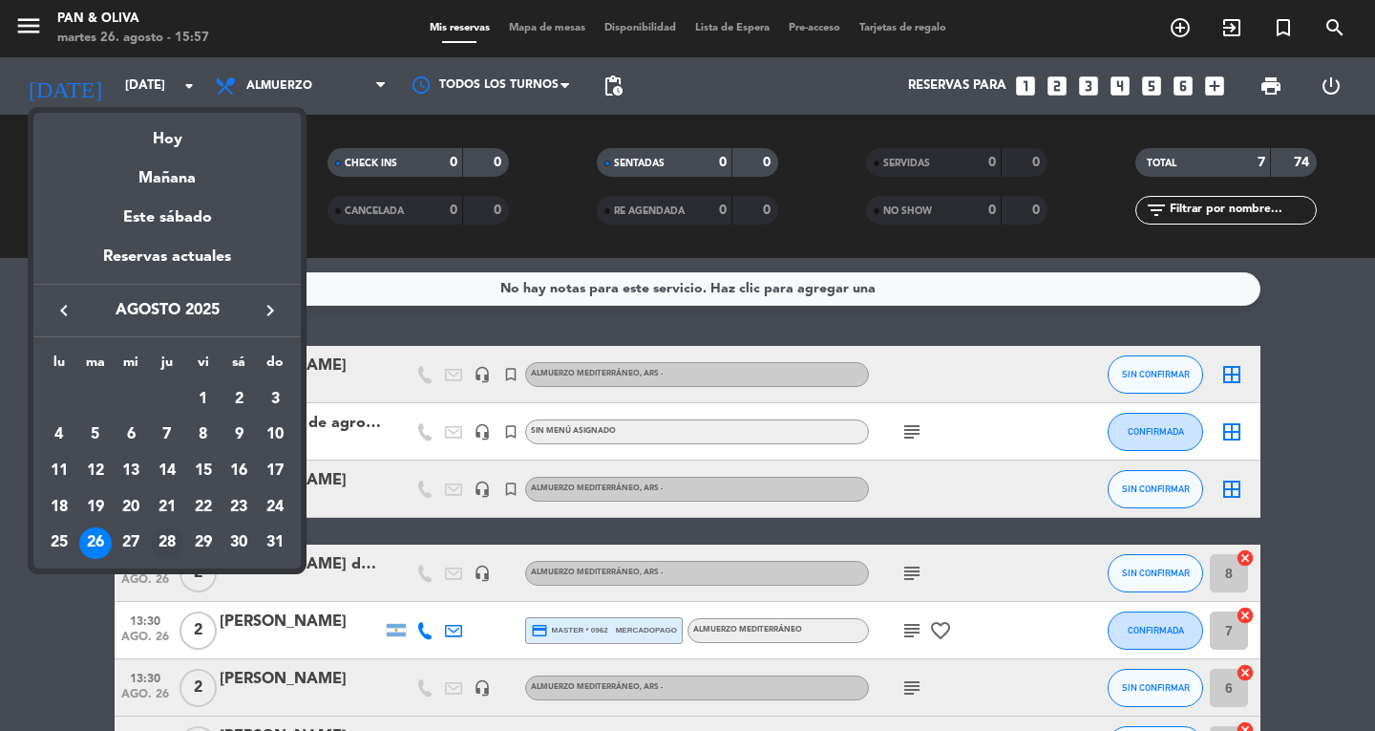
click at [163, 547] on div "28" at bounding box center [167, 543] width 32 height 32
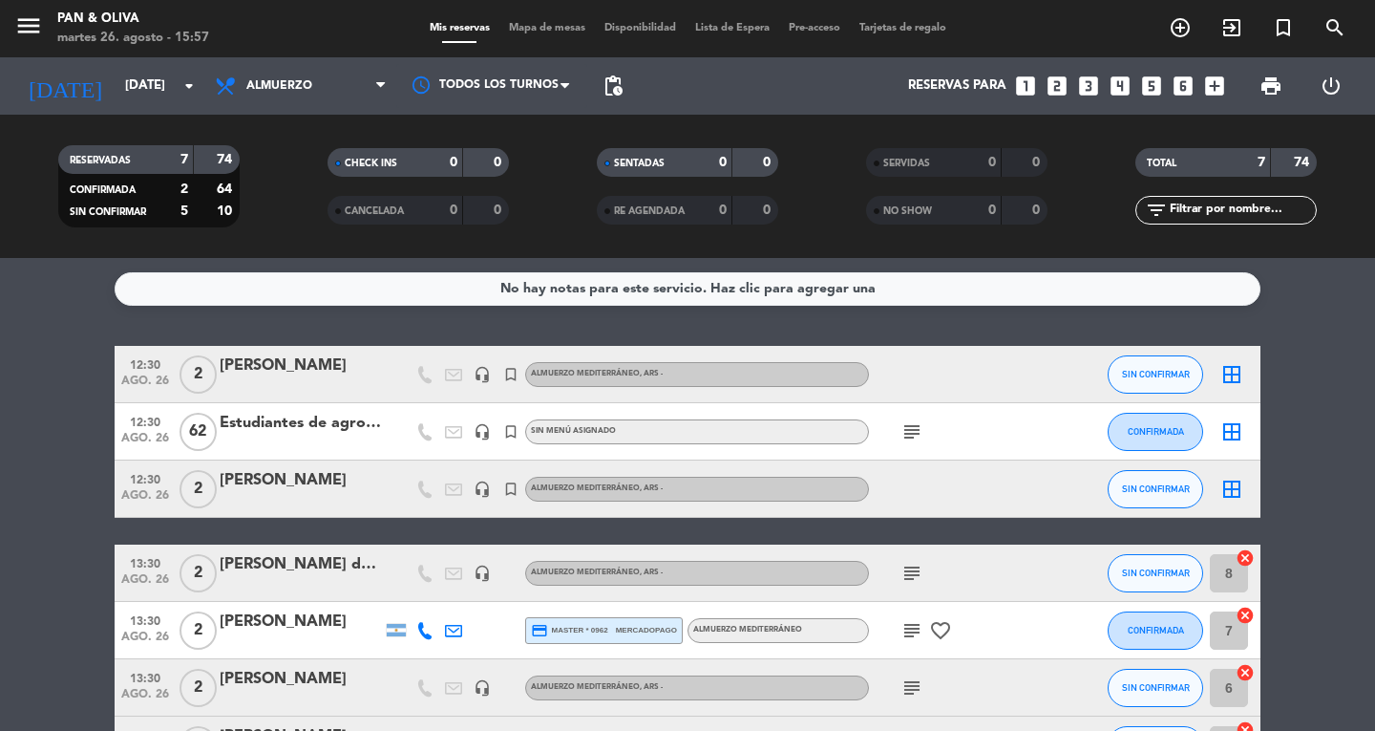
type input "jue. 28 ago."
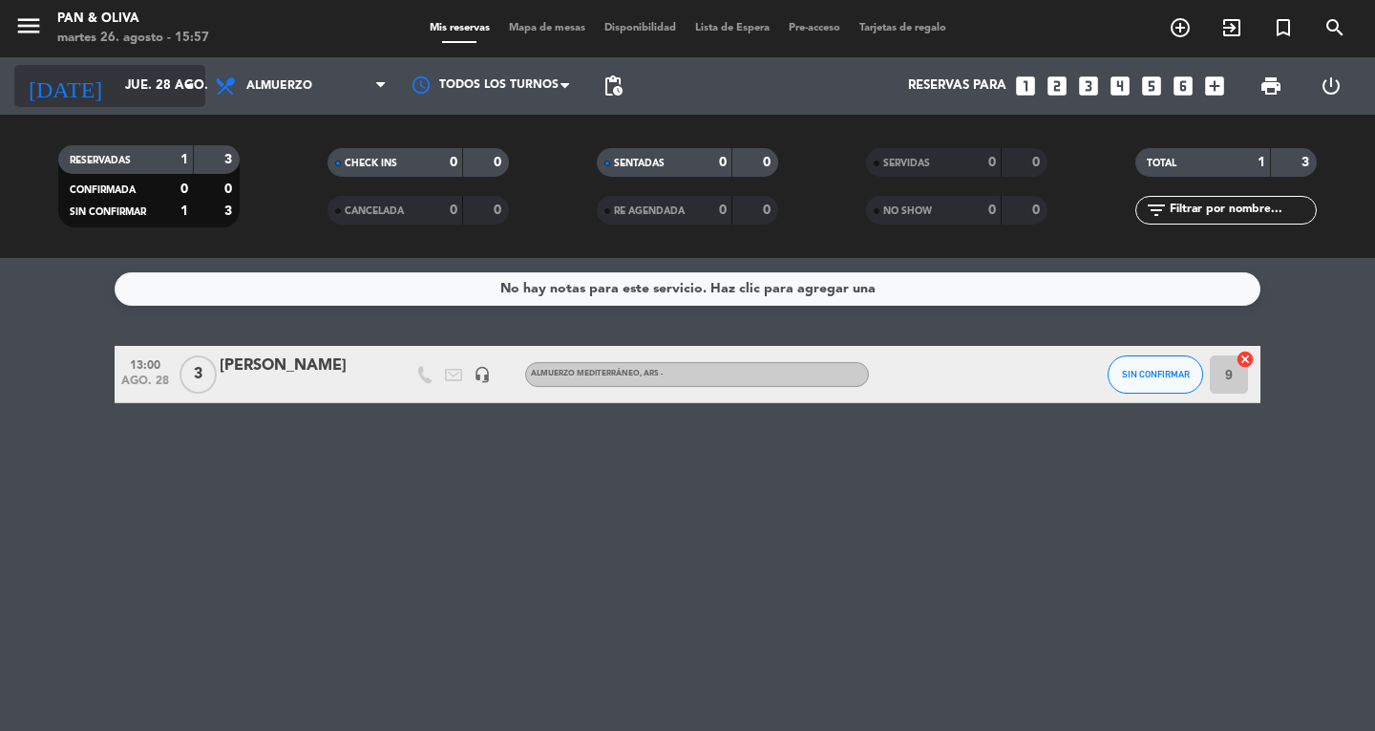
click at [148, 101] on input "jue. 28 ago." at bounding box center [200, 86] width 168 height 34
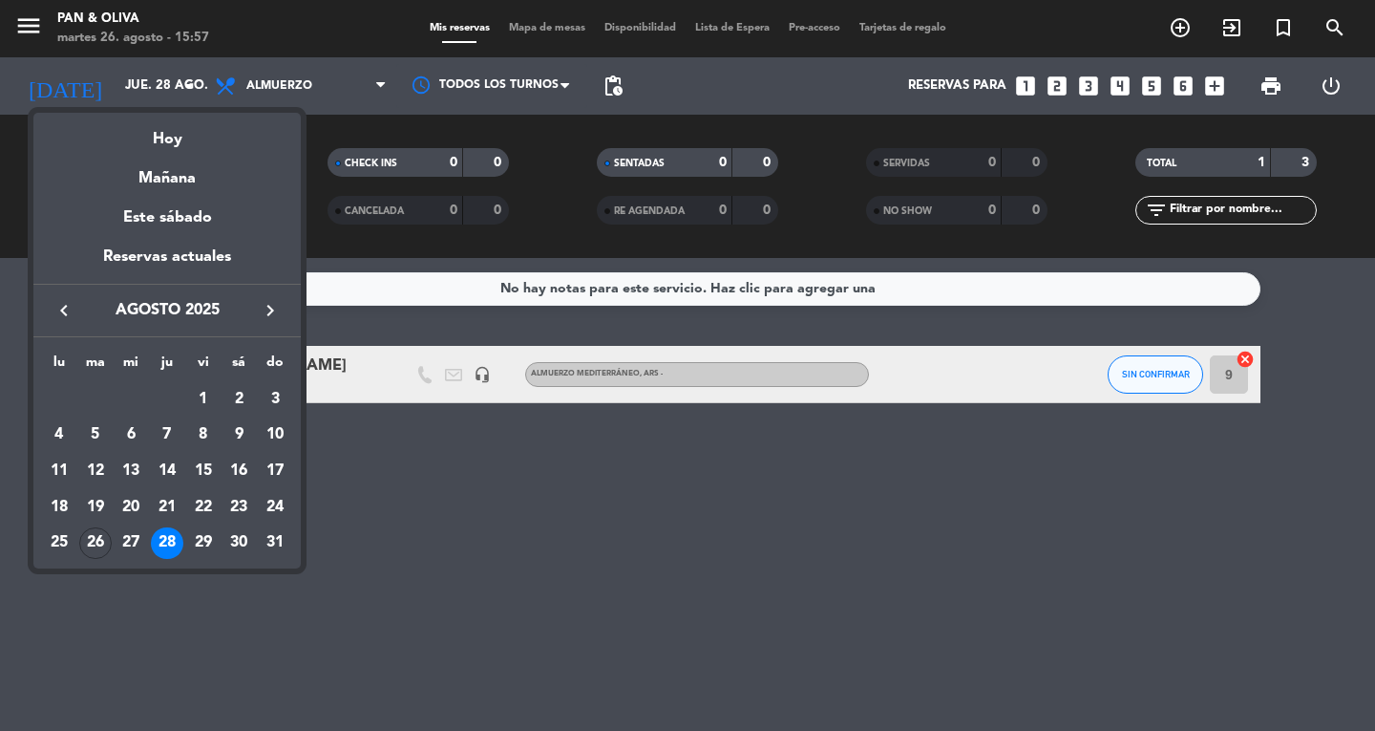
drag, startPoint x: 151, startPoint y: 660, endPoint x: 152, endPoint y: 646, distance: 14.4
click at [152, 659] on div at bounding box center [687, 365] width 1375 height 731
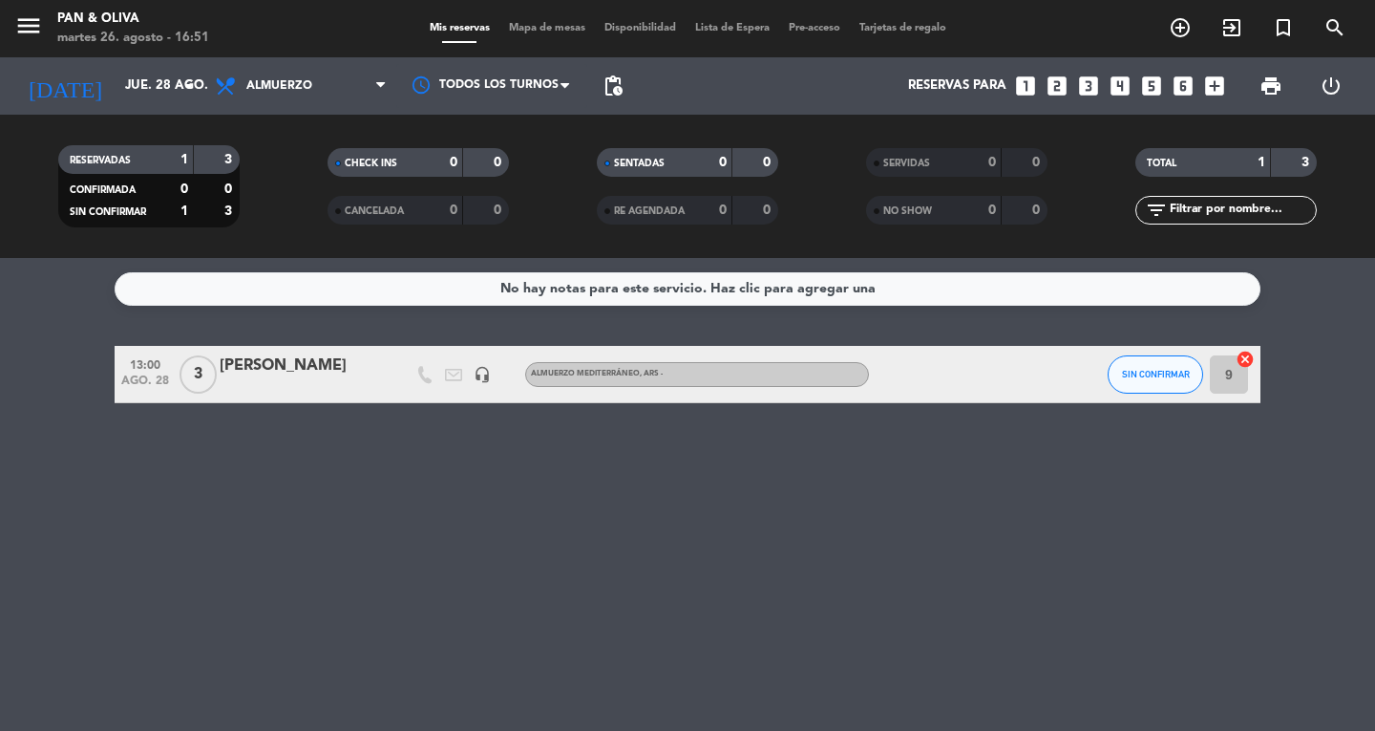
click at [19, 26] on icon "menu" at bounding box center [28, 25] width 29 height 29
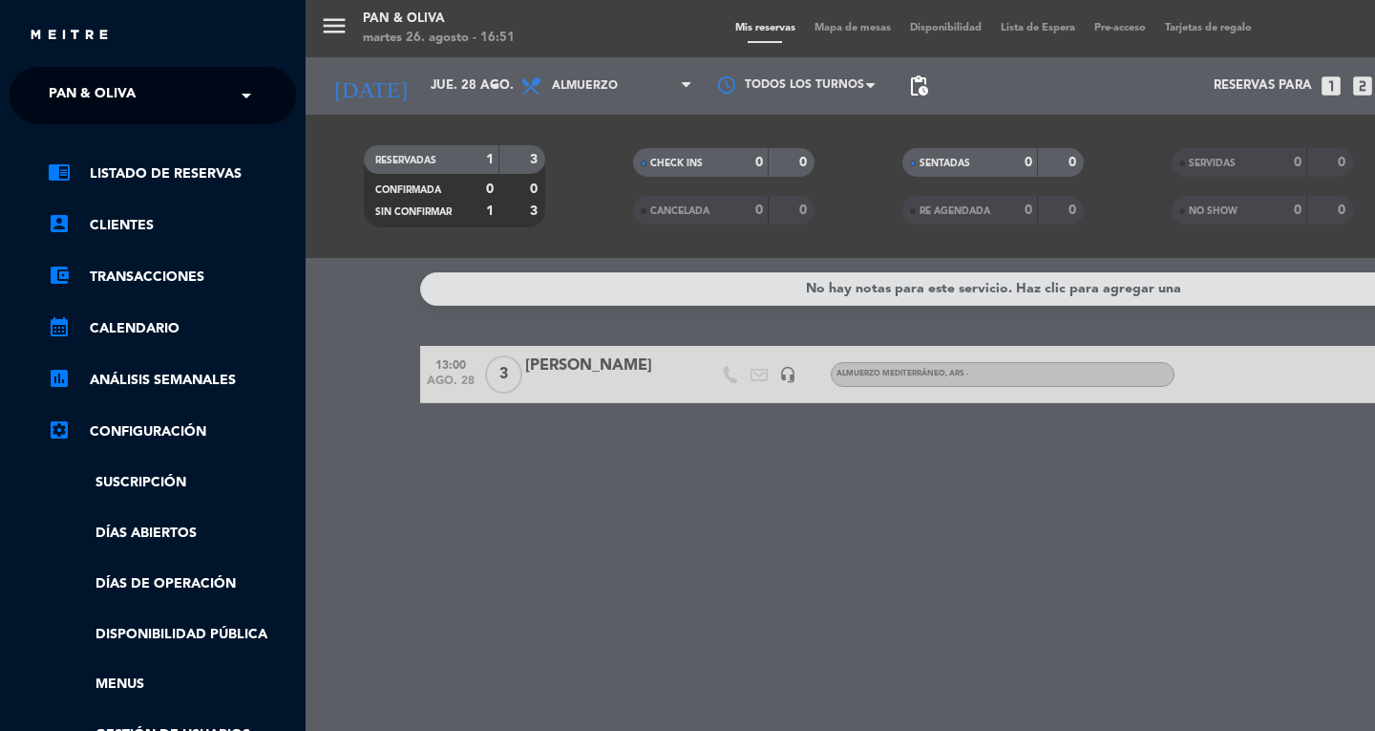
click at [142, 94] on div "× Pan & Oliva" at bounding box center [102, 95] width 123 height 40
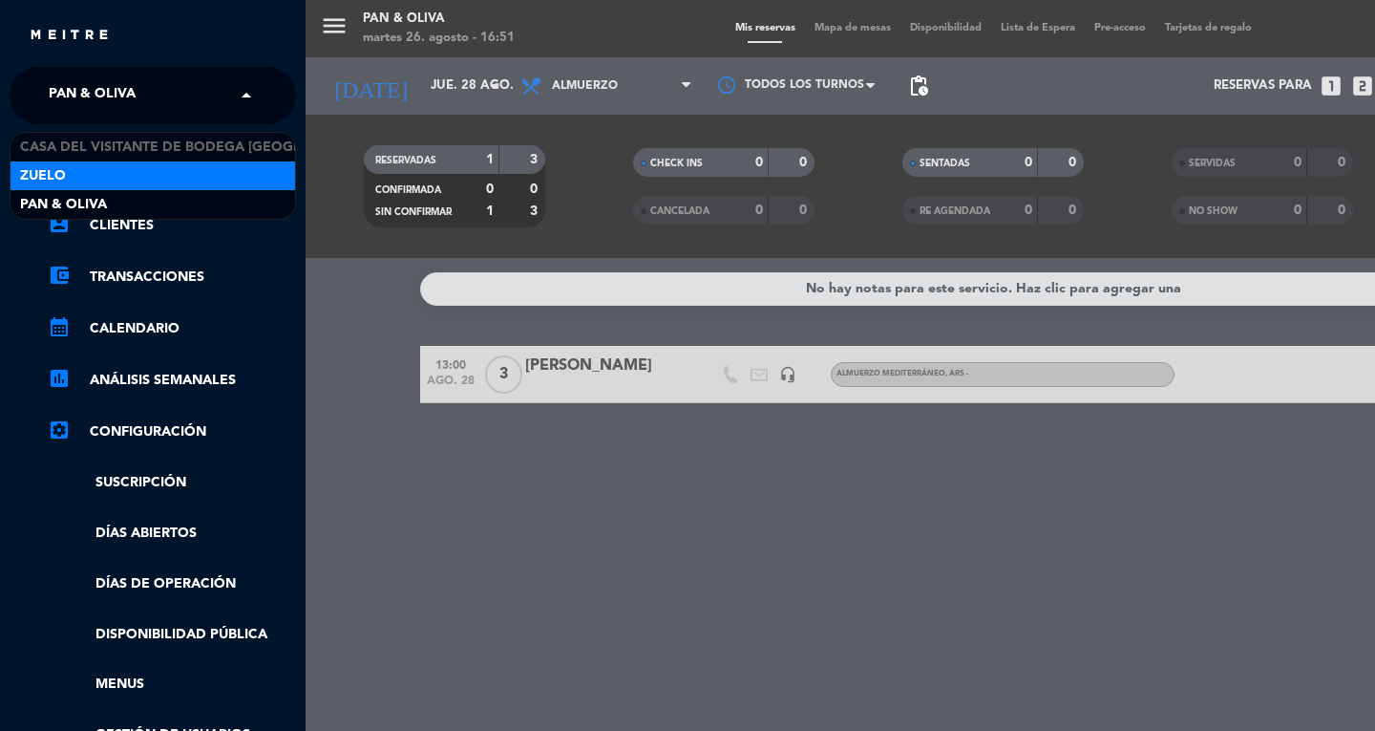
click at [155, 166] on div "Zuelo" at bounding box center [153, 175] width 285 height 29
